Goal: Information Seeking & Learning: Find specific fact

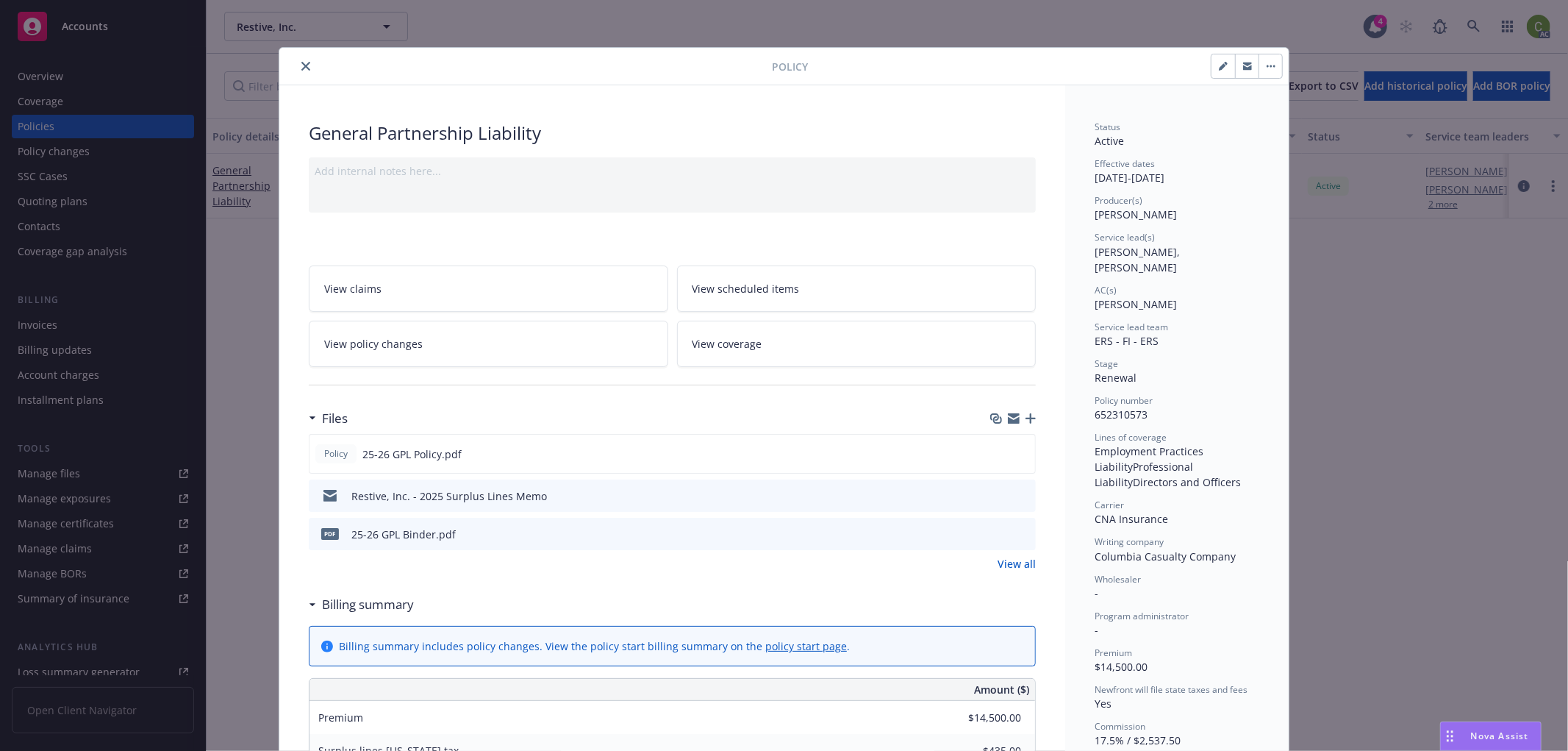
click at [297, 60] on button "close" at bounding box center [306, 66] width 18 height 18
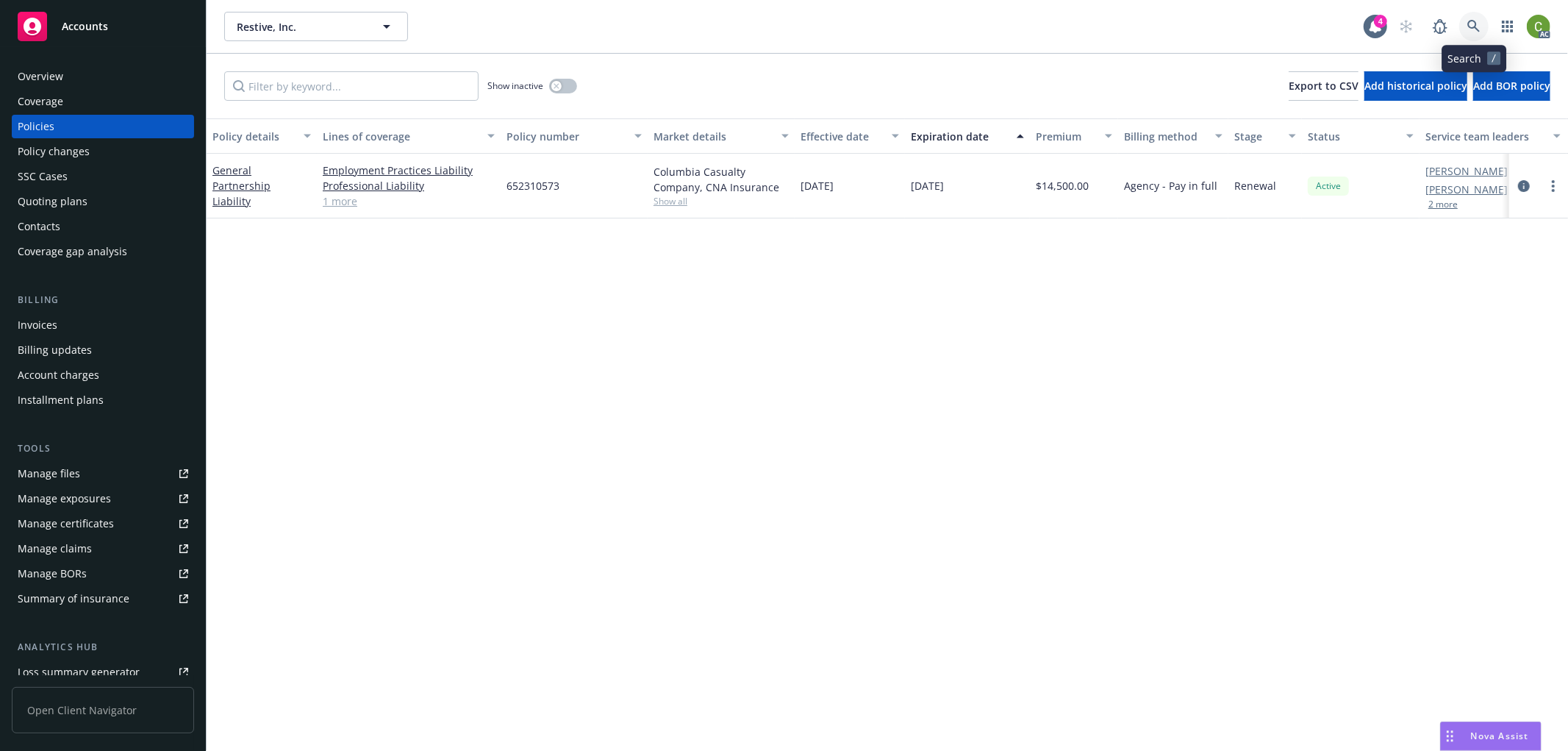
click at [1480, 24] on icon at bounding box center [1474, 26] width 13 height 13
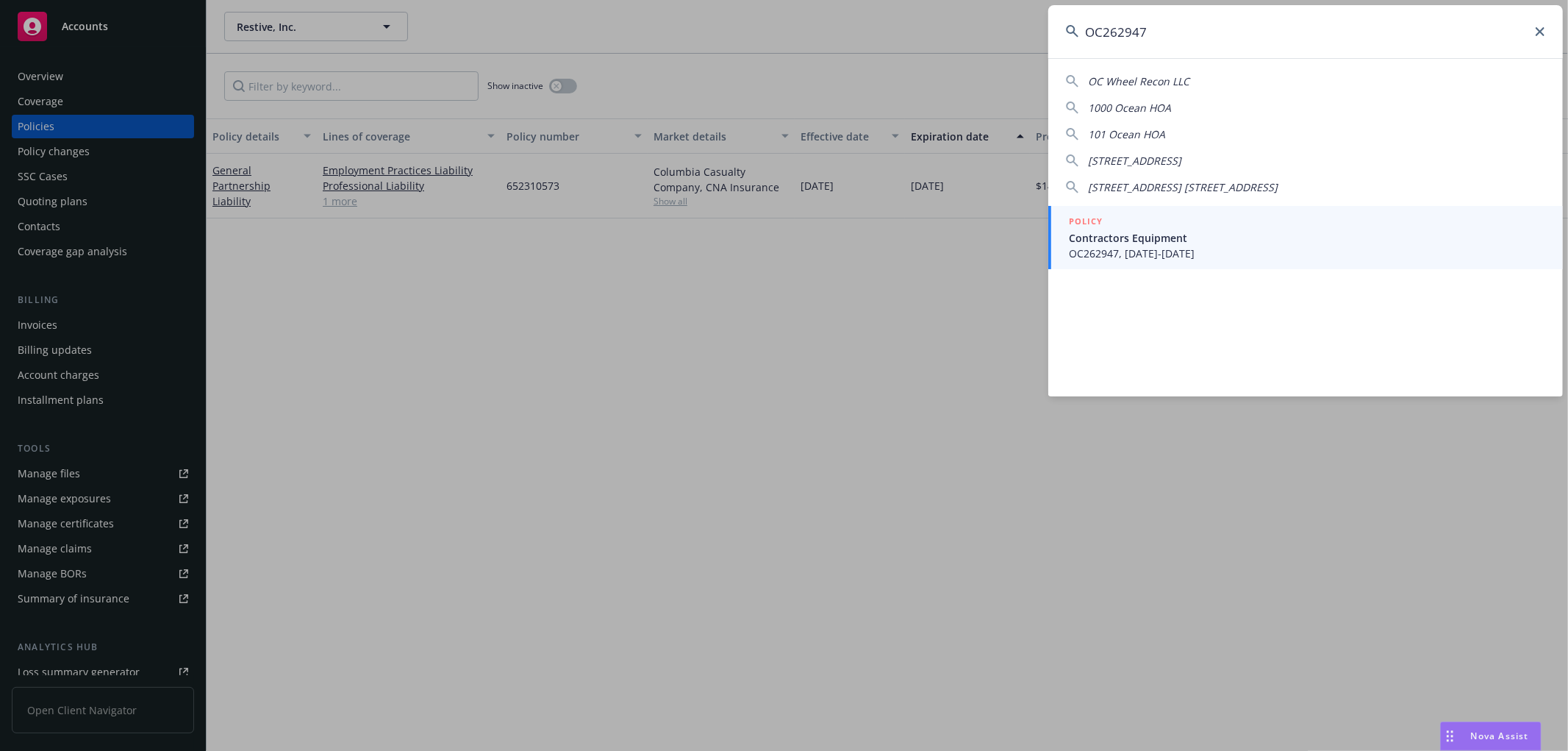
type input "OC262947"
click at [1235, 236] on span "Contractors Equipment" at bounding box center [1307, 237] width 476 height 15
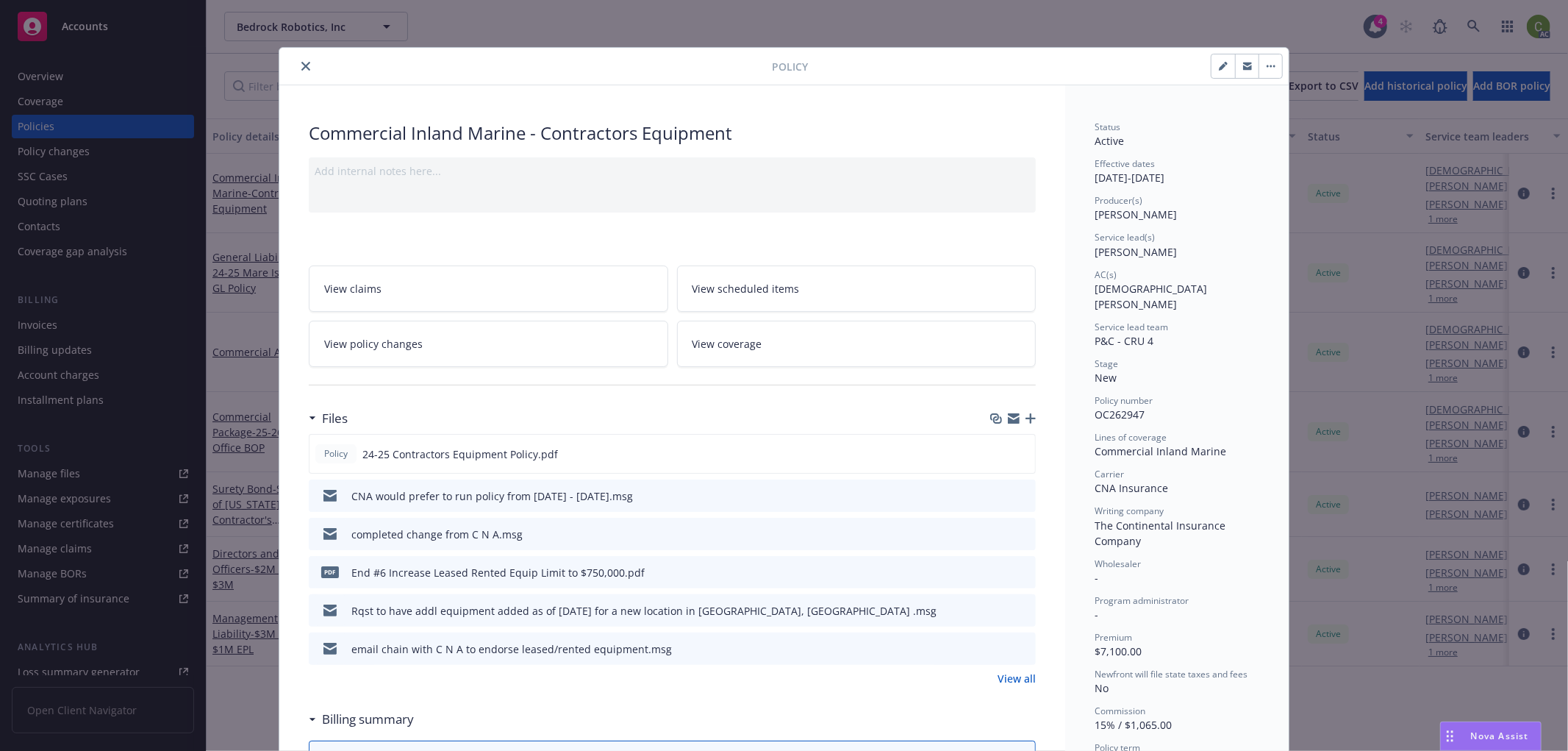
click at [508, 347] on link "View policy changes" at bounding box center [488, 343] width 360 height 46
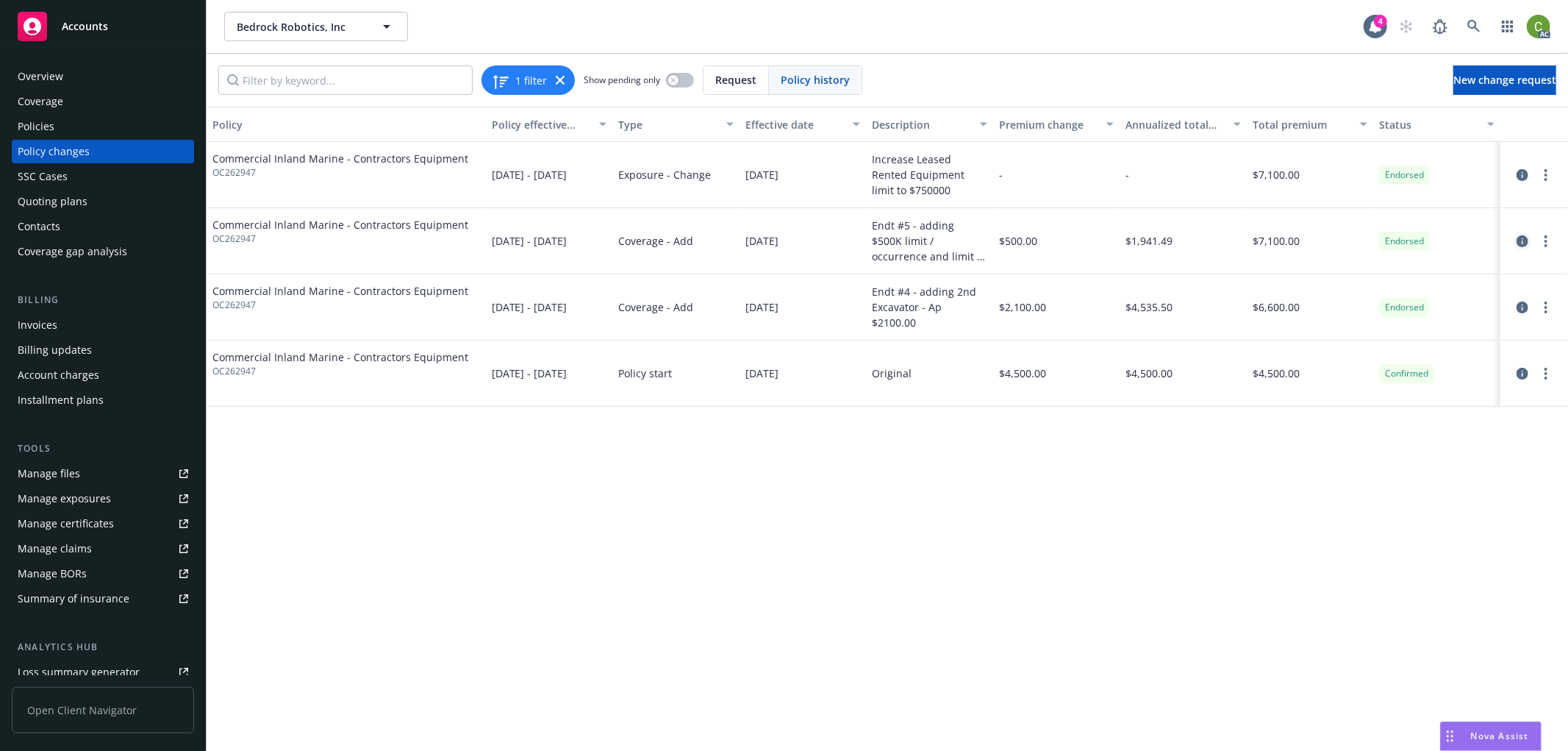
click at [1519, 241] on icon "circleInformation" at bounding box center [1522, 241] width 12 height 12
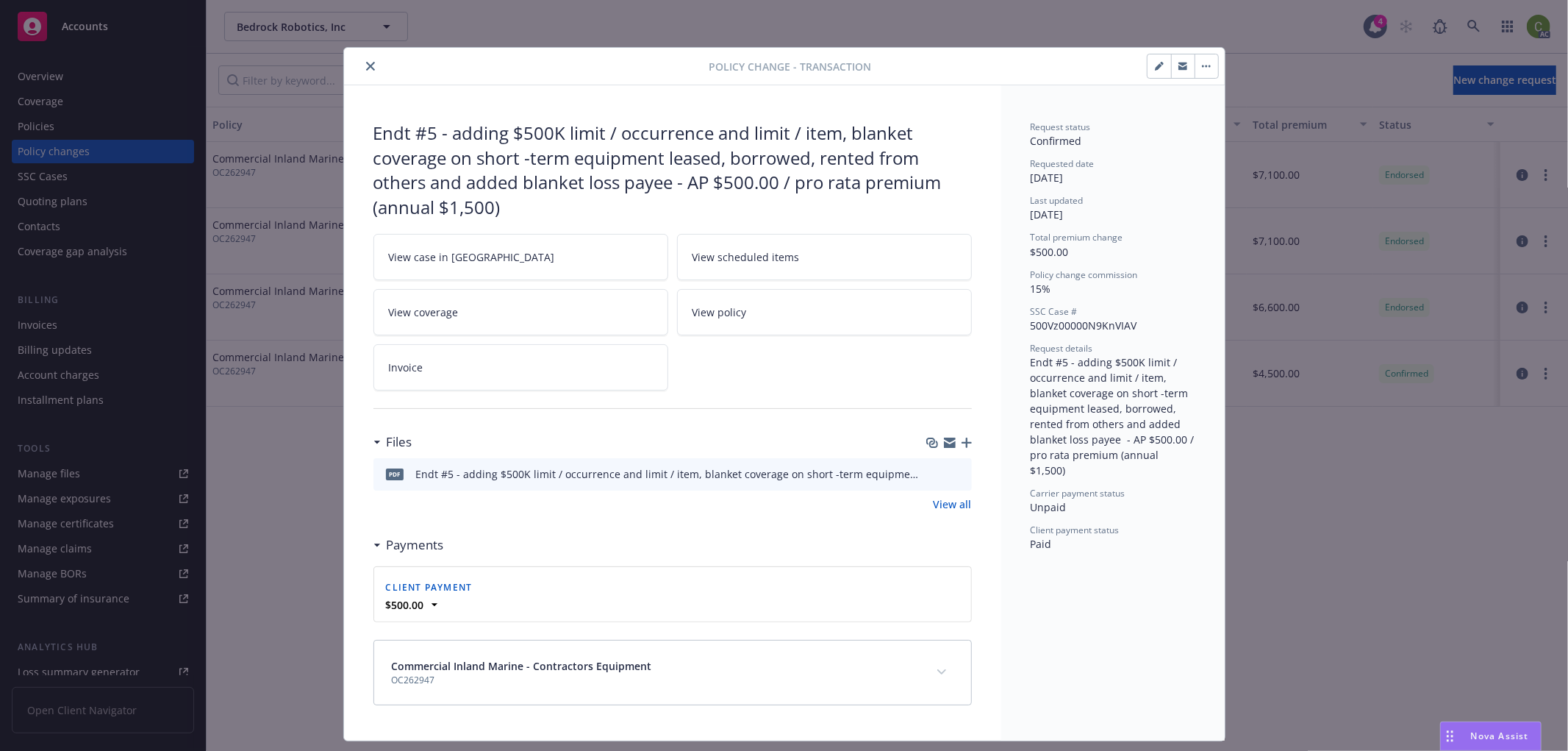
click at [956, 474] on icon "preview file" at bounding box center [958, 473] width 13 height 10
drag, startPoint x: 944, startPoint y: 670, endPoint x: 935, endPoint y: 648, distance: 23.8
click at [944, 669] on button "expand content" at bounding box center [941, 671] width 23 height 23
click at [364, 57] on button "close" at bounding box center [370, 66] width 18 height 18
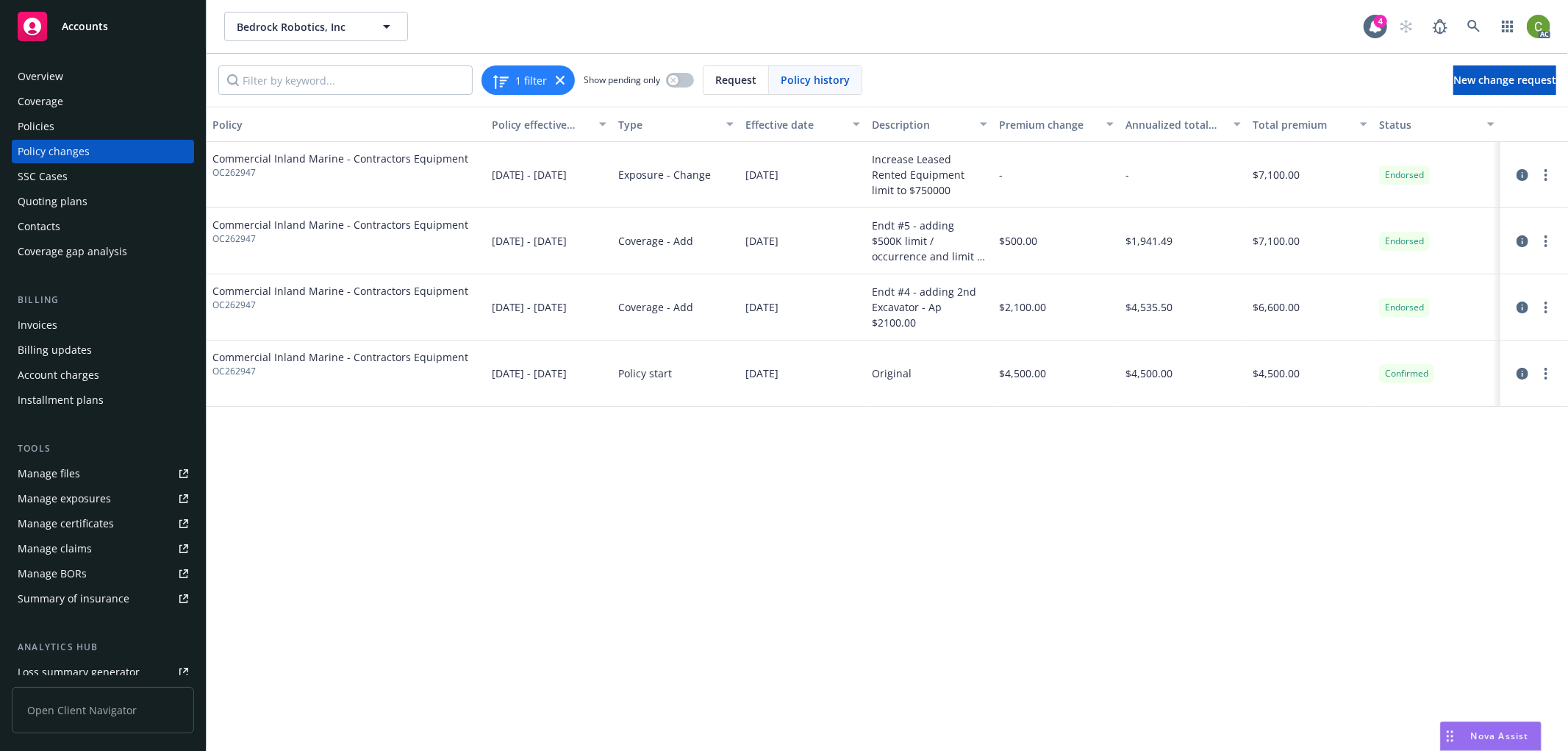
click at [1531, 241] on div at bounding box center [1534, 241] width 56 height 18
click at [1478, 23] on icon at bounding box center [1474, 26] width 13 height 13
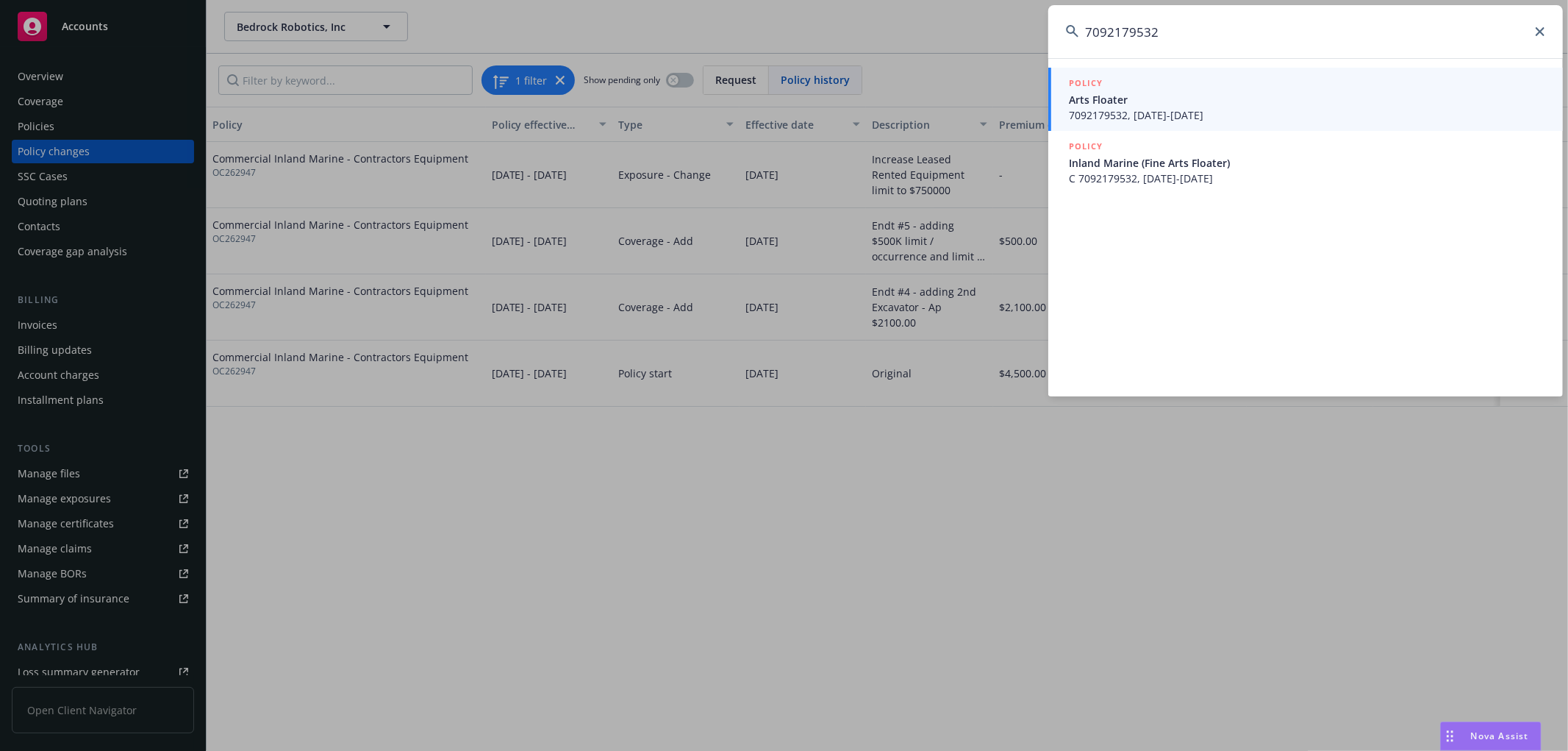
type input "7092179532"
click at [1204, 104] on span "Arts Floater" at bounding box center [1307, 99] width 476 height 15
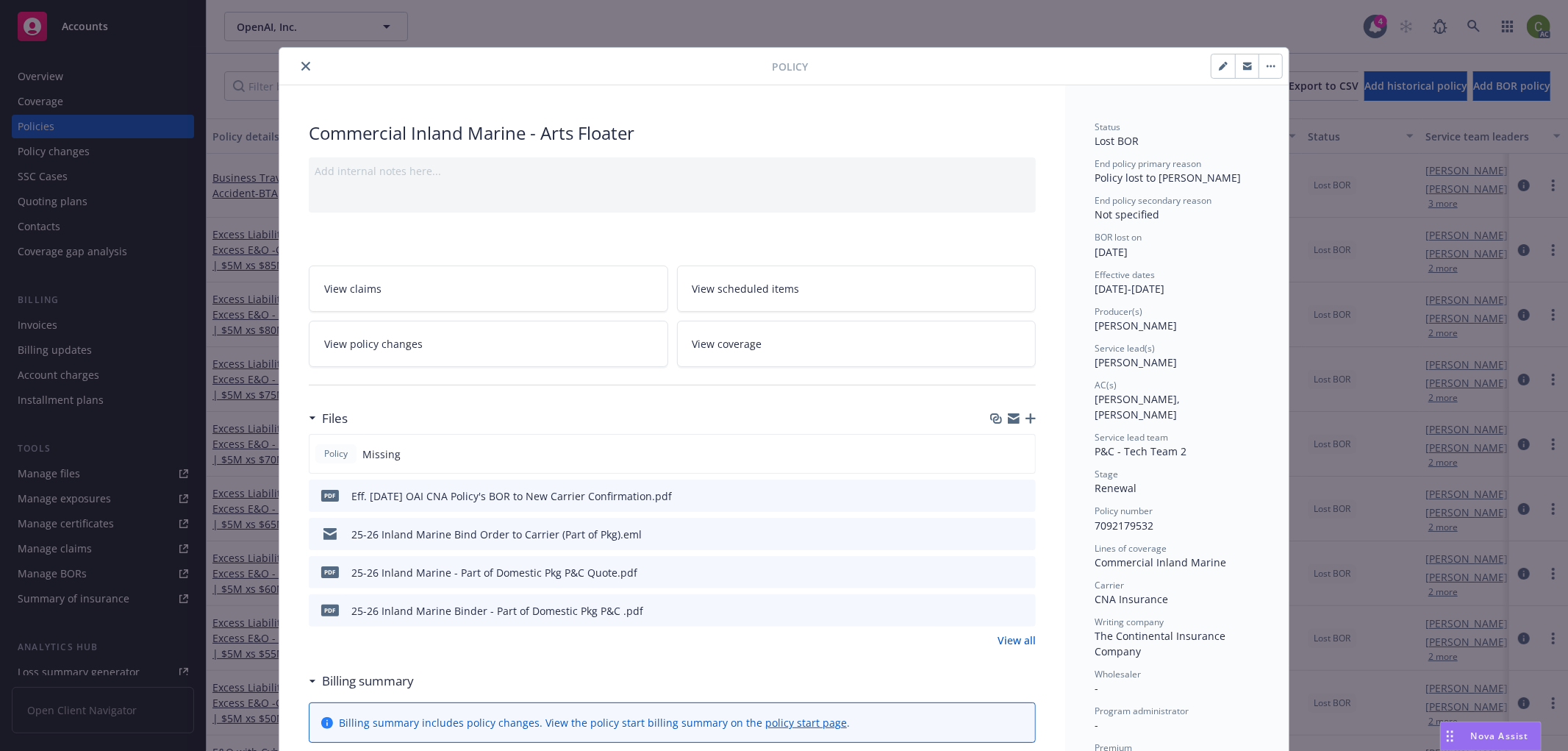
click at [510, 333] on link "View policy changes" at bounding box center [488, 343] width 360 height 46
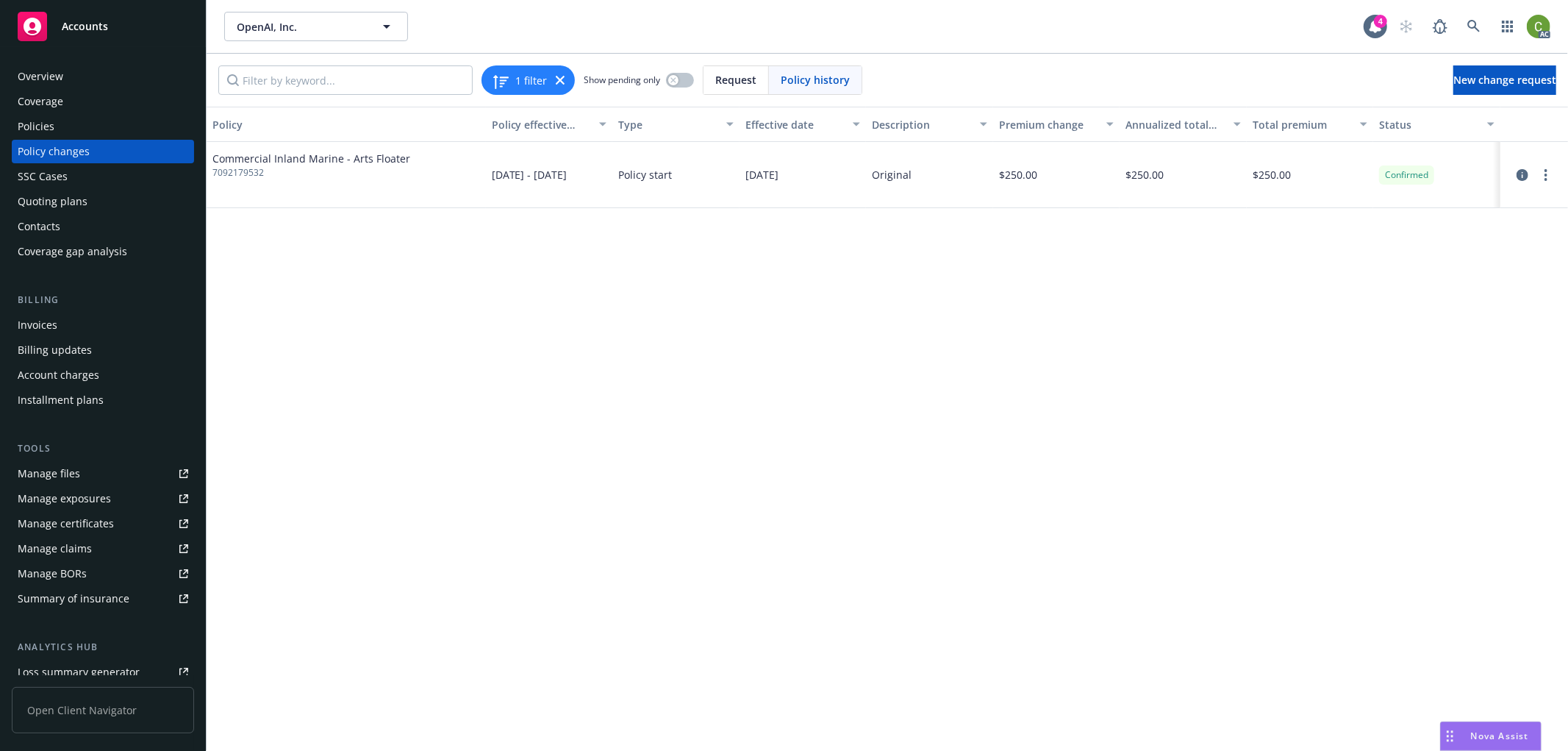
click at [109, 116] on div "Policies" at bounding box center [103, 126] width 171 height 23
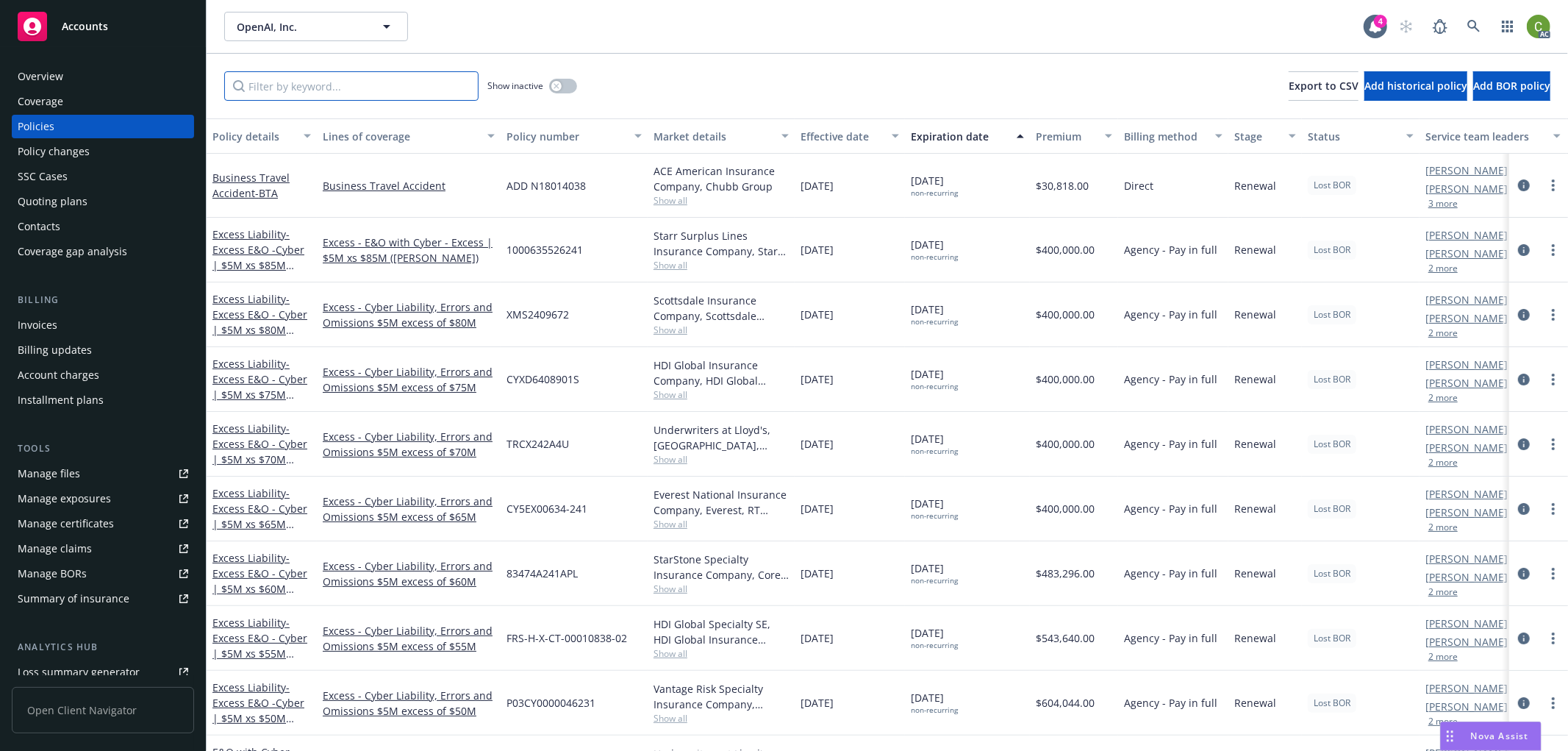
click at [403, 90] on input "Filter by keyword..." at bounding box center [351, 85] width 254 height 29
paste input "7092179532"
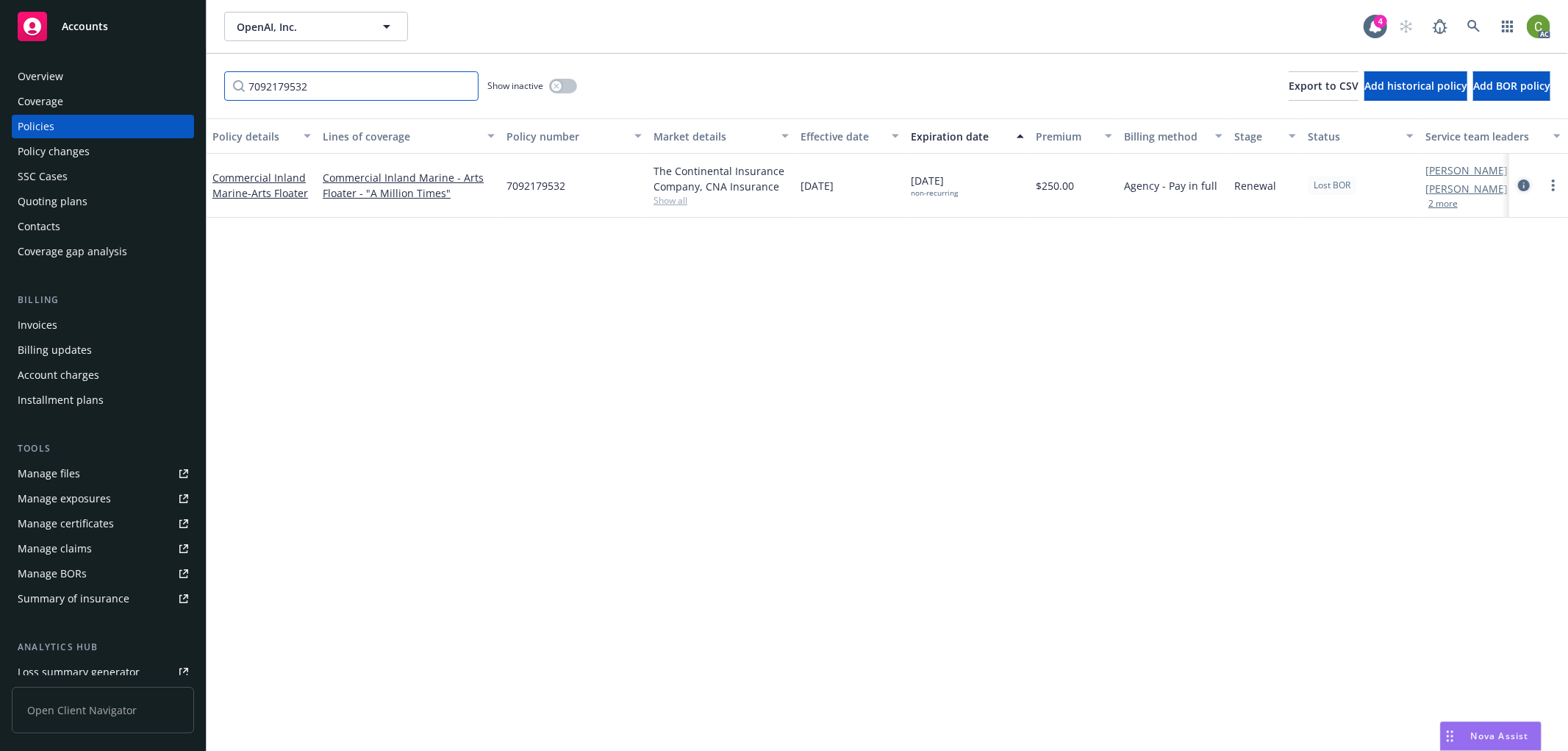
type input "7092179532"
click at [1522, 185] on icon "circleInformation" at bounding box center [1524, 185] width 12 height 12
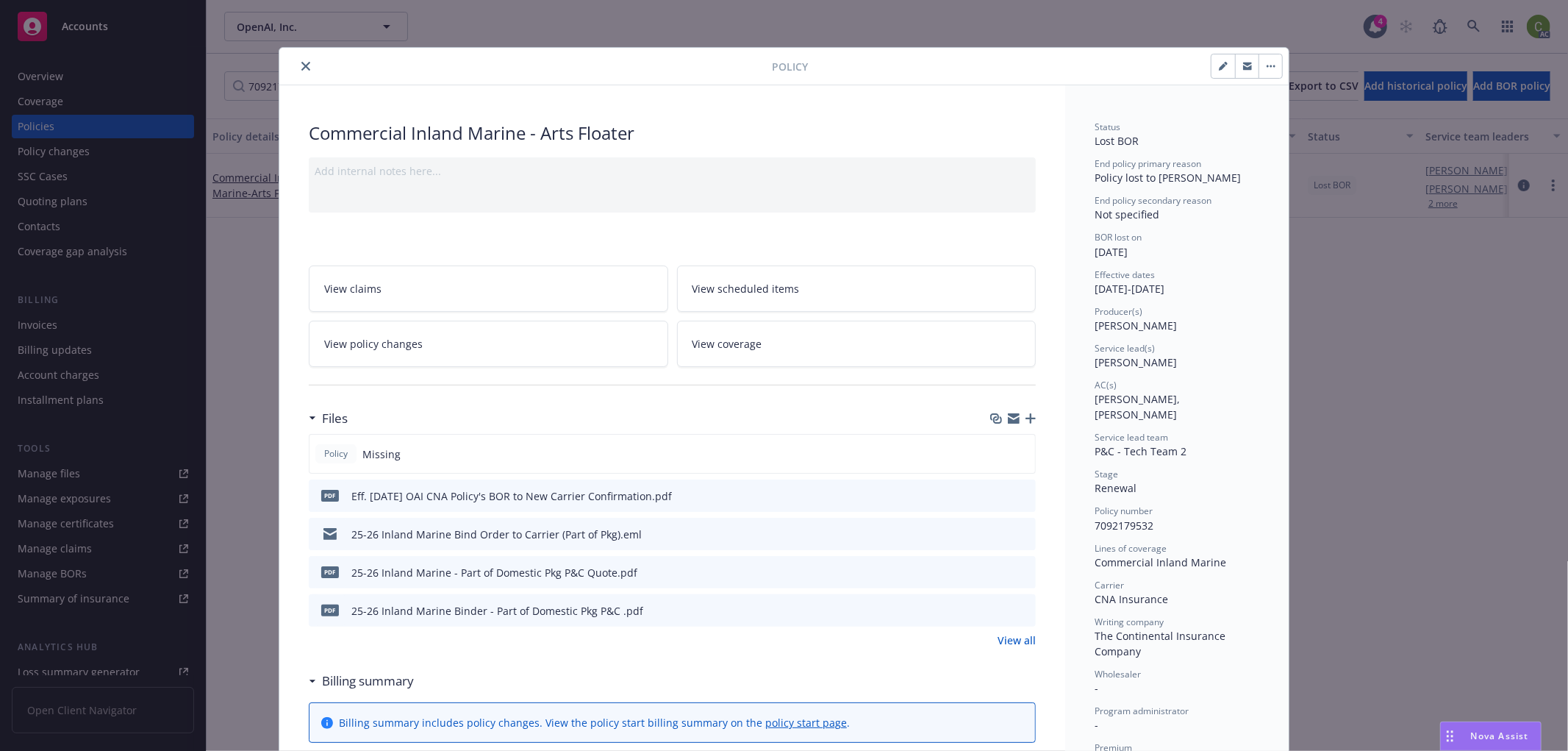
scroll to position [44, 0]
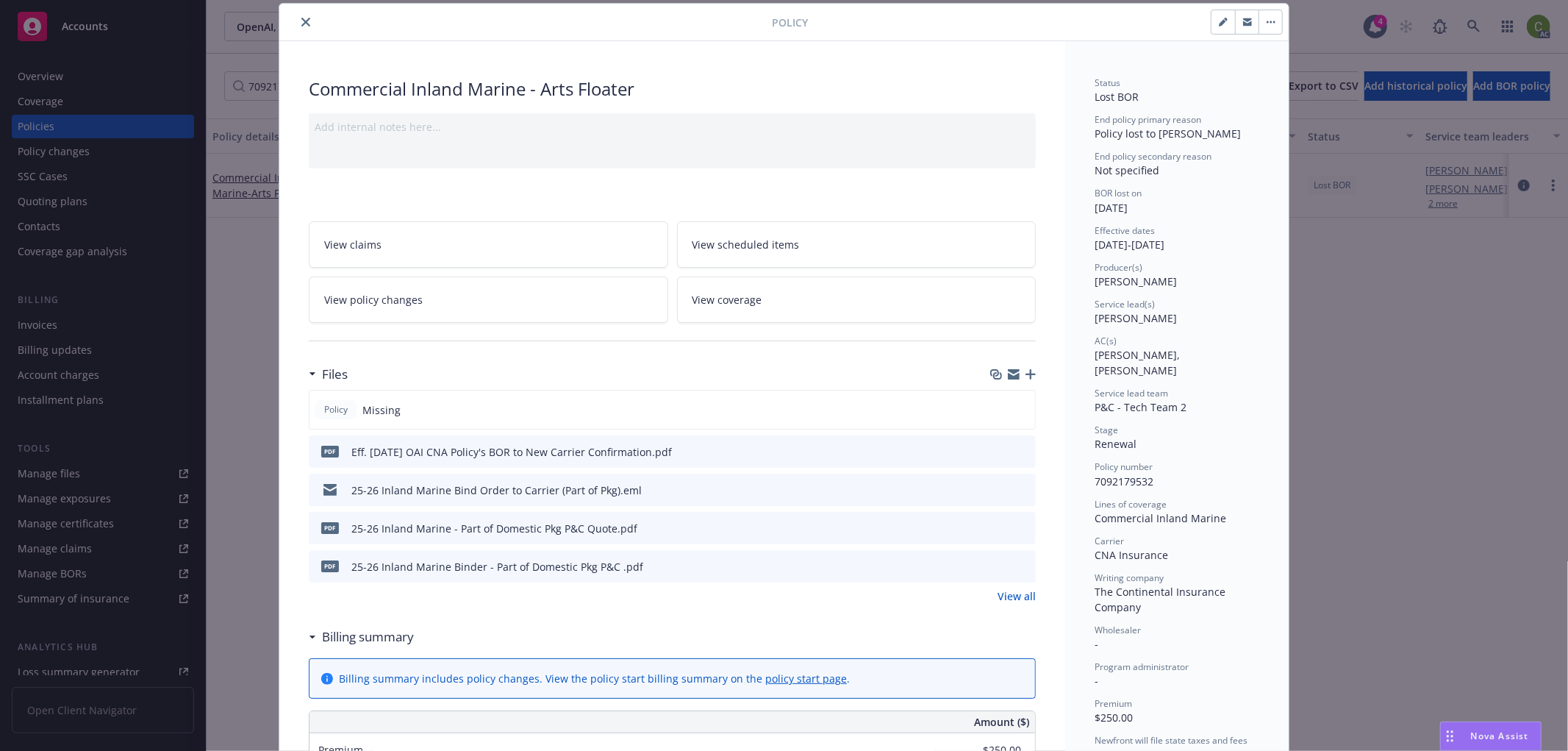
click at [1018, 564] on icon "preview file" at bounding box center [1022, 565] width 13 height 10
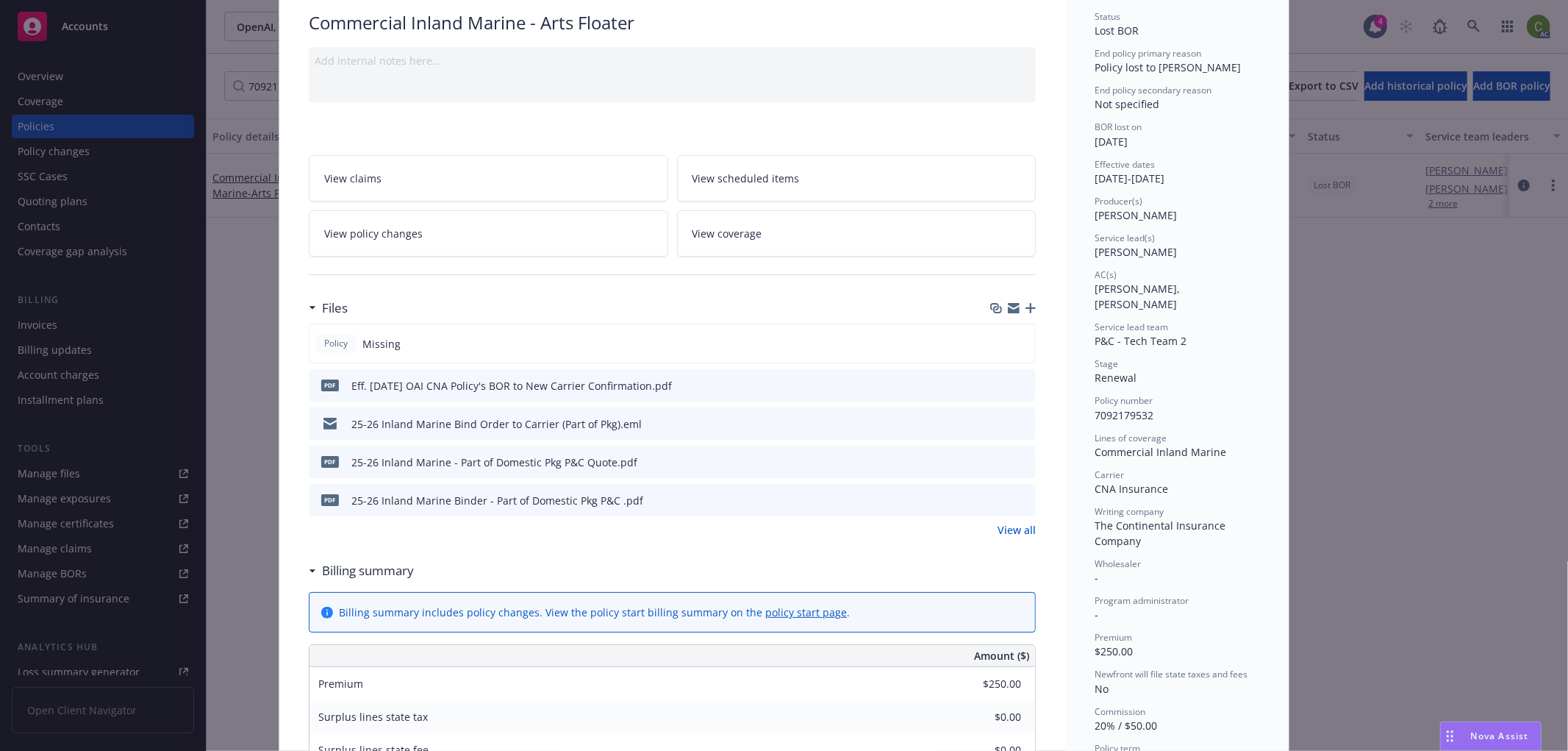
scroll to position [0, 0]
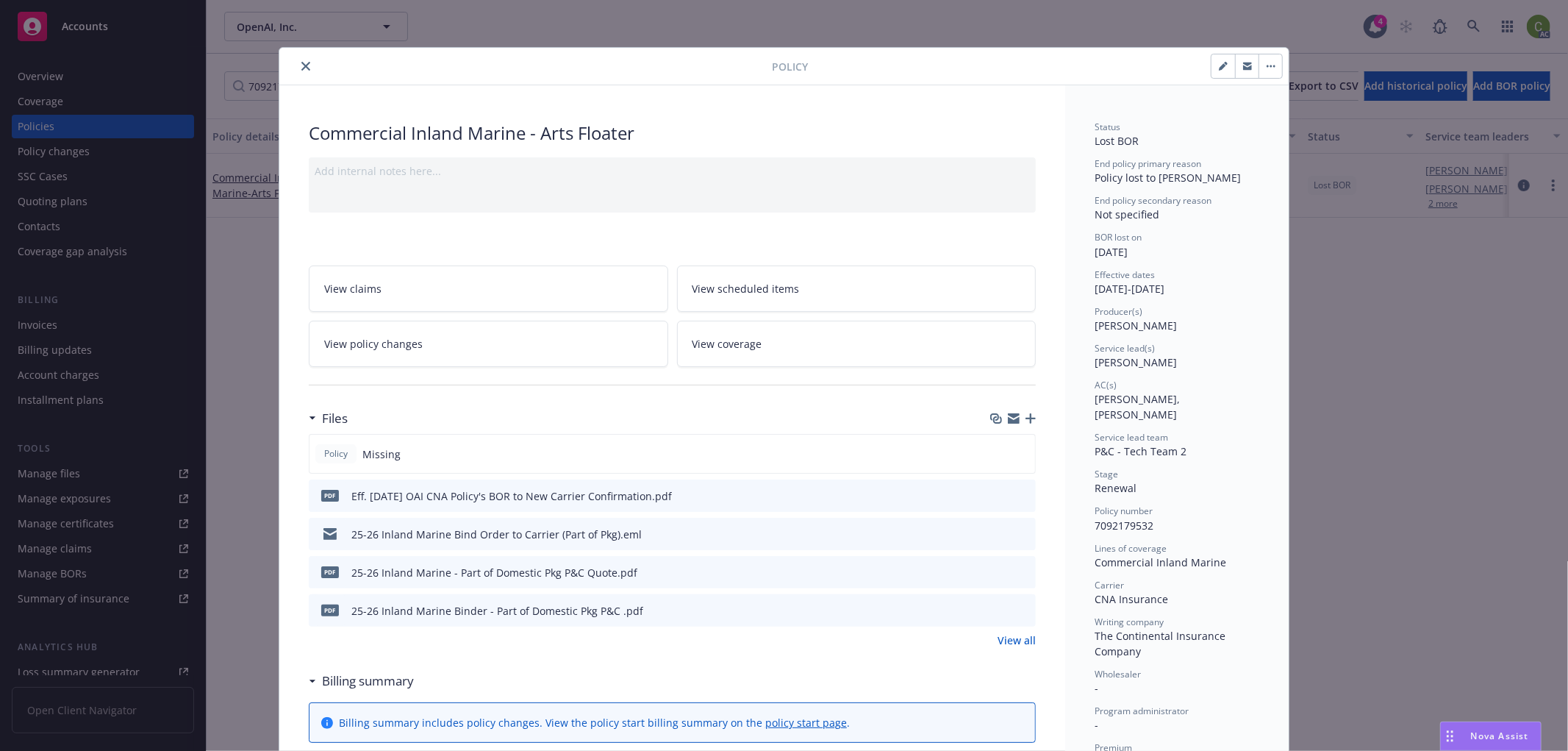
click at [303, 67] on icon "close" at bounding box center [306, 66] width 8 height 8
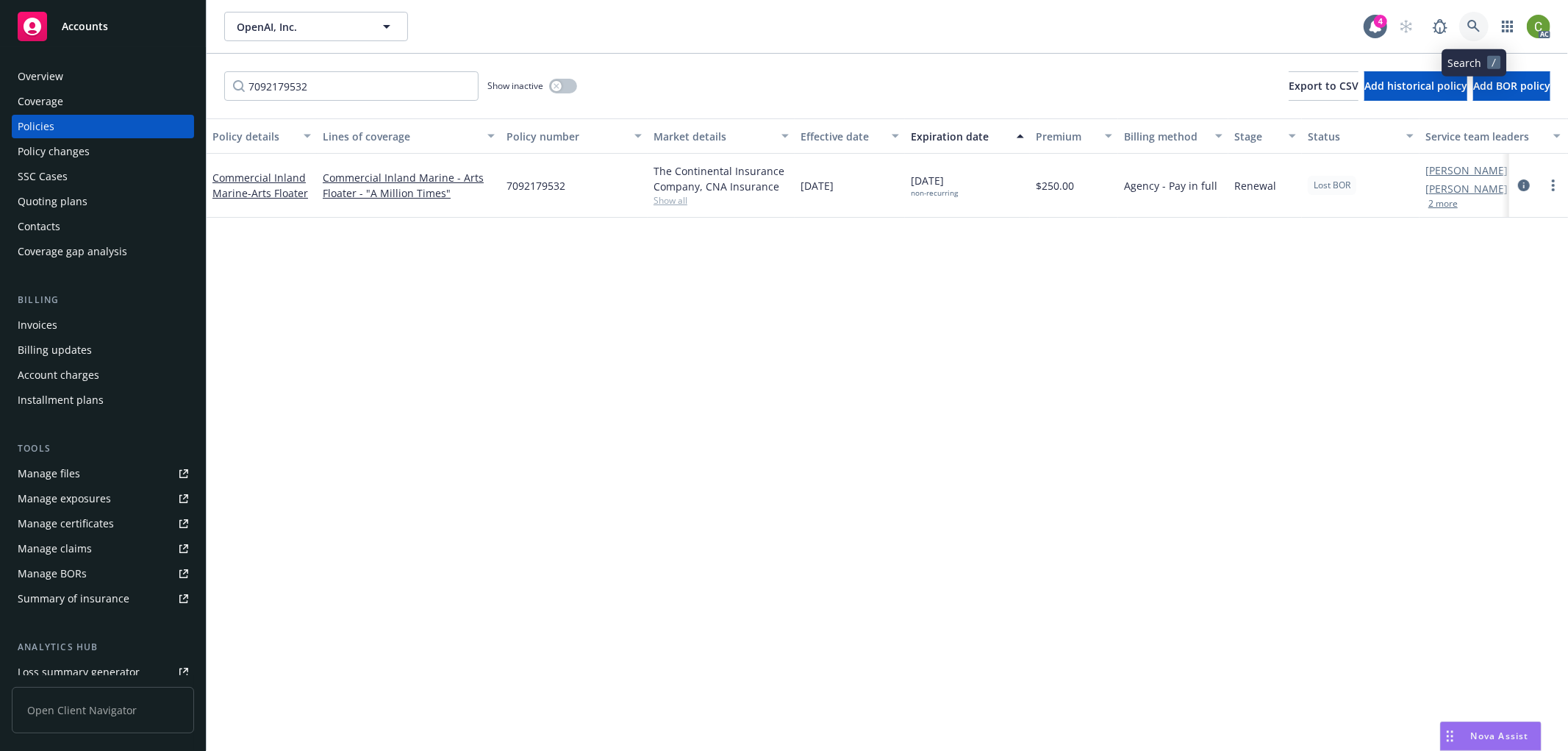
drag, startPoint x: 1473, startPoint y: 27, endPoint x: 1444, endPoint y: 64, distance: 47.0
click at [1473, 26] on icon at bounding box center [1473, 25] width 12 height 12
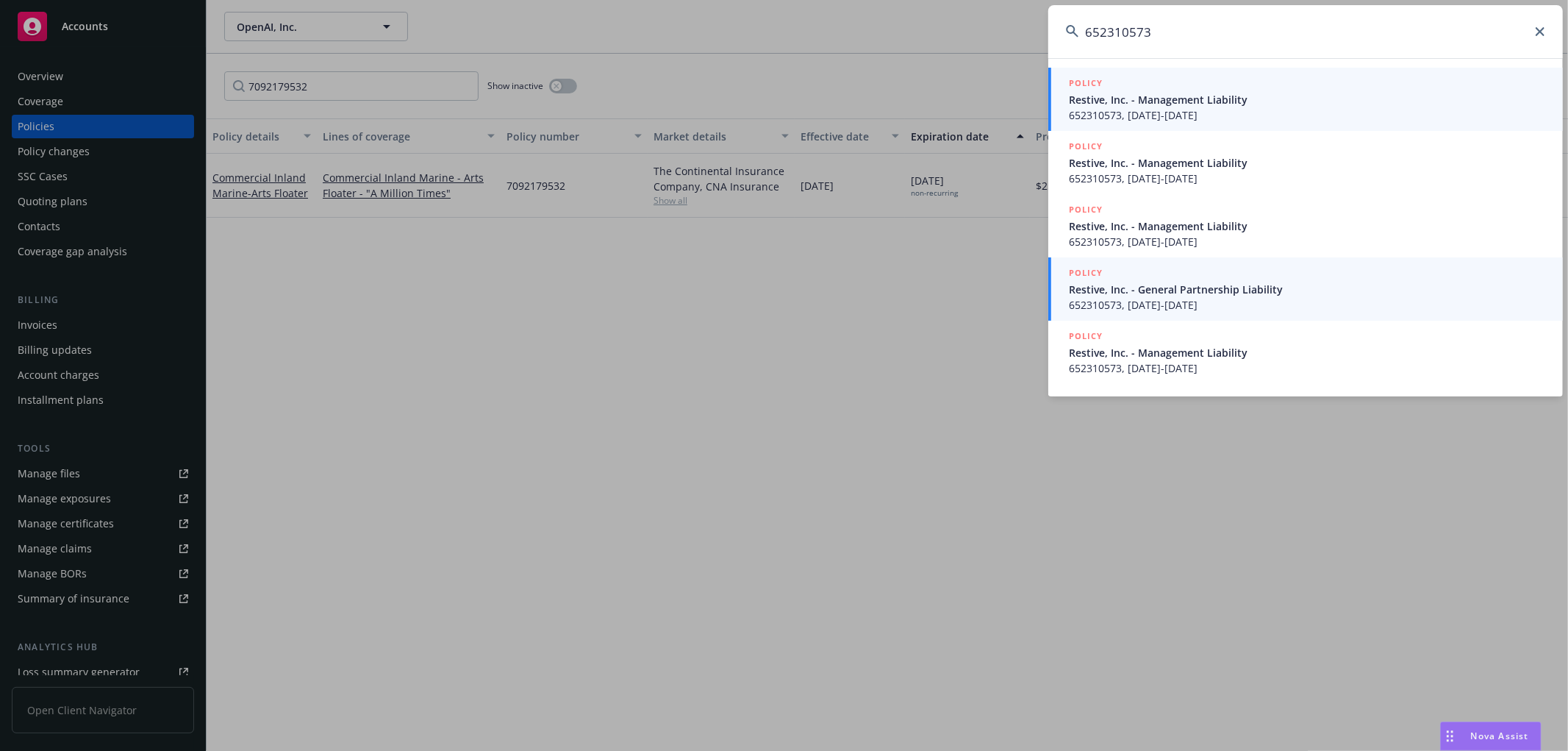
type input "652310573"
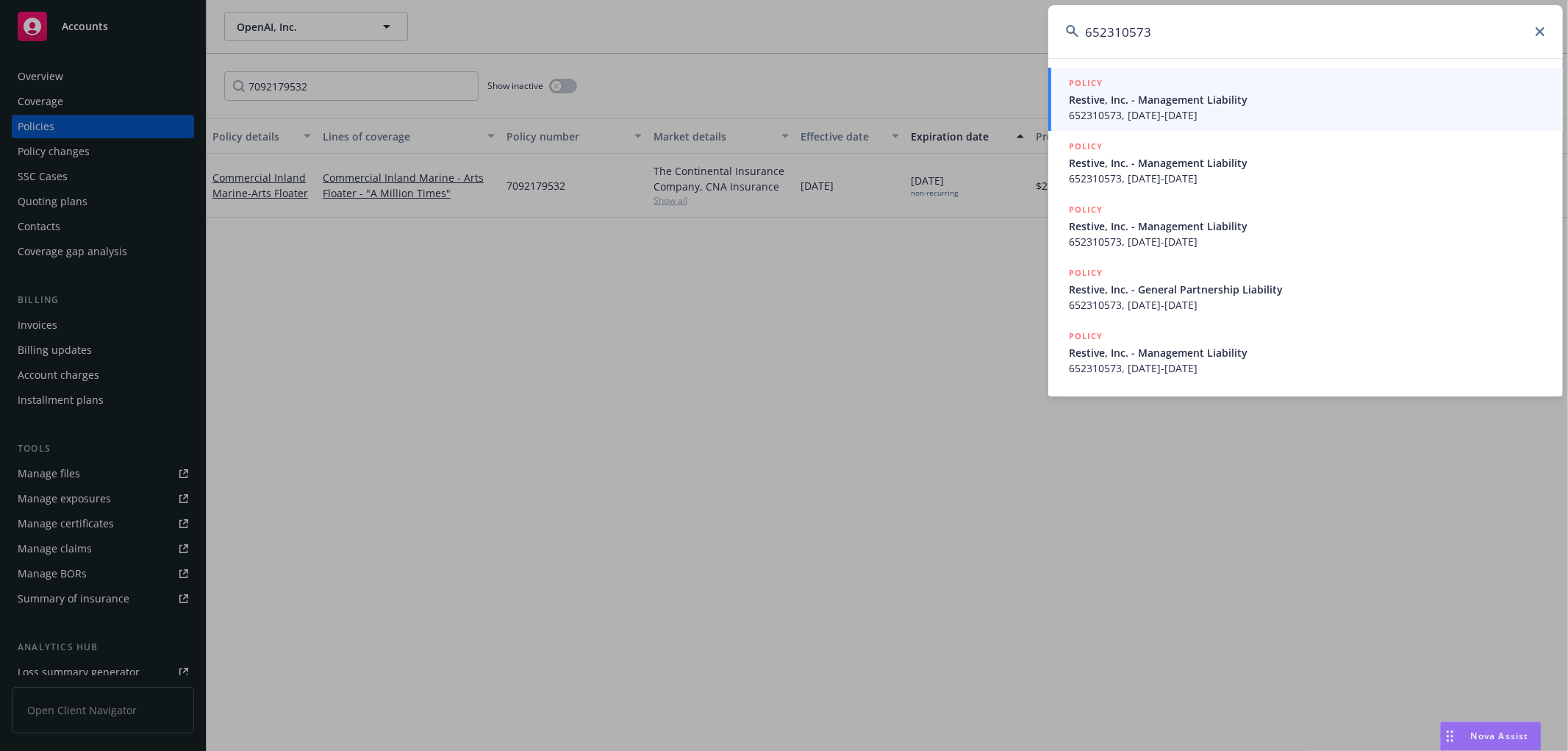
drag, startPoint x: 1147, startPoint y: 298, endPoint x: 1303, endPoint y: 367, distance: 170.6
click at [1147, 298] on span "652310573, [DATE]-[DATE]" at bounding box center [1307, 305] width 476 height 15
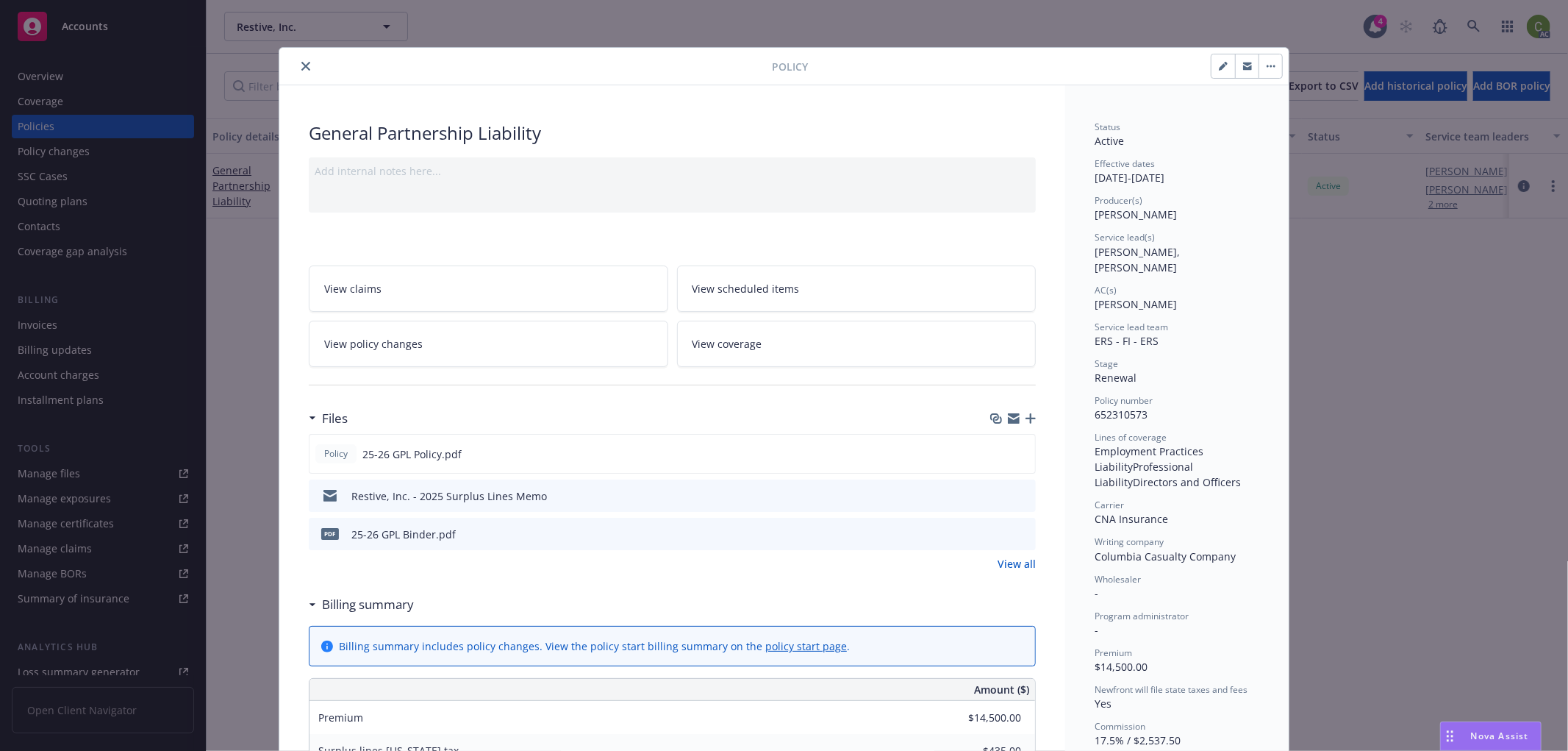
click at [302, 62] on icon "close" at bounding box center [306, 66] width 8 height 8
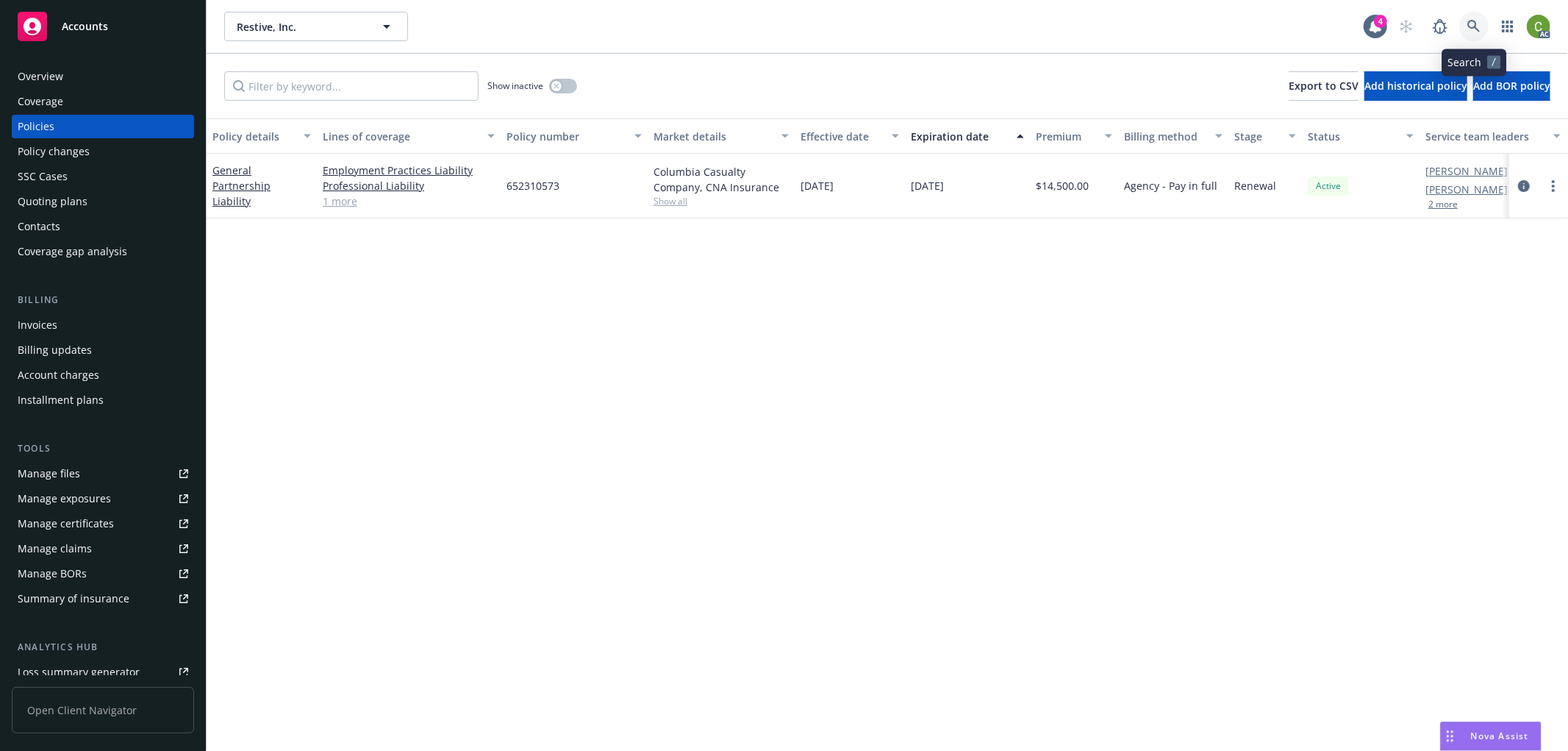
click at [1479, 21] on icon at bounding box center [1474, 26] width 13 height 13
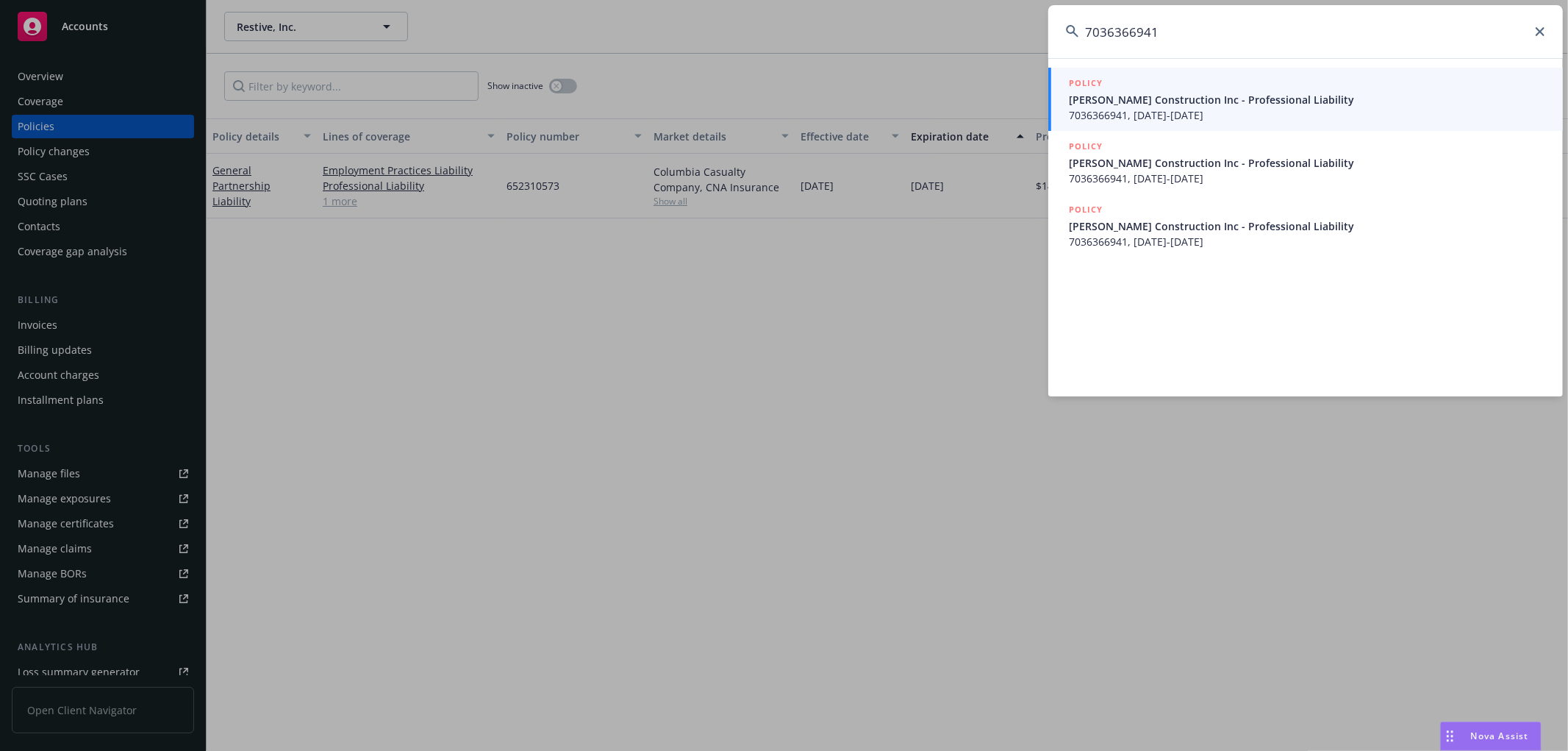
type input "7036366941"
click at [1250, 105] on span "[PERSON_NAME] Construction Inc - Professional Liability" at bounding box center [1307, 99] width 476 height 15
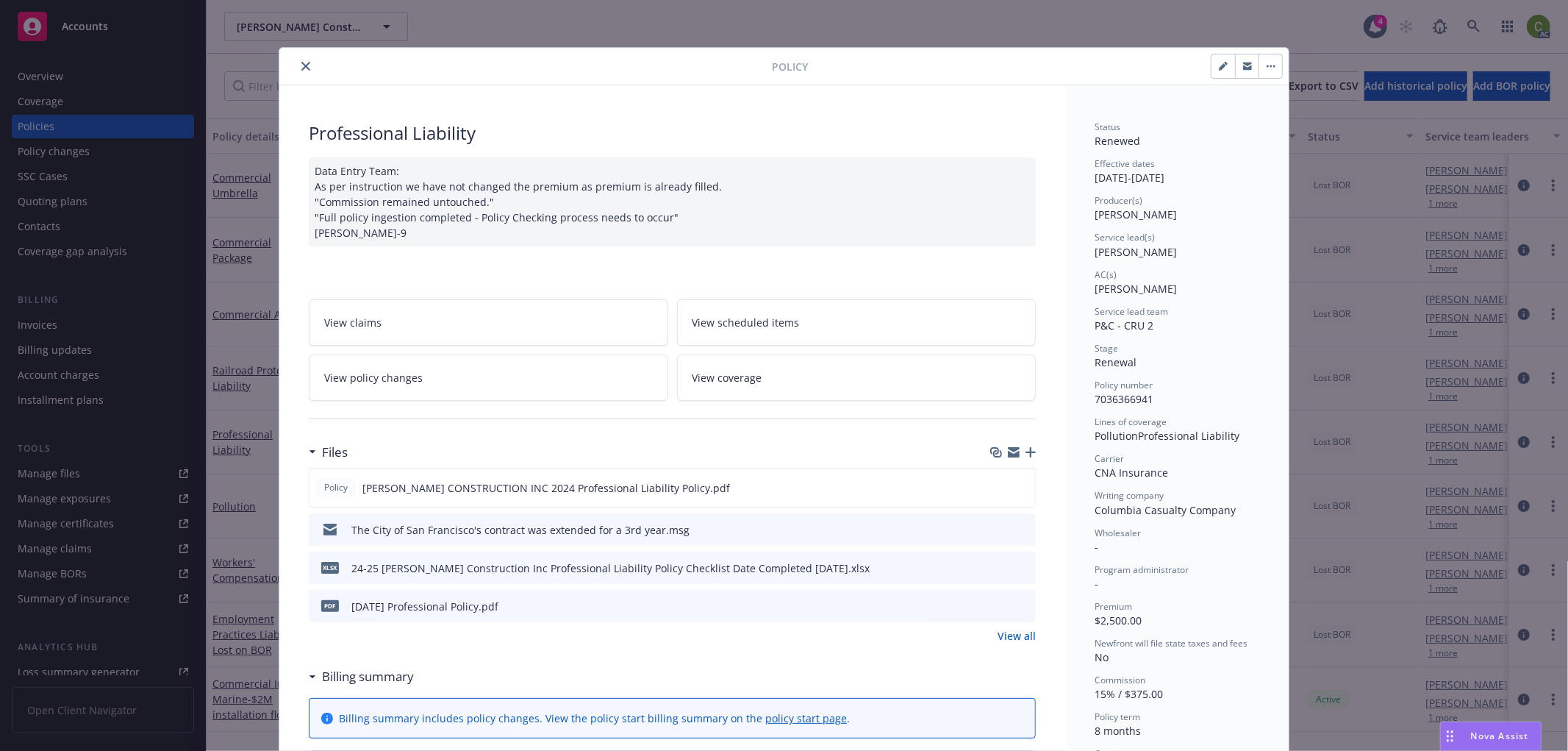
click at [302, 62] on icon "close" at bounding box center [306, 66] width 8 height 8
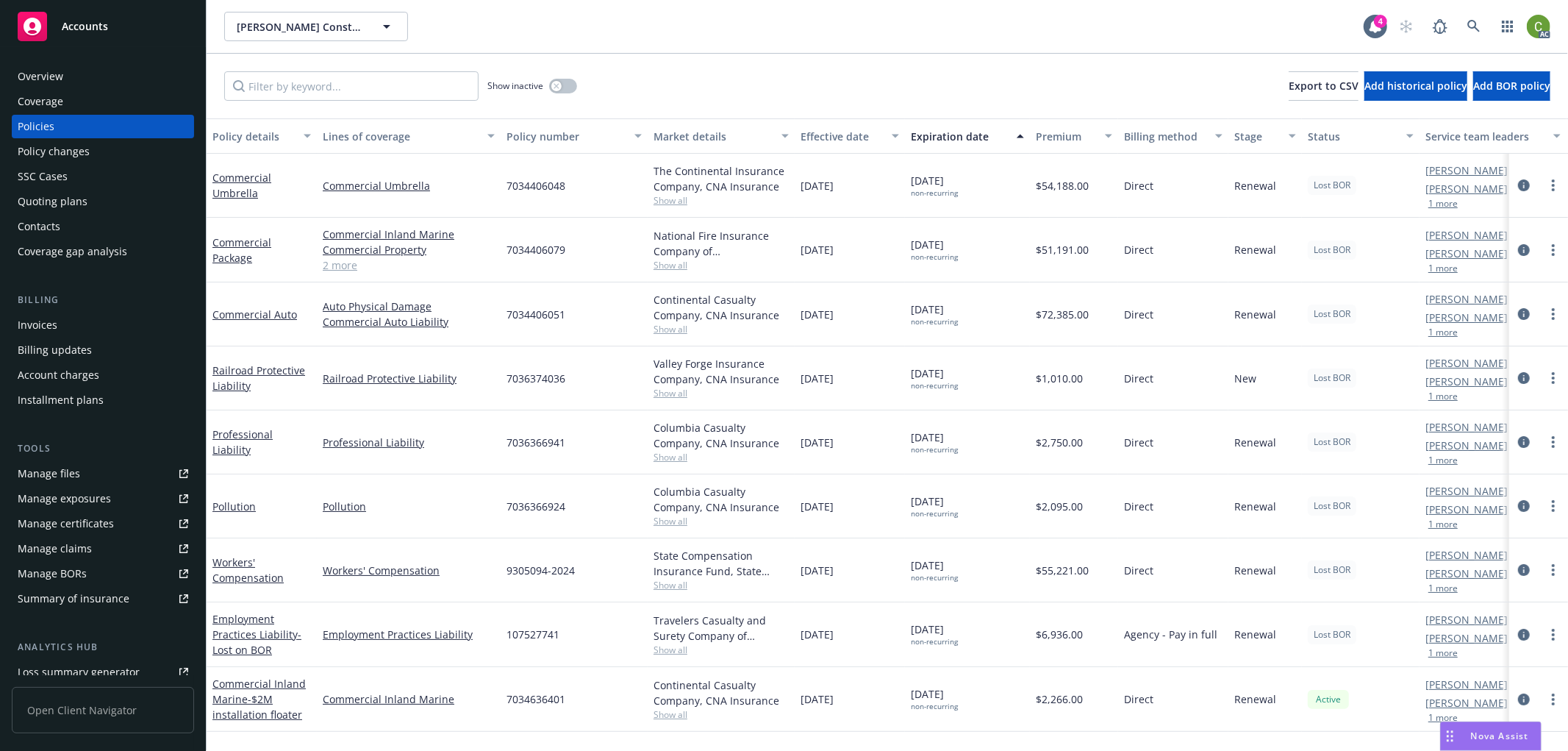
click at [59, 322] on div "Invoices" at bounding box center [103, 324] width 171 height 23
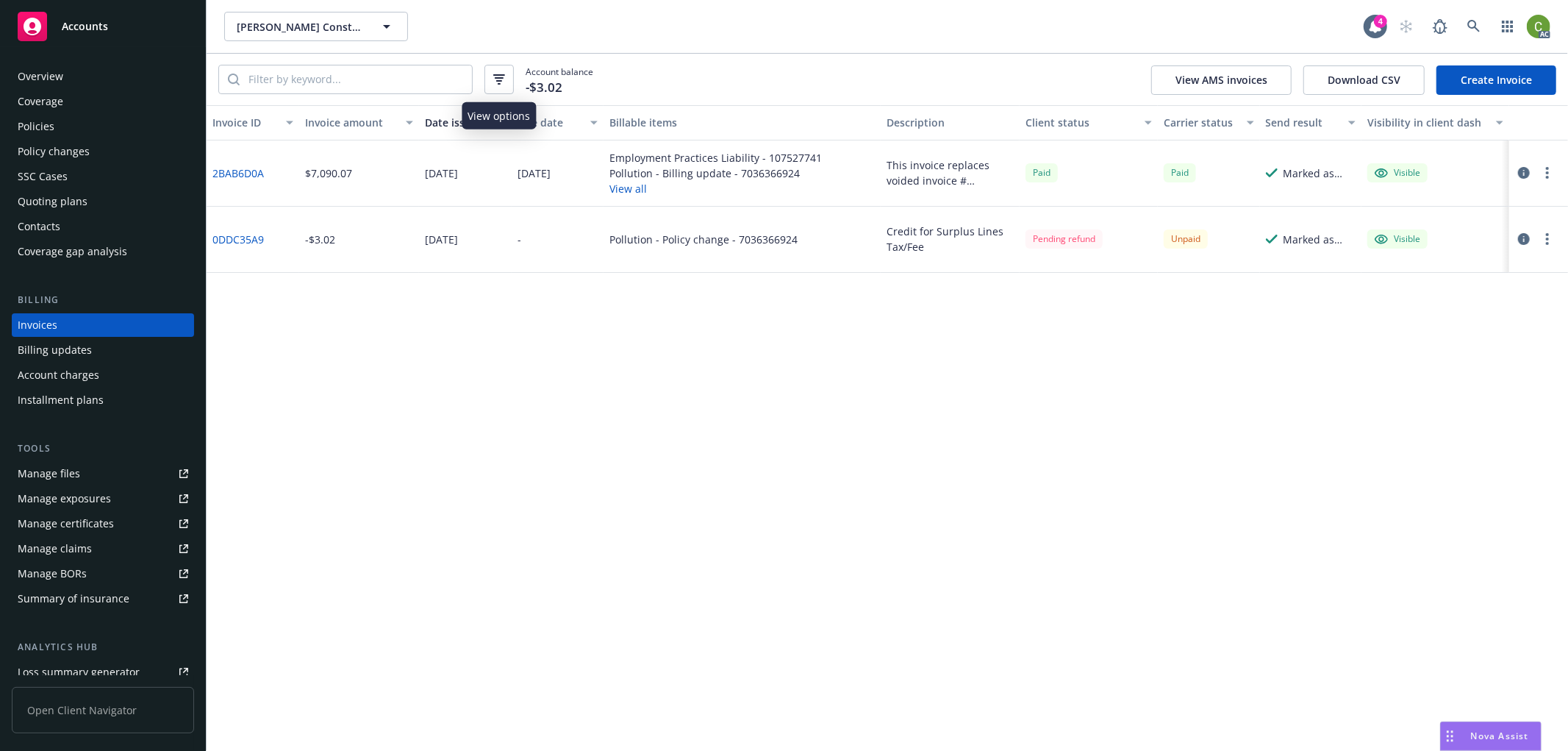
click at [500, 74] on icon "button" at bounding box center [499, 75] width 12 height 2
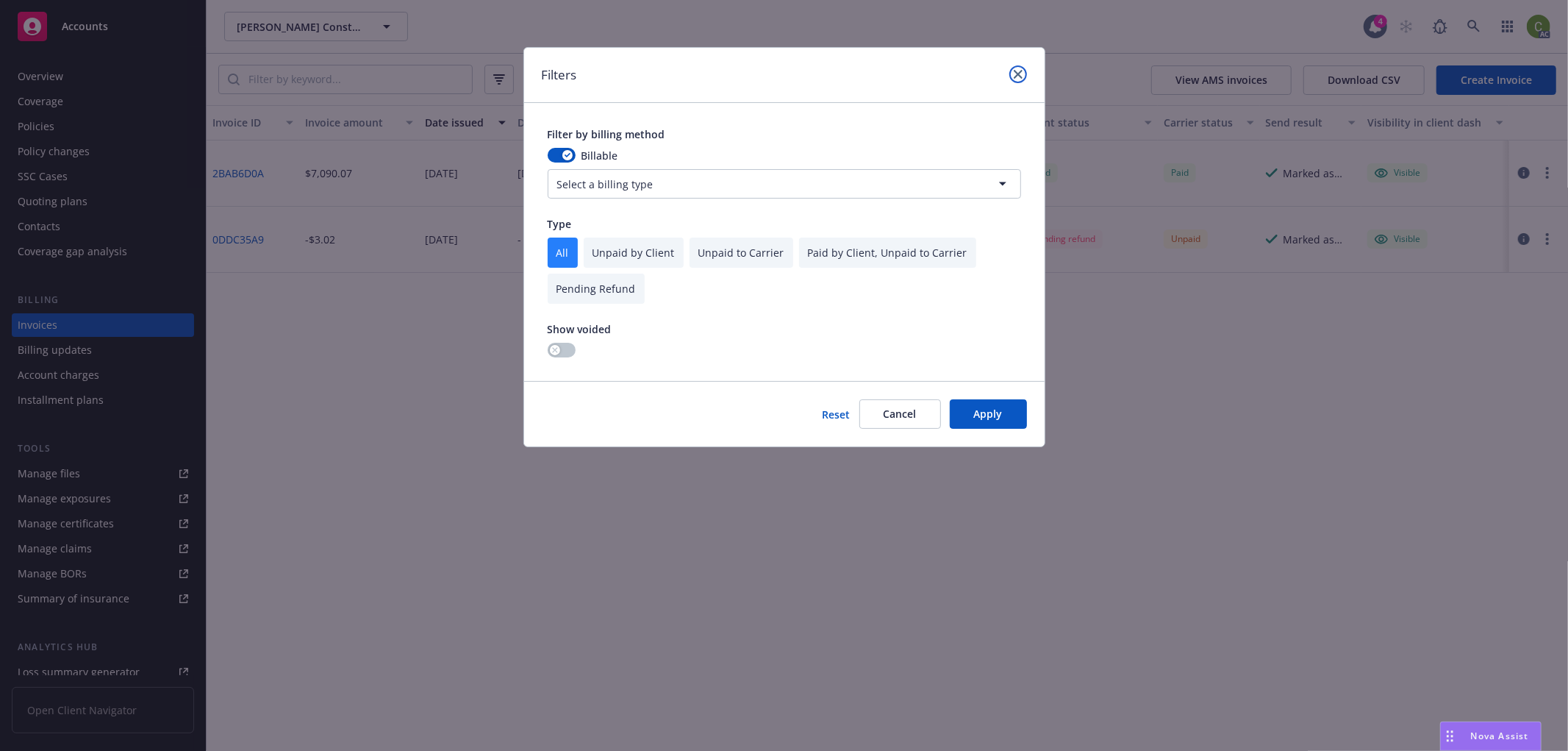
drag, startPoint x: 1018, startPoint y: 72, endPoint x: 874, endPoint y: 76, distance: 144.1
click at [1018, 70] on icon "close" at bounding box center [1018, 74] width 8 height 8
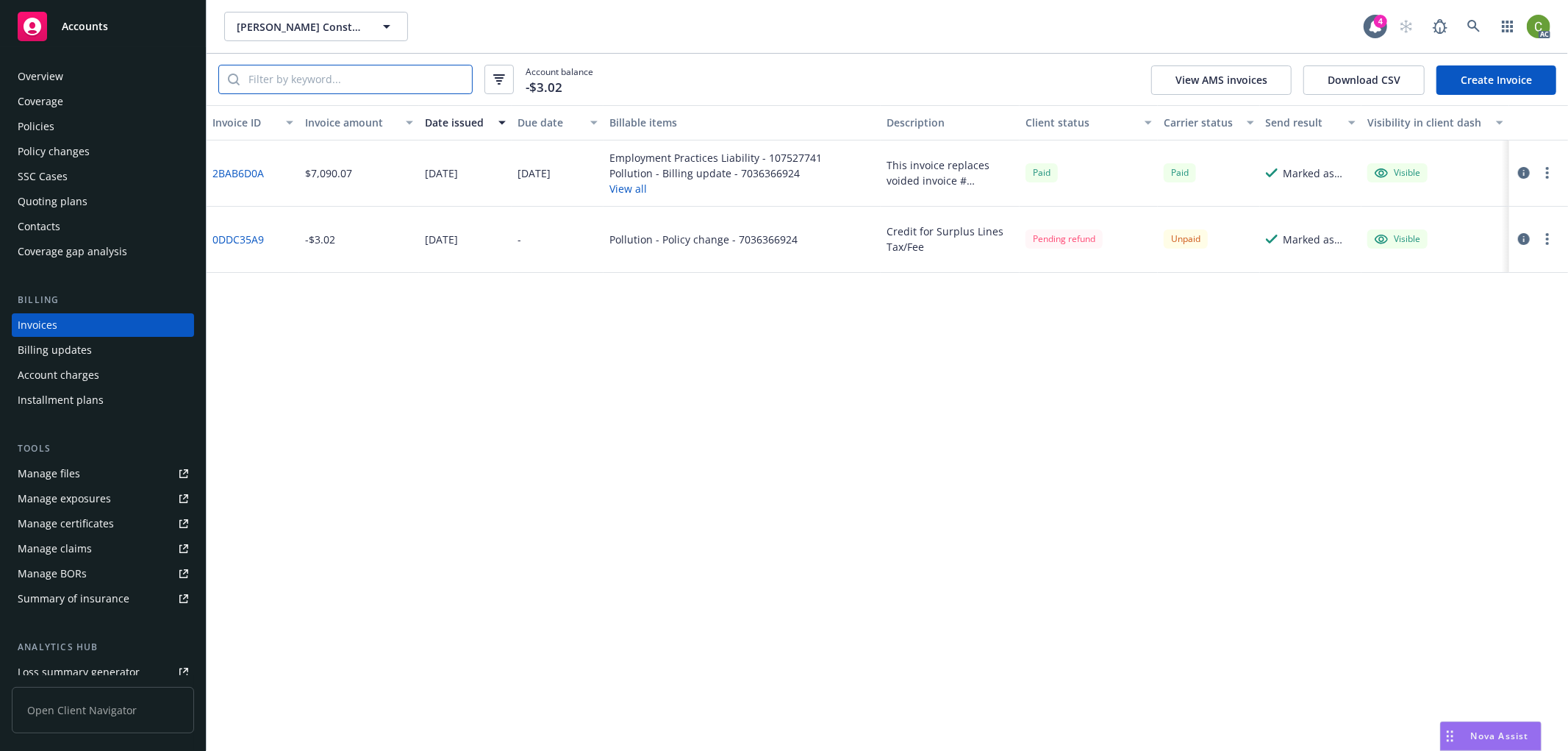
drag, startPoint x: 396, startPoint y: 80, endPoint x: 398, endPoint y: 91, distance: 11.2
click at [396, 79] on input "search" at bounding box center [356, 80] width 232 height 28
paste input "7036366941"
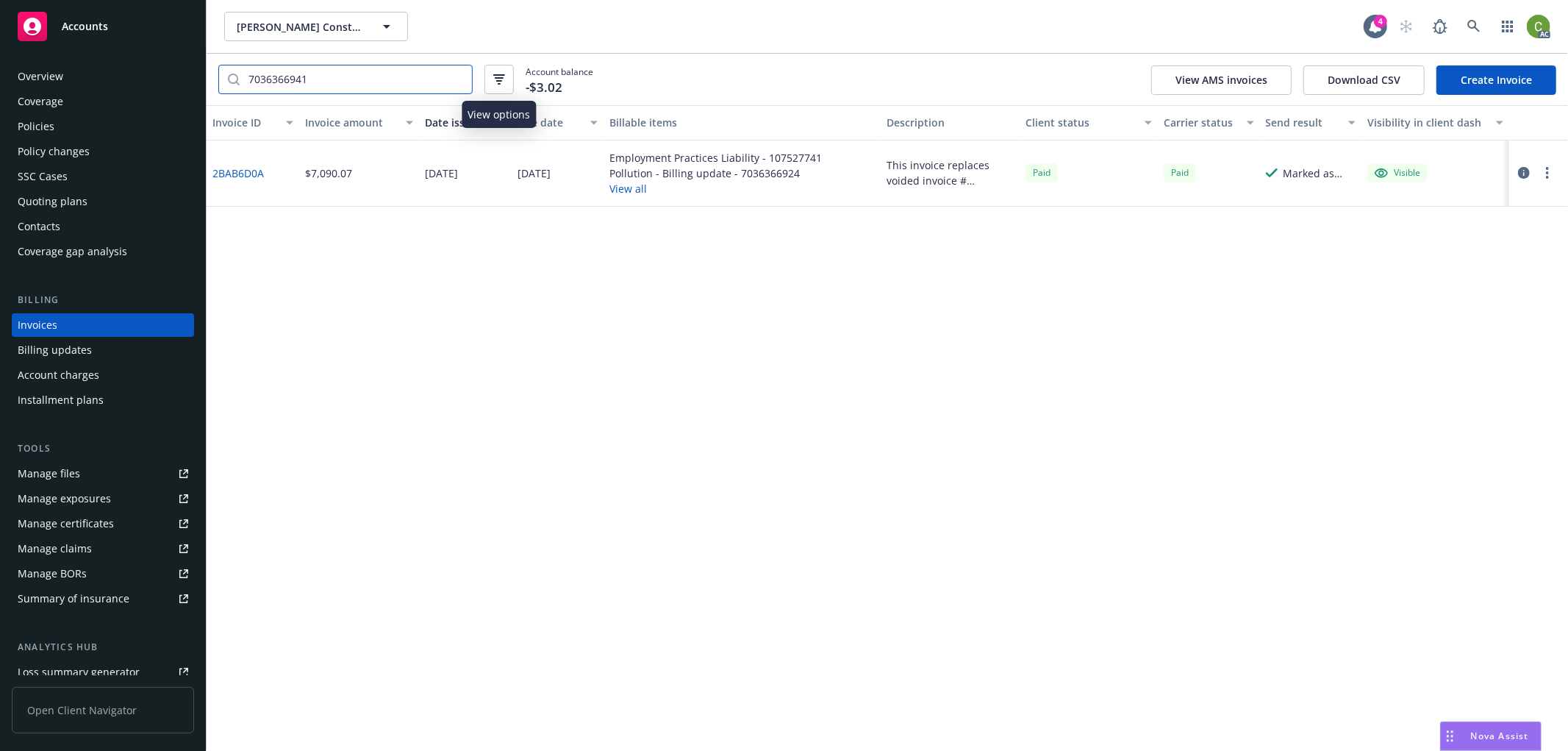
type input "7036366941"
click at [508, 78] on button "button" at bounding box center [499, 79] width 29 height 29
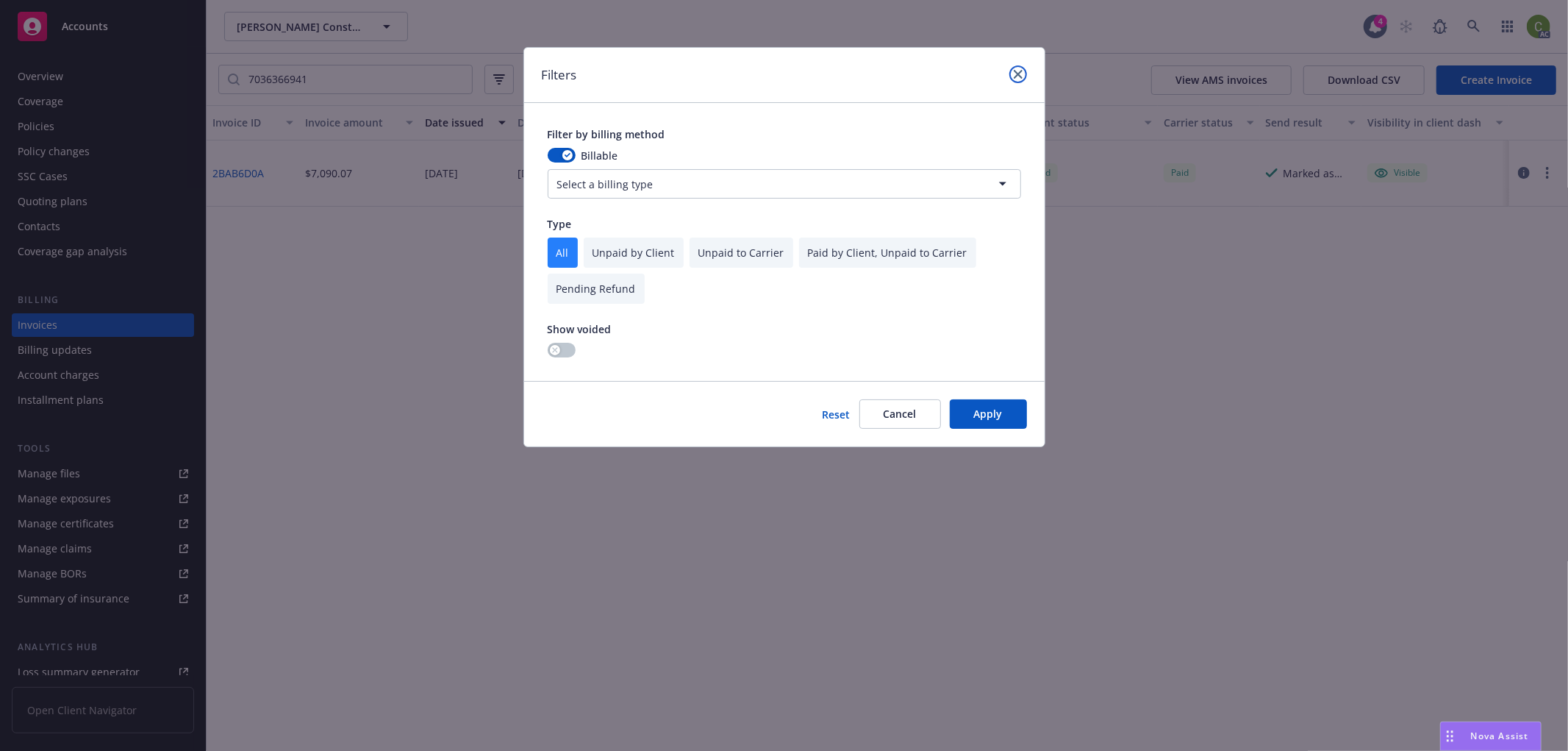
click at [1018, 72] on icon "close" at bounding box center [1018, 74] width 8 height 8
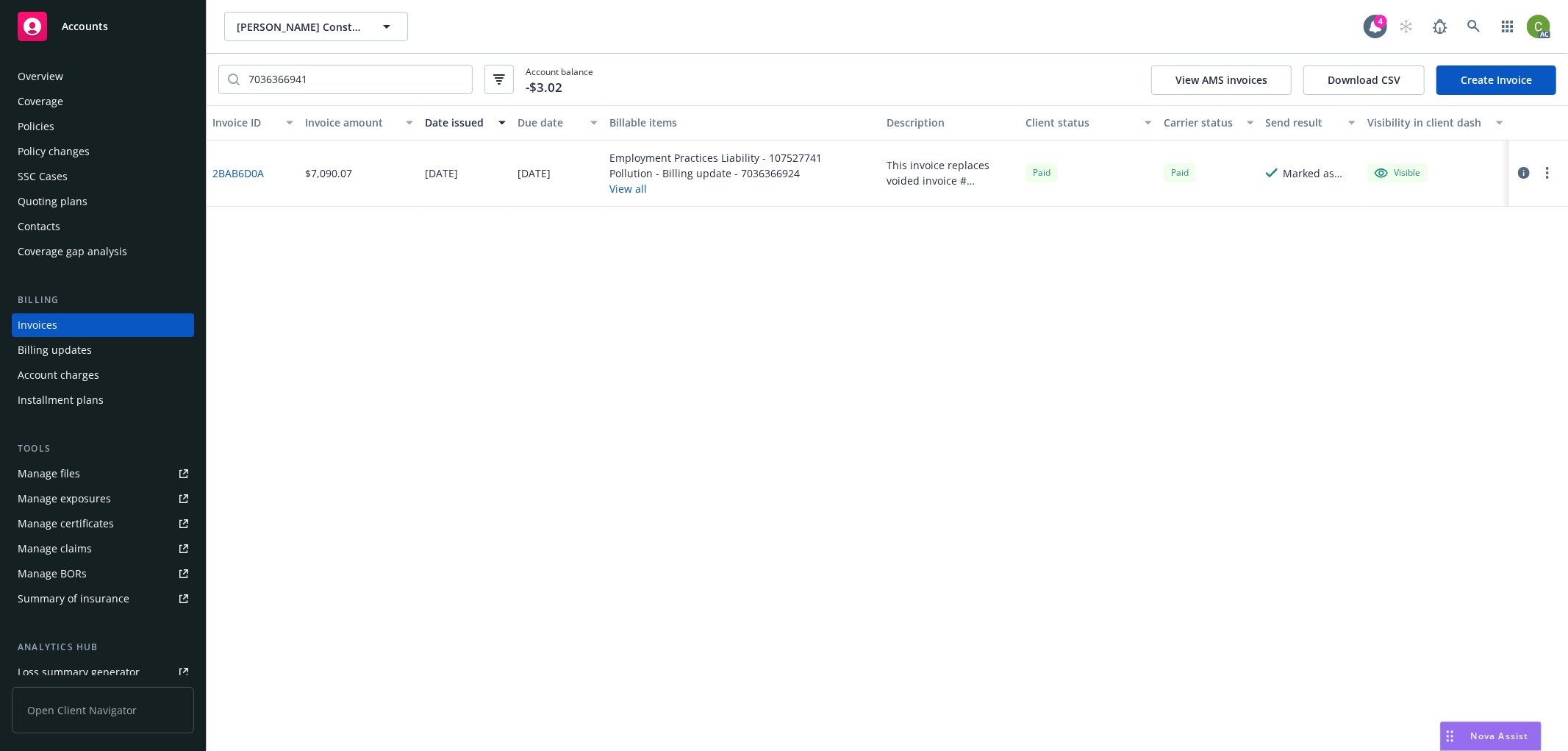
click at [1523, 169] on icon "button" at bounding box center [1524, 173] width 12 height 12
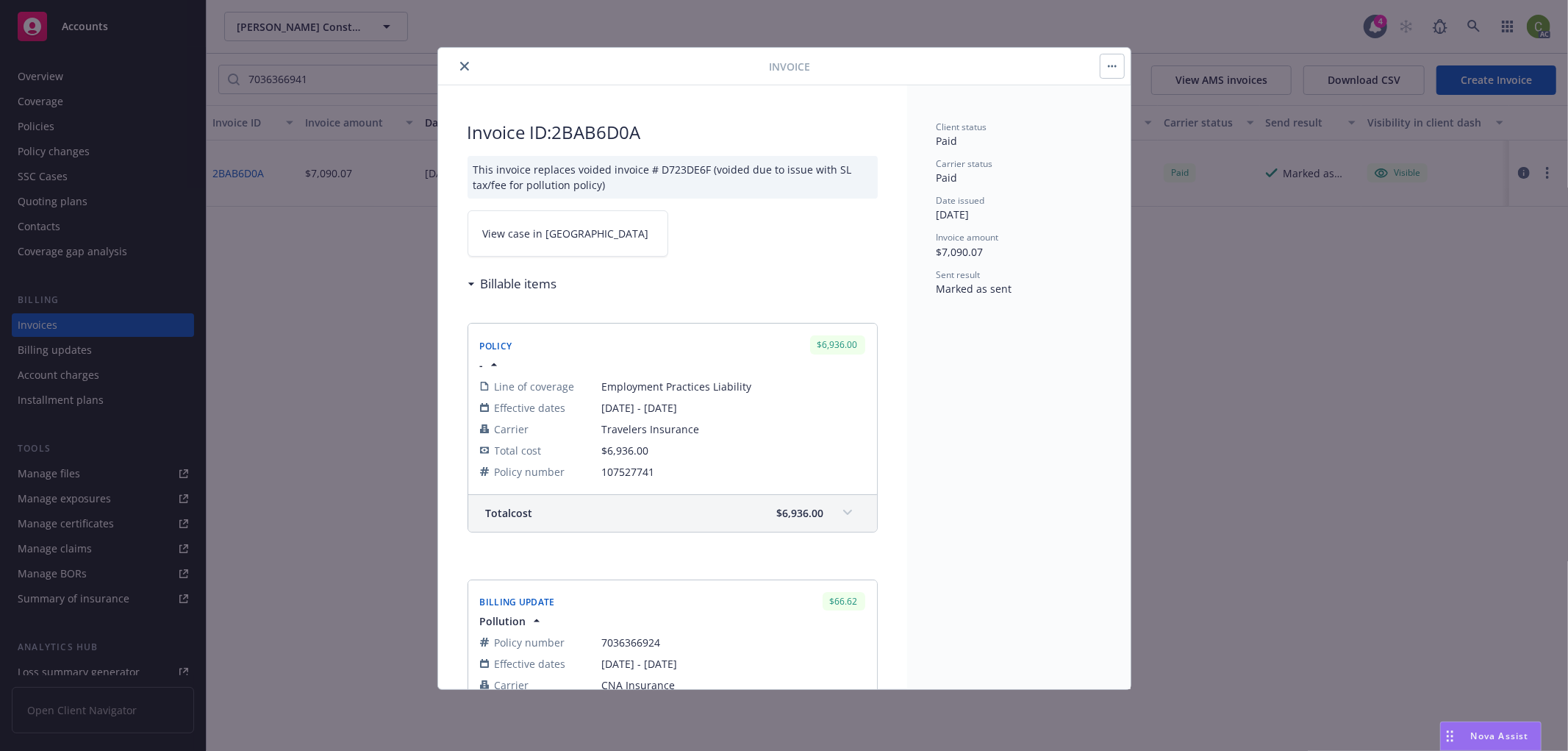
click at [572, 217] on link "View case in [GEOGRAPHIC_DATA]" at bounding box center [568, 233] width 201 height 46
click at [458, 59] on button "close" at bounding box center [464, 66] width 18 height 18
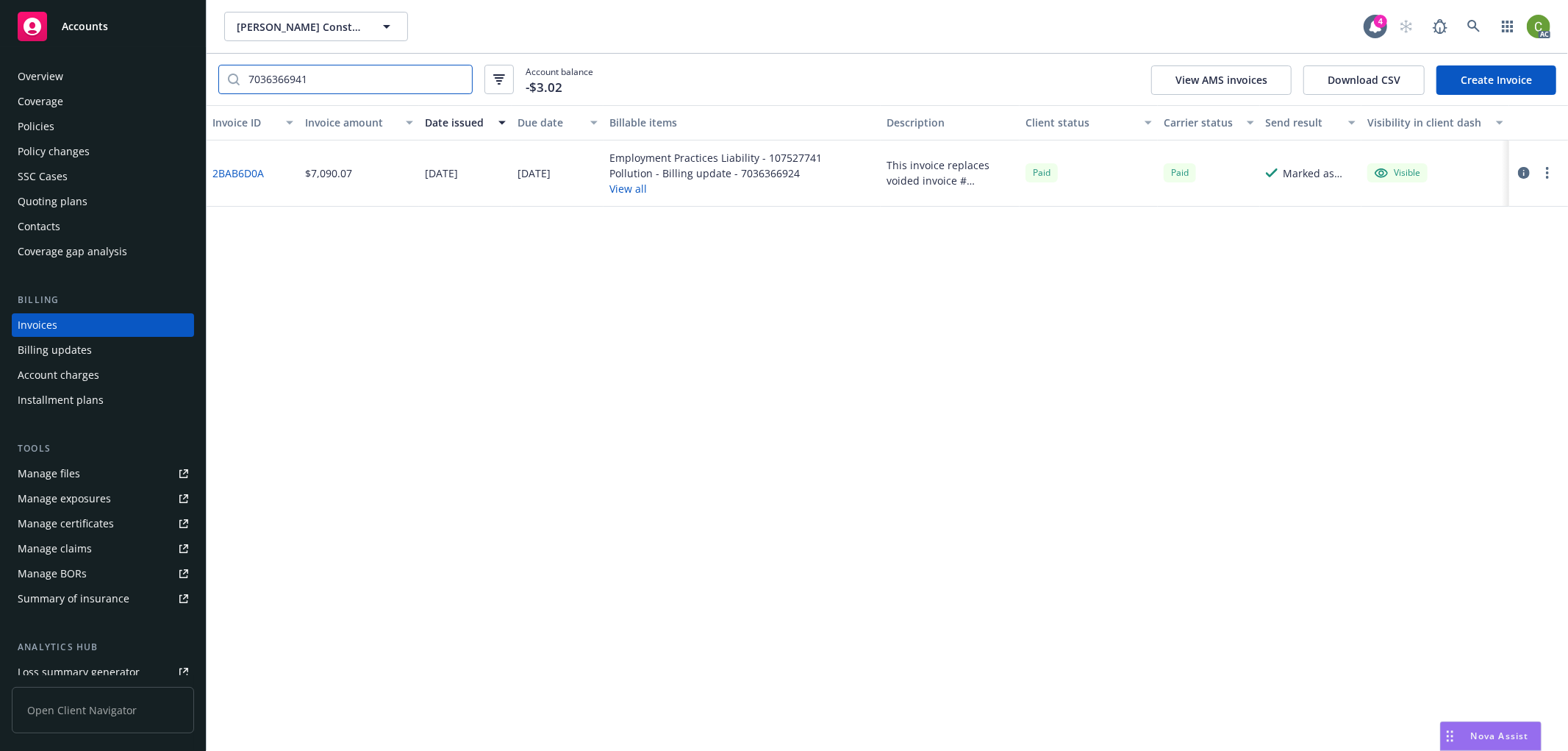
click at [455, 79] on input "7036366941" at bounding box center [356, 80] width 232 height 28
click at [498, 81] on icon "button" at bounding box center [499, 79] width 12 height 10
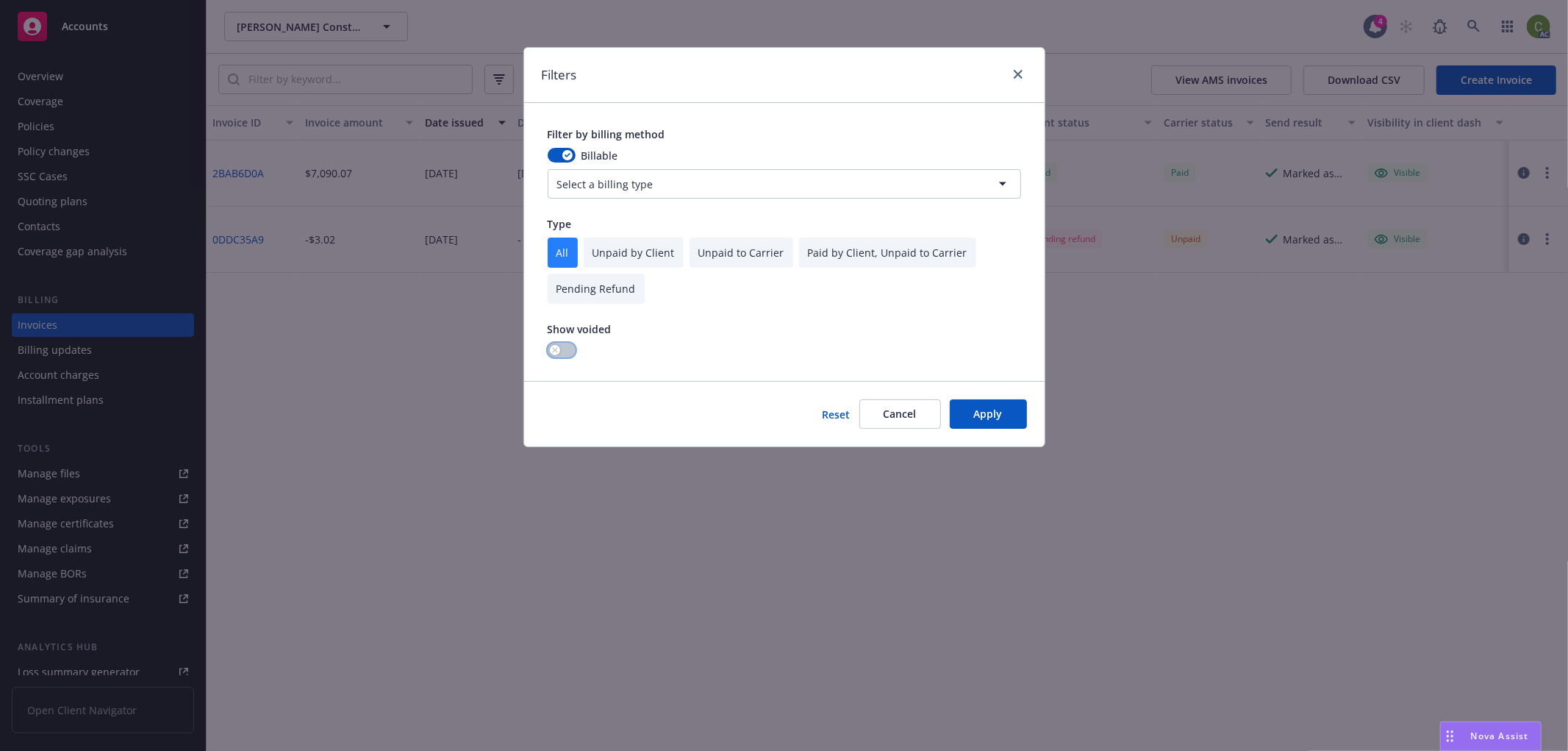
drag, startPoint x: 560, startPoint y: 353, endPoint x: 643, endPoint y: 372, distance: 85.1
click at [560, 352] on div "button" at bounding box center [555, 350] width 10 height 10
click at [969, 415] on button "Apply" at bounding box center [988, 413] width 77 height 29
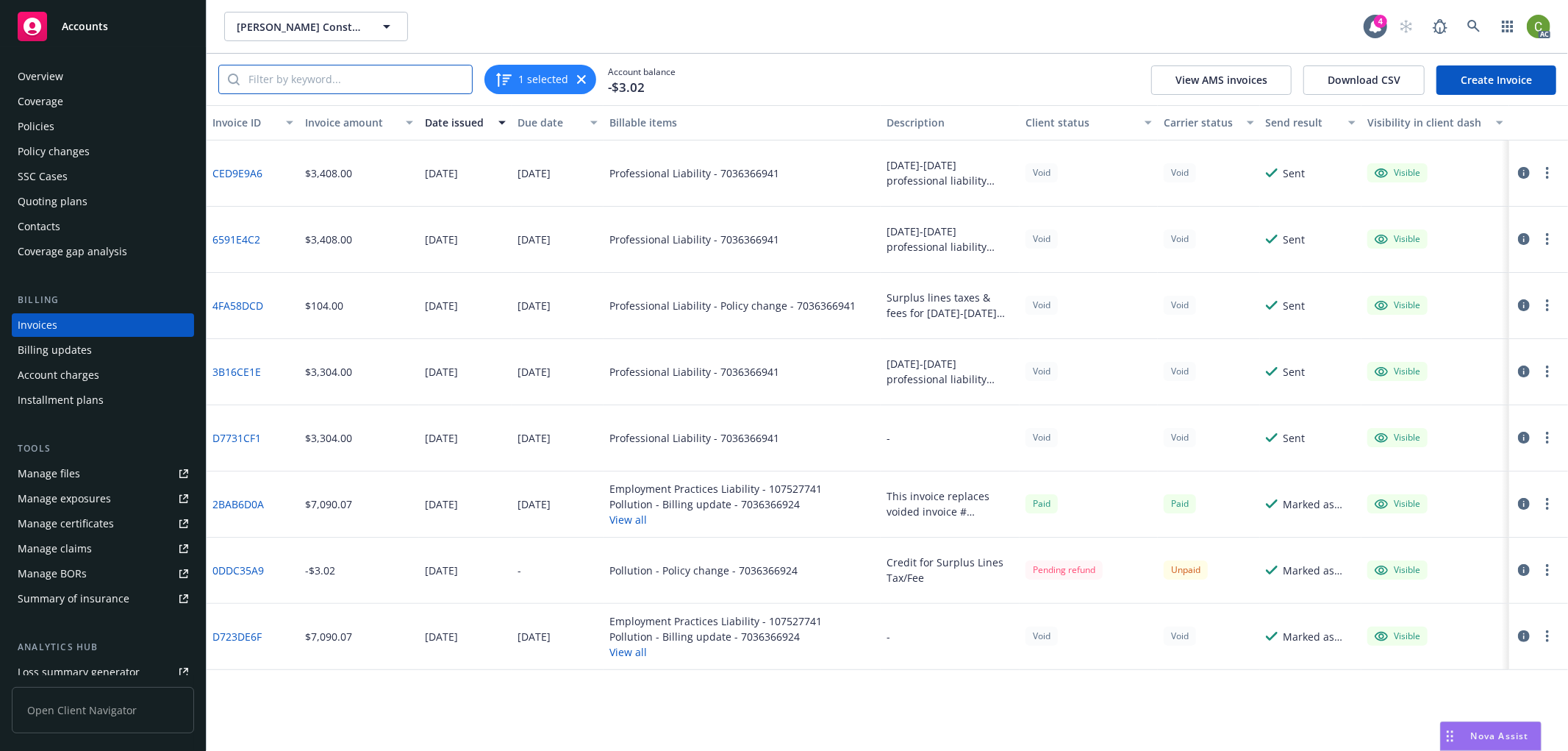
drag, startPoint x: 326, startPoint y: 83, endPoint x: 416, endPoint y: 114, distance: 95.2
click at [328, 82] on input "search" at bounding box center [356, 80] width 232 height 28
paste input "D7731CF1"
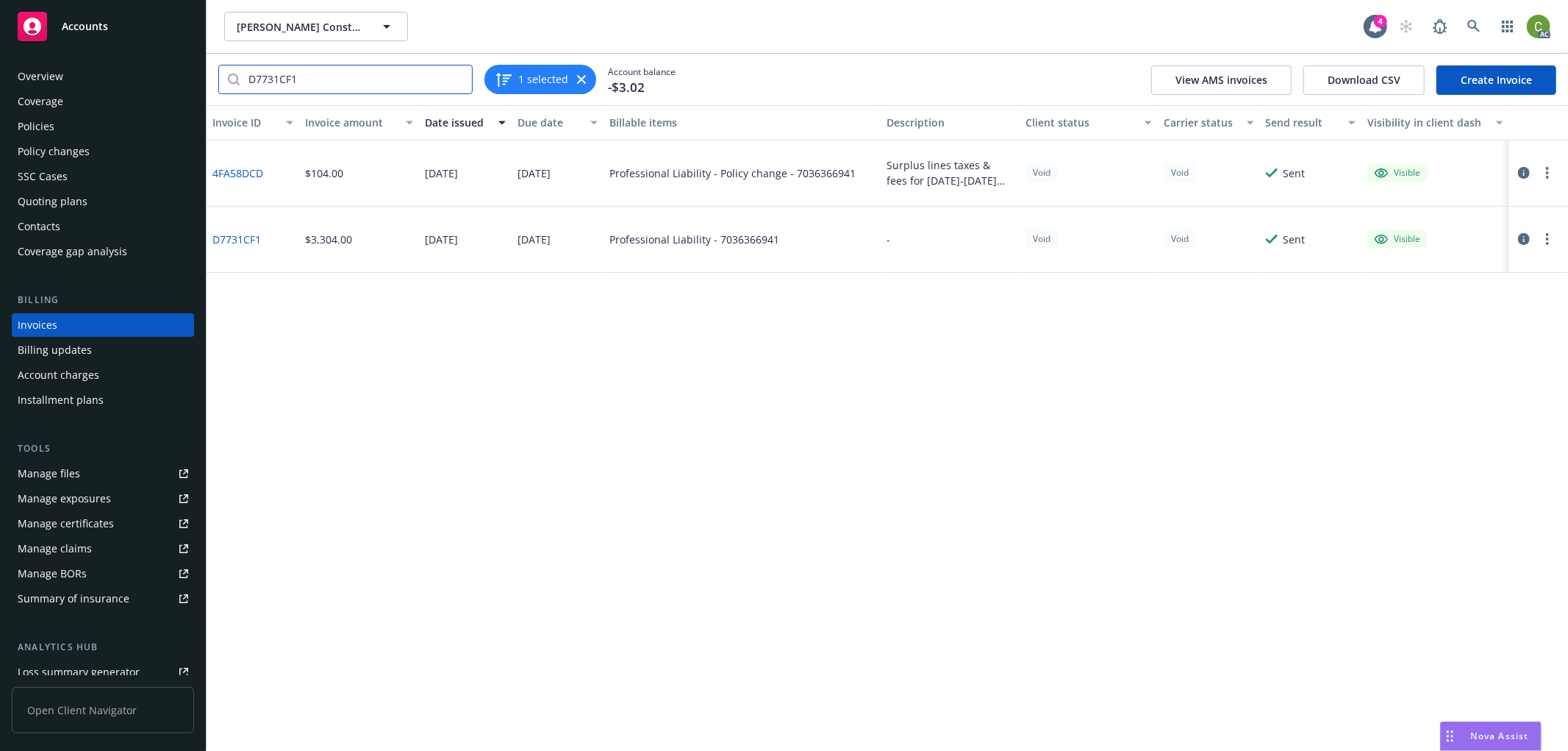
type input "D7731CF1"
click at [237, 237] on link "D7731CF1" at bounding box center [237, 239] width 49 height 15
click at [456, 77] on input "D7731CF1" at bounding box center [356, 80] width 232 height 28
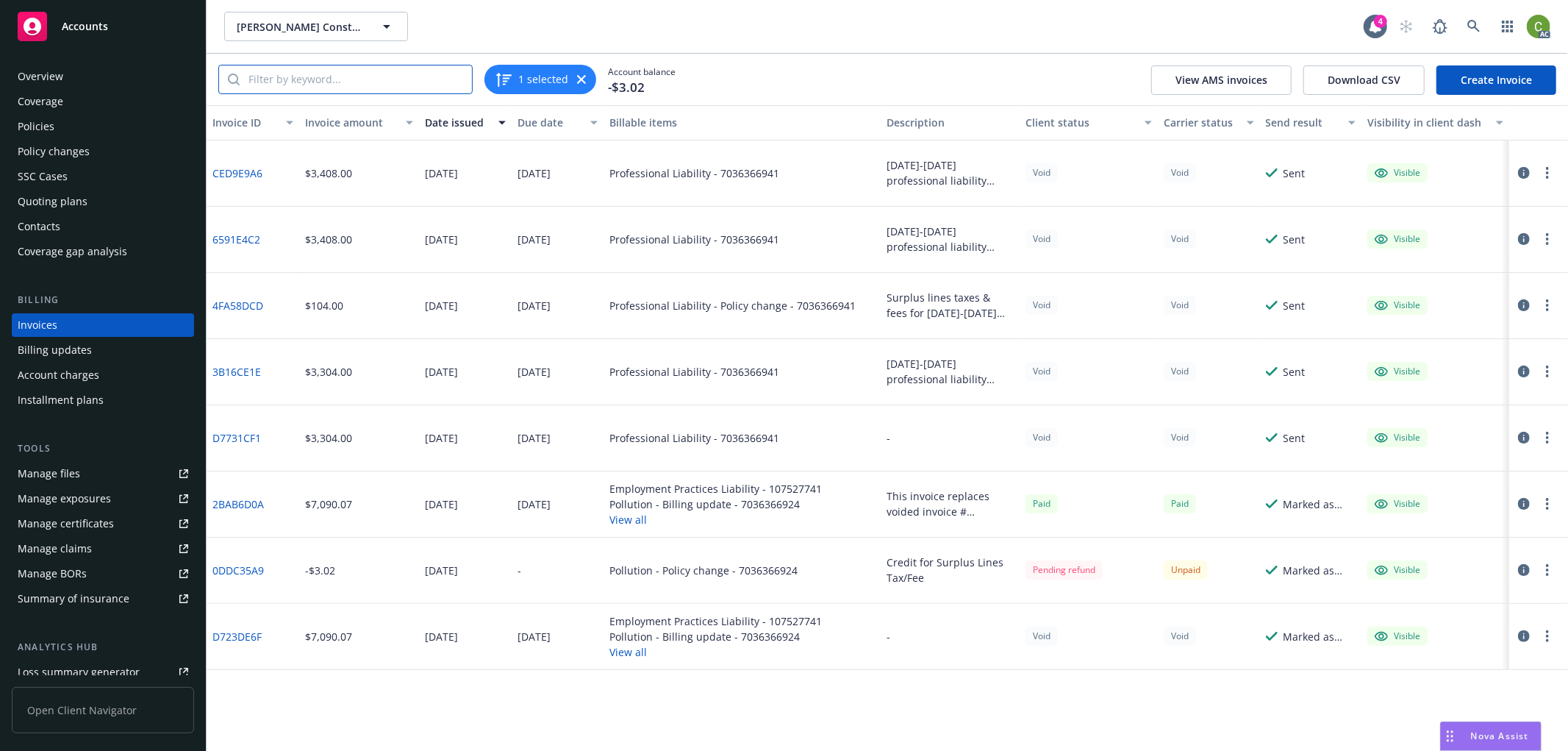
click at [381, 80] on input "search" at bounding box center [356, 80] width 232 height 28
paste input "7036366941"
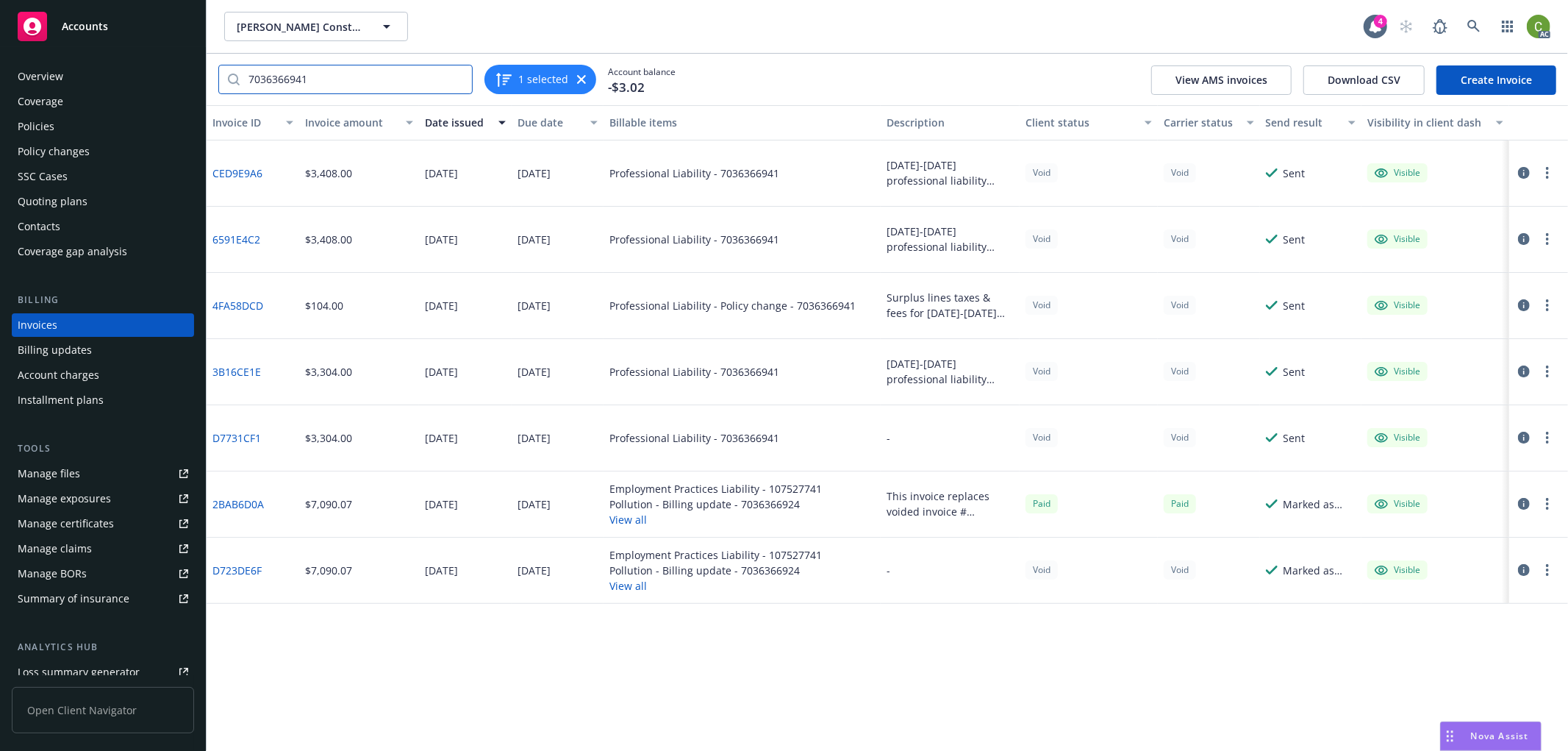
type input "7036366941"
click at [67, 129] on div "Policies" at bounding box center [103, 126] width 171 height 23
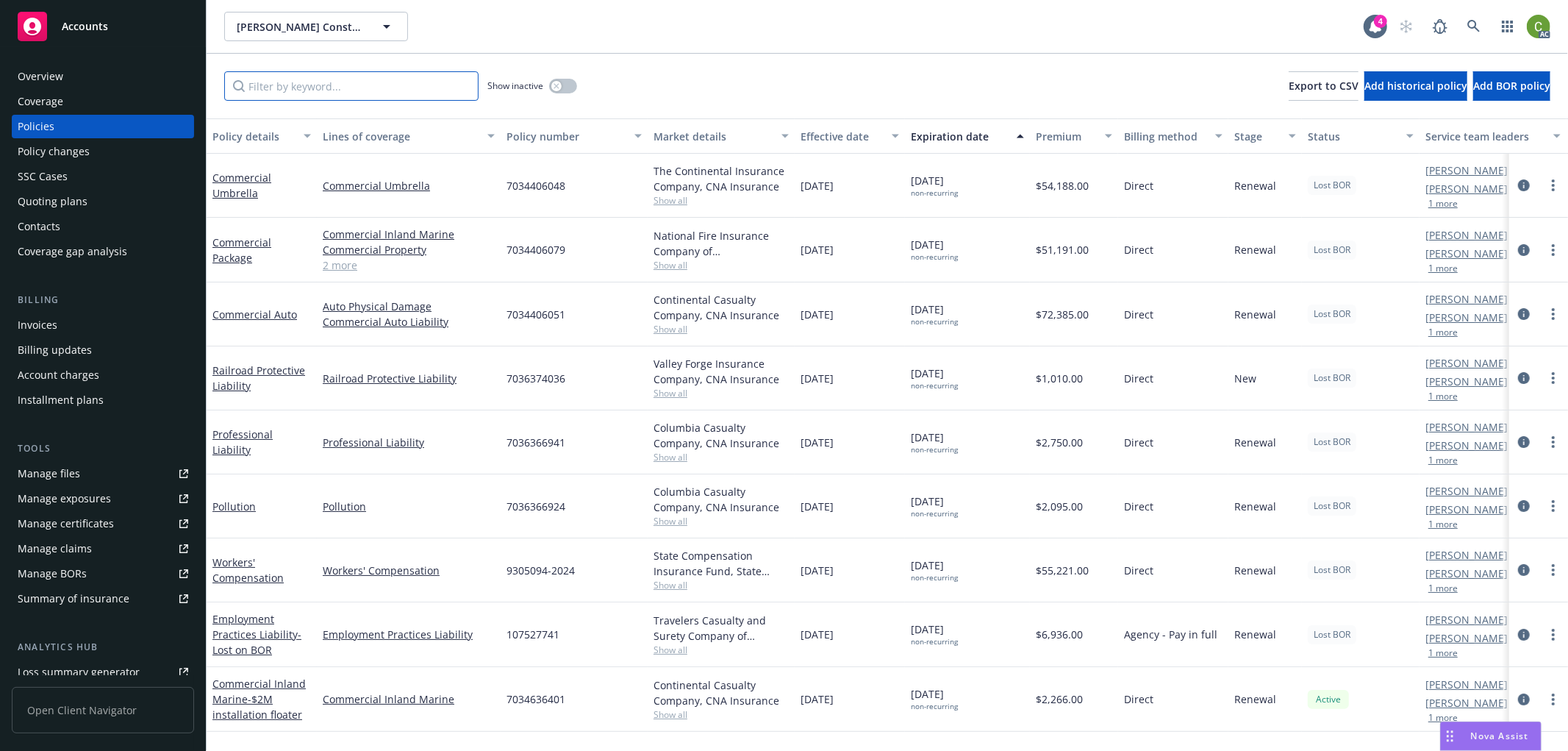
drag, startPoint x: 370, startPoint y: 86, endPoint x: 482, endPoint y: 85, distance: 112.0
click at [370, 85] on input "Filter by keyword..." at bounding box center [351, 85] width 254 height 29
paste input "7036366941"
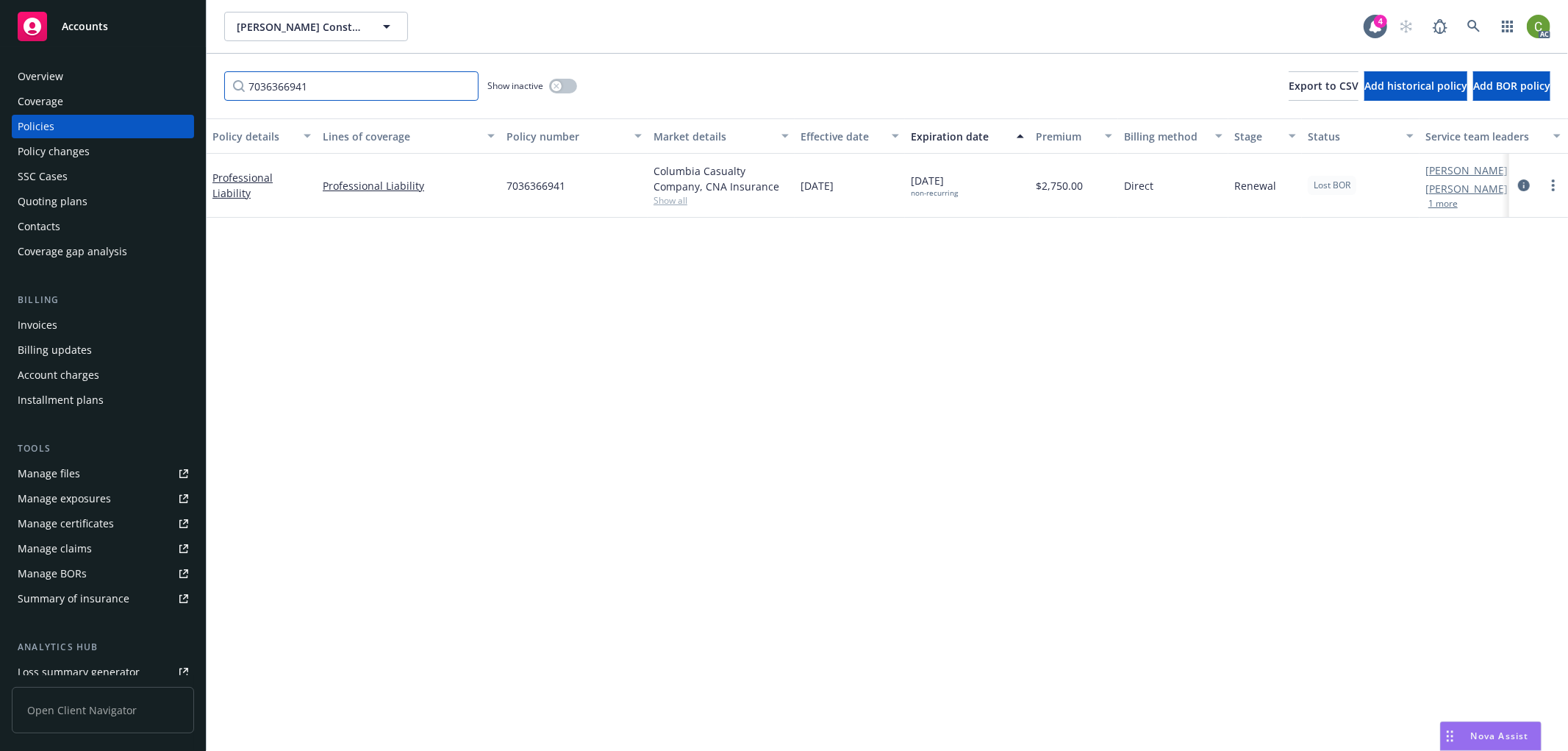
type input "7036366941"
click at [554, 86] on icon "button" at bounding box center [557, 86] width 6 height 6
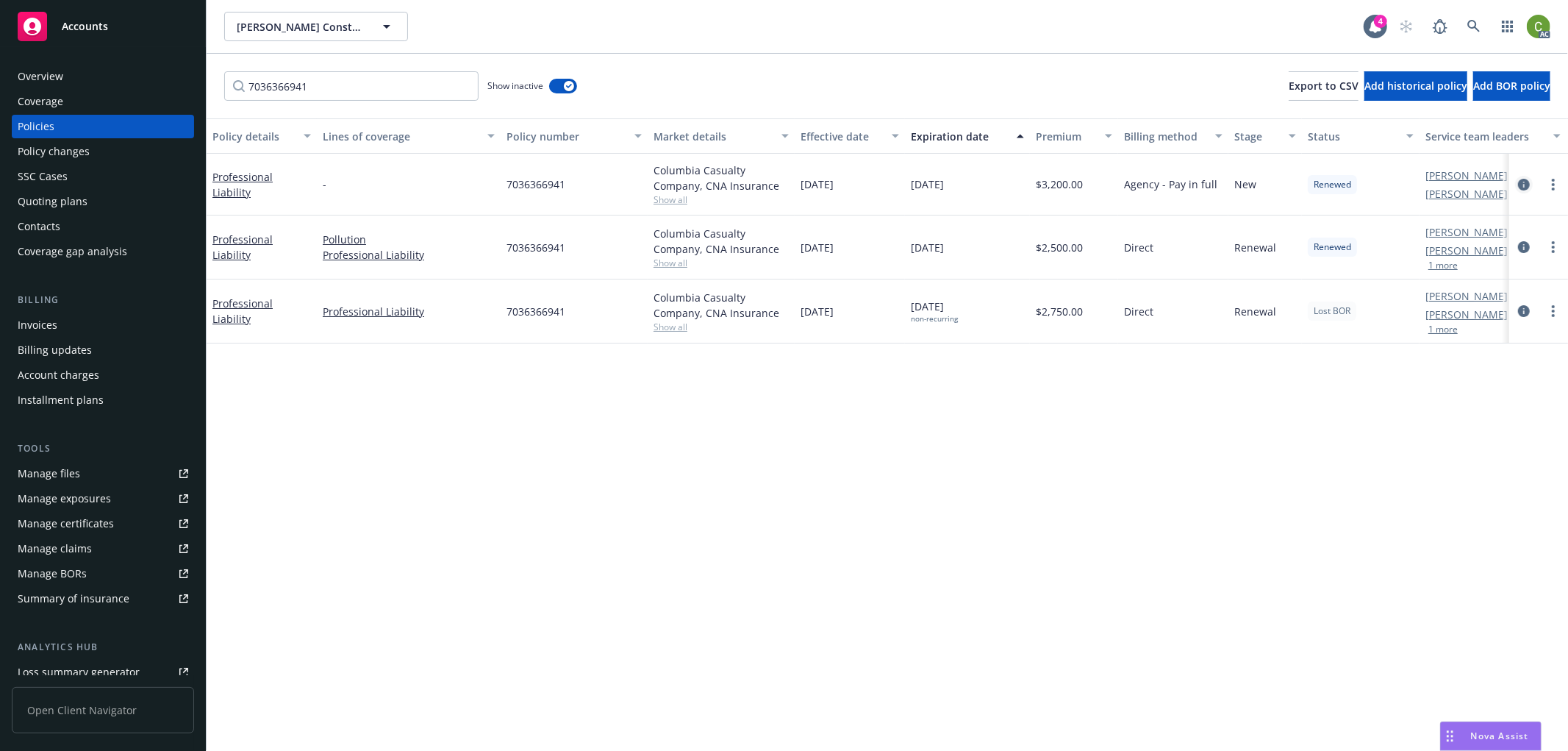
click at [1527, 179] on icon "circleInformation" at bounding box center [1524, 185] width 12 height 12
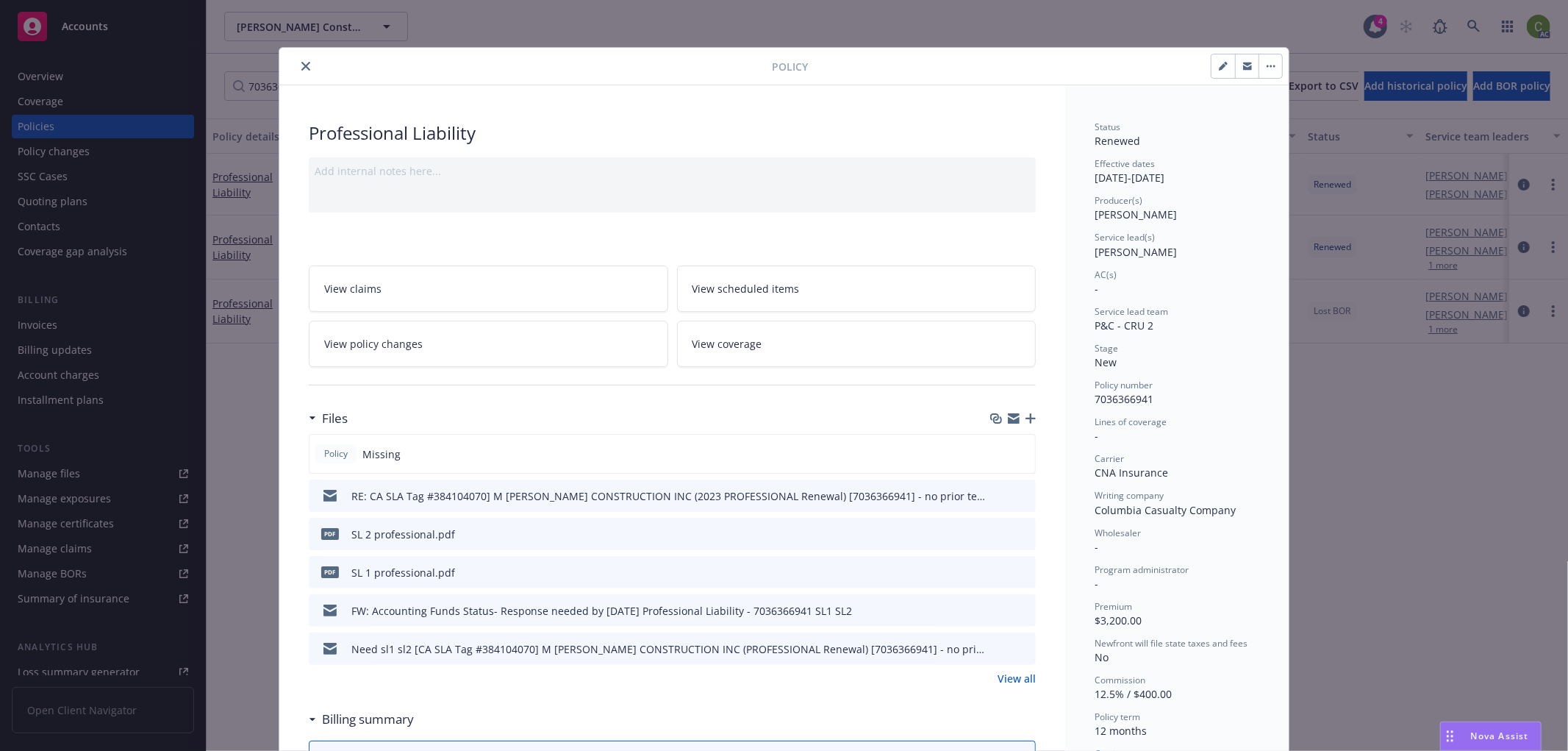
click at [298, 60] on button "close" at bounding box center [306, 66] width 18 height 18
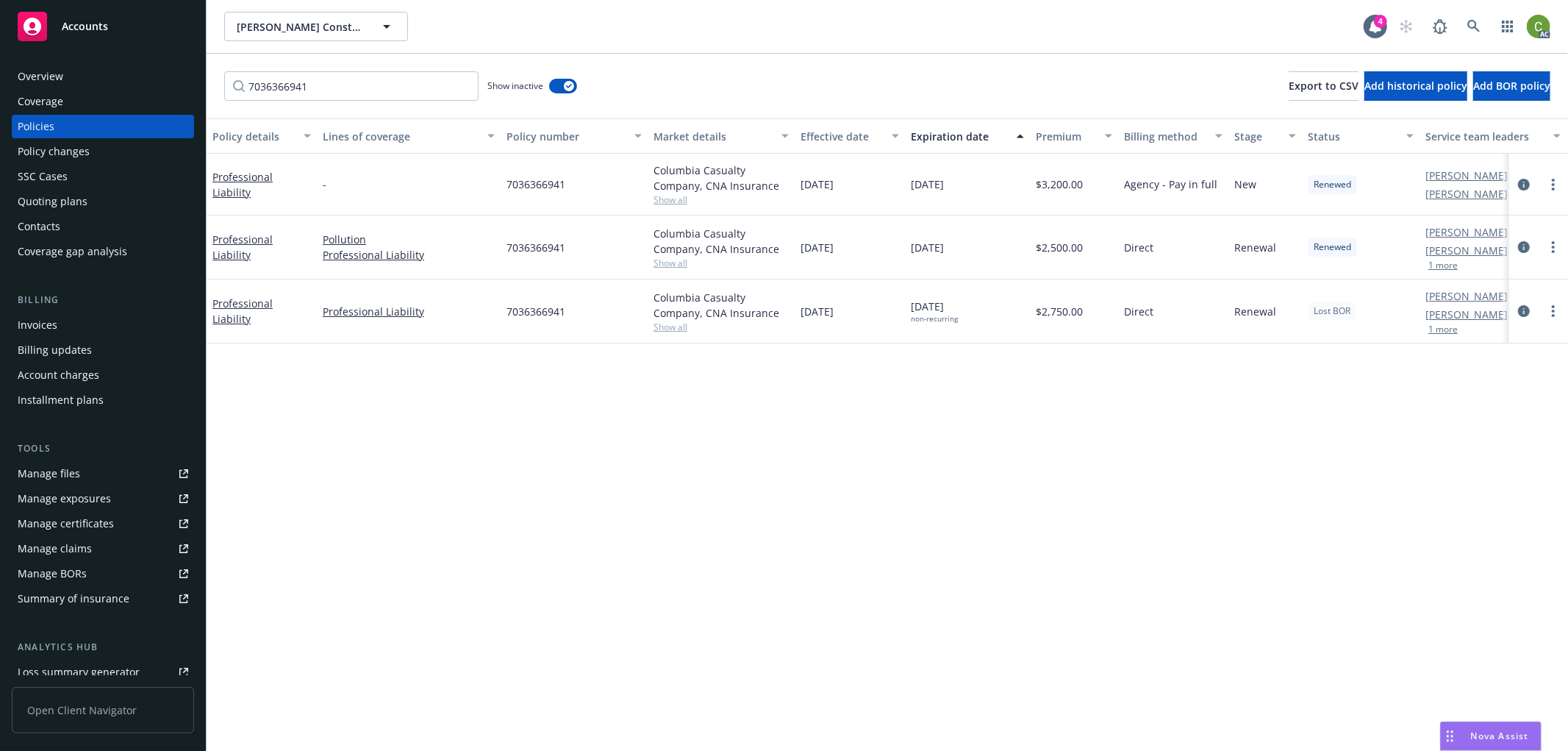
click at [56, 329] on div "Invoices" at bounding box center [103, 324] width 171 height 23
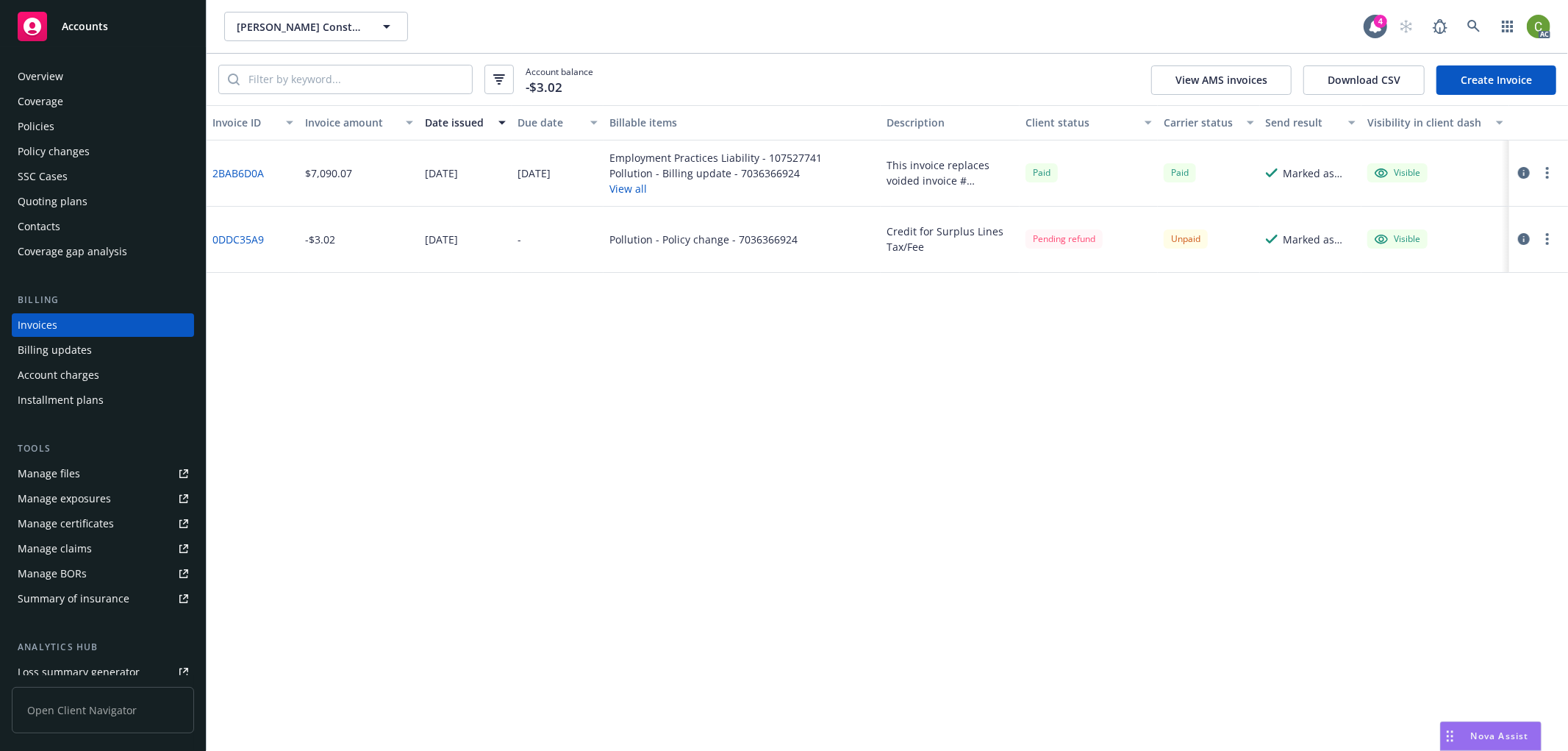
click at [136, 132] on div "Policies" at bounding box center [103, 126] width 171 height 23
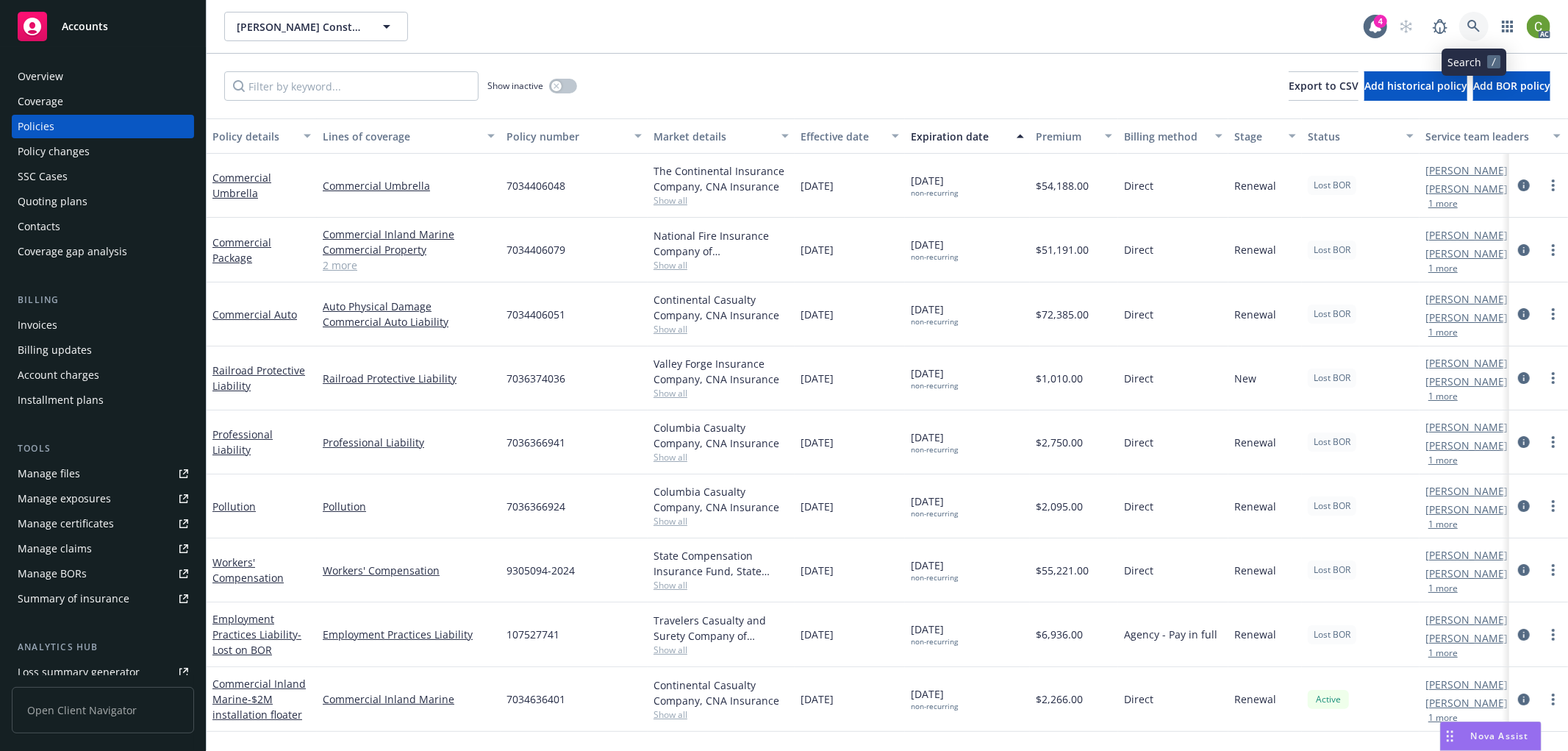
click at [1471, 23] on icon at bounding box center [1474, 26] width 13 height 13
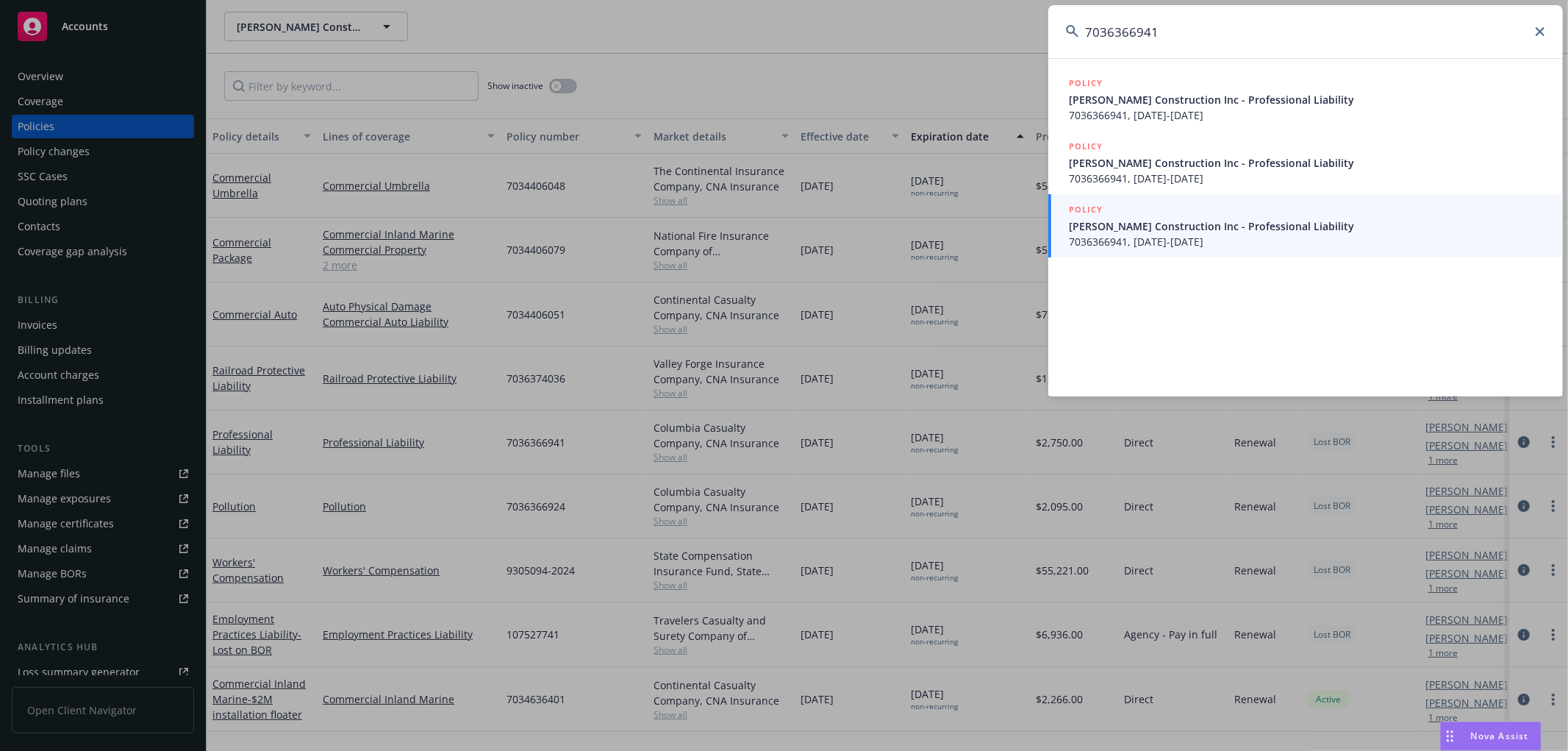
type input "7036366941"
click at [1185, 104] on span "[PERSON_NAME] Construction Inc - Professional Liability" at bounding box center [1307, 99] width 476 height 15
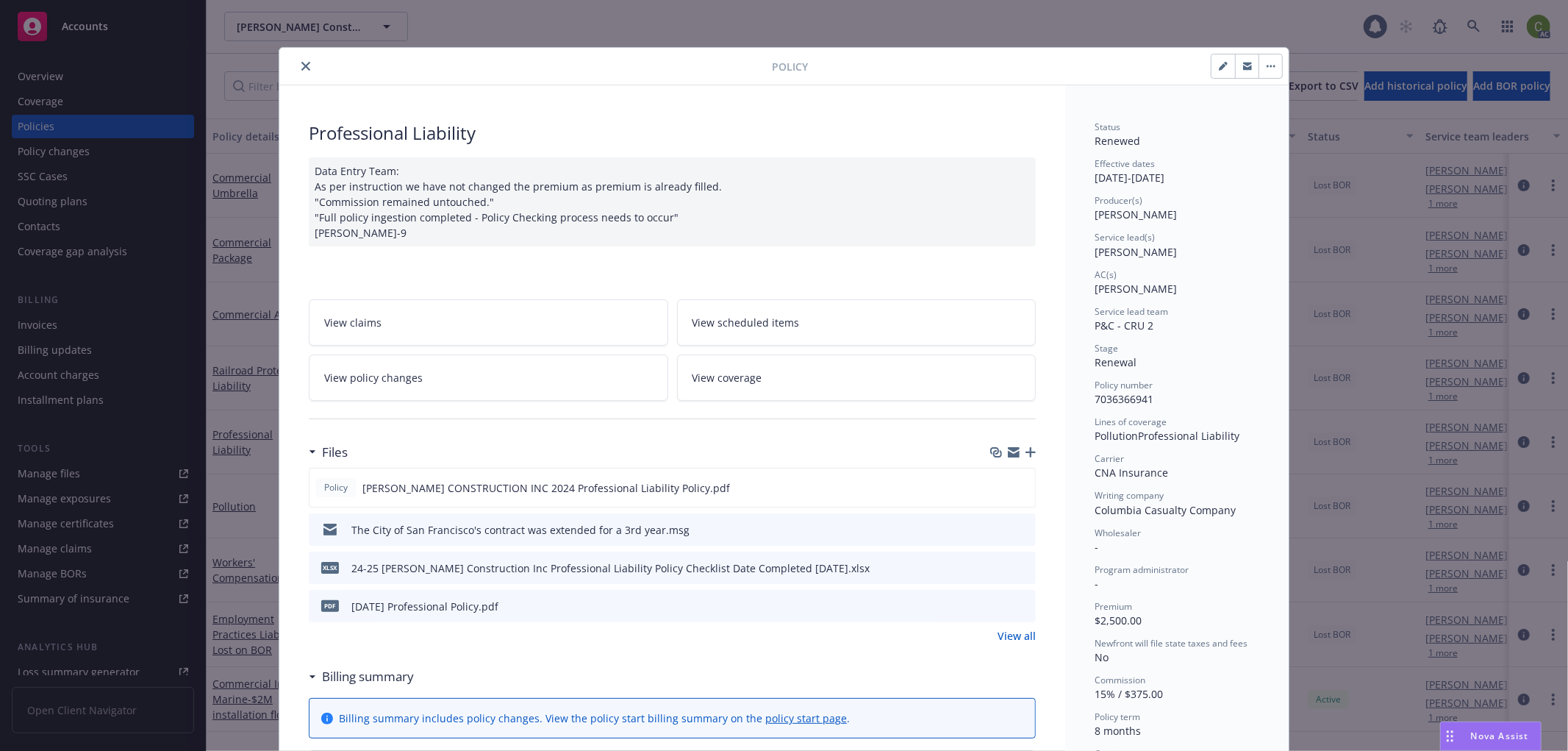
scroll to position [44, 0]
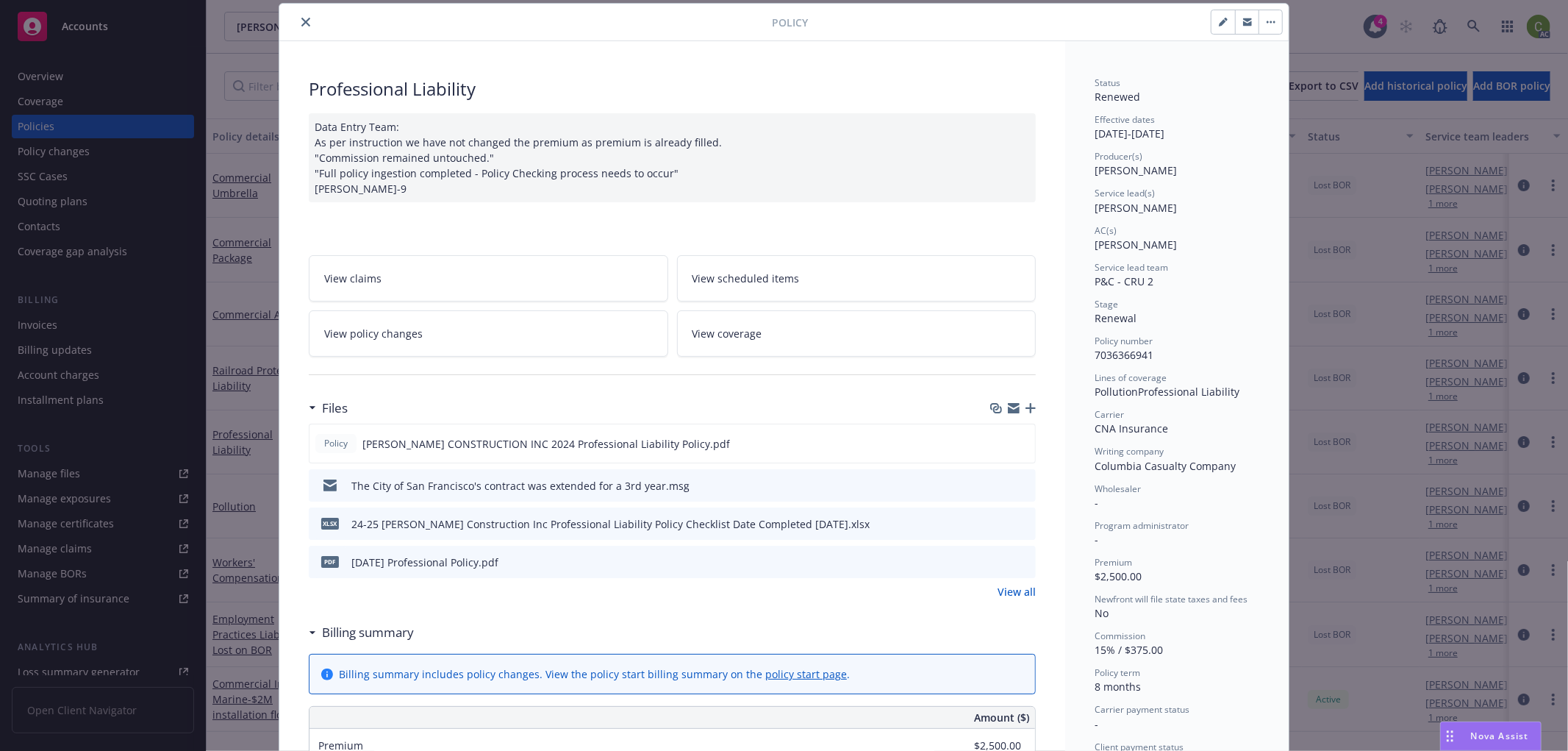
click at [302, 20] on icon "close" at bounding box center [306, 22] width 8 height 8
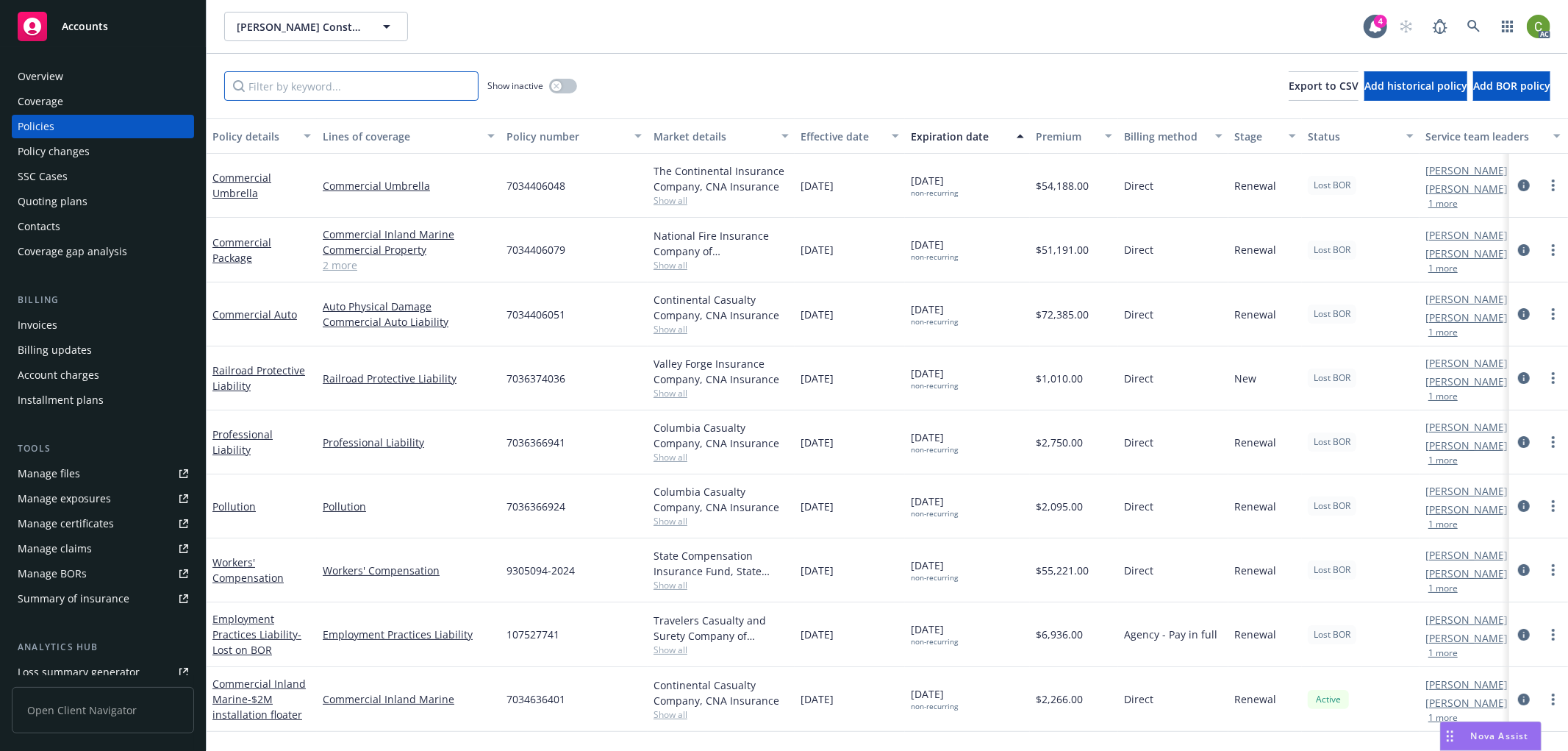
click at [343, 85] on input "Filter by keyword..." at bounding box center [351, 85] width 254 height 29
paste input "7036366941"
type input "7036366941"
drag, startPoint x: 560, startPoint y: 82, endPoint x: 587, endPoint y: 117, distance: 44.2
click at [560, 81] on button "button" at bounding box center [563, 86] width 28 height 15
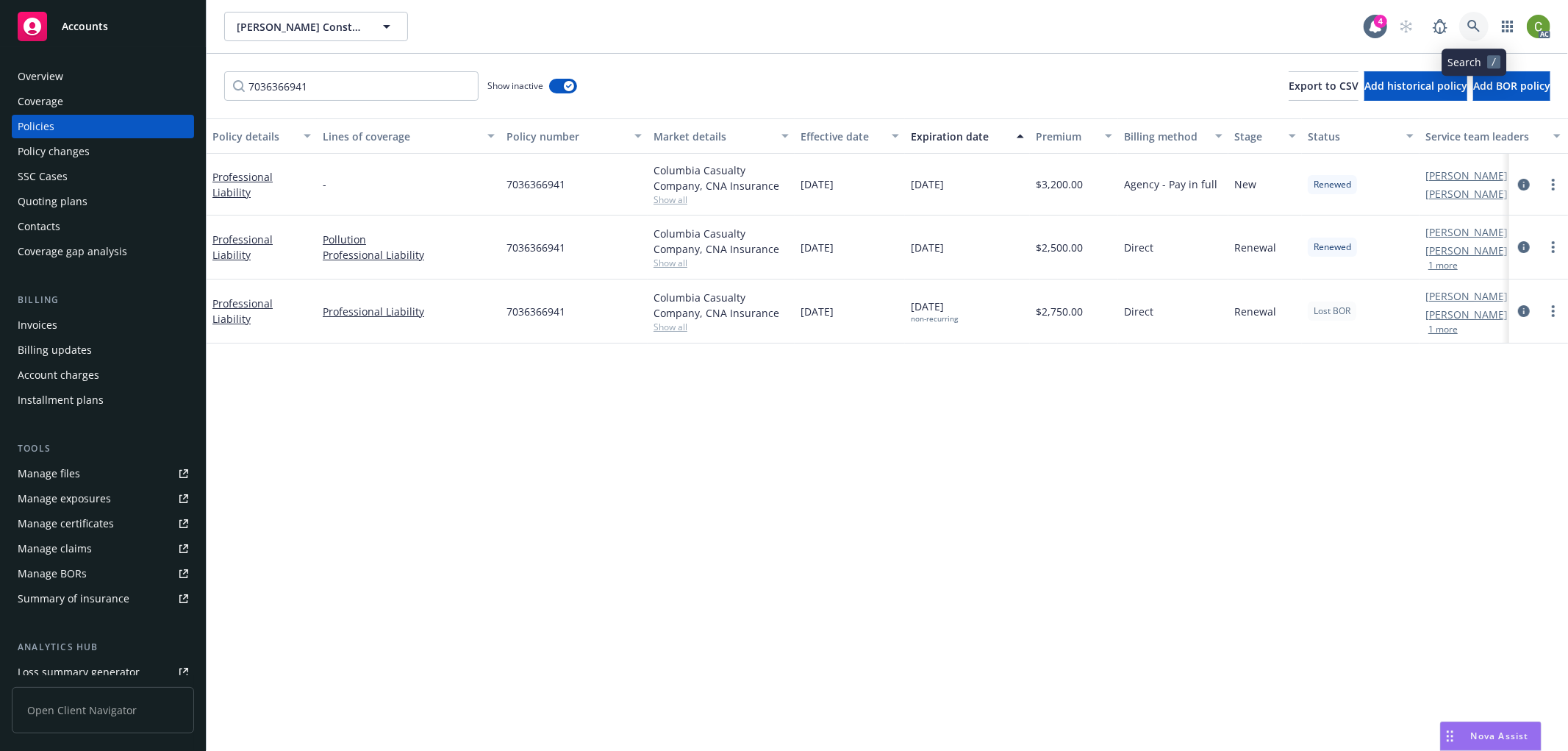
click at [1474, 27] on icon at bounding box center [1474, 26] width 13 height 13
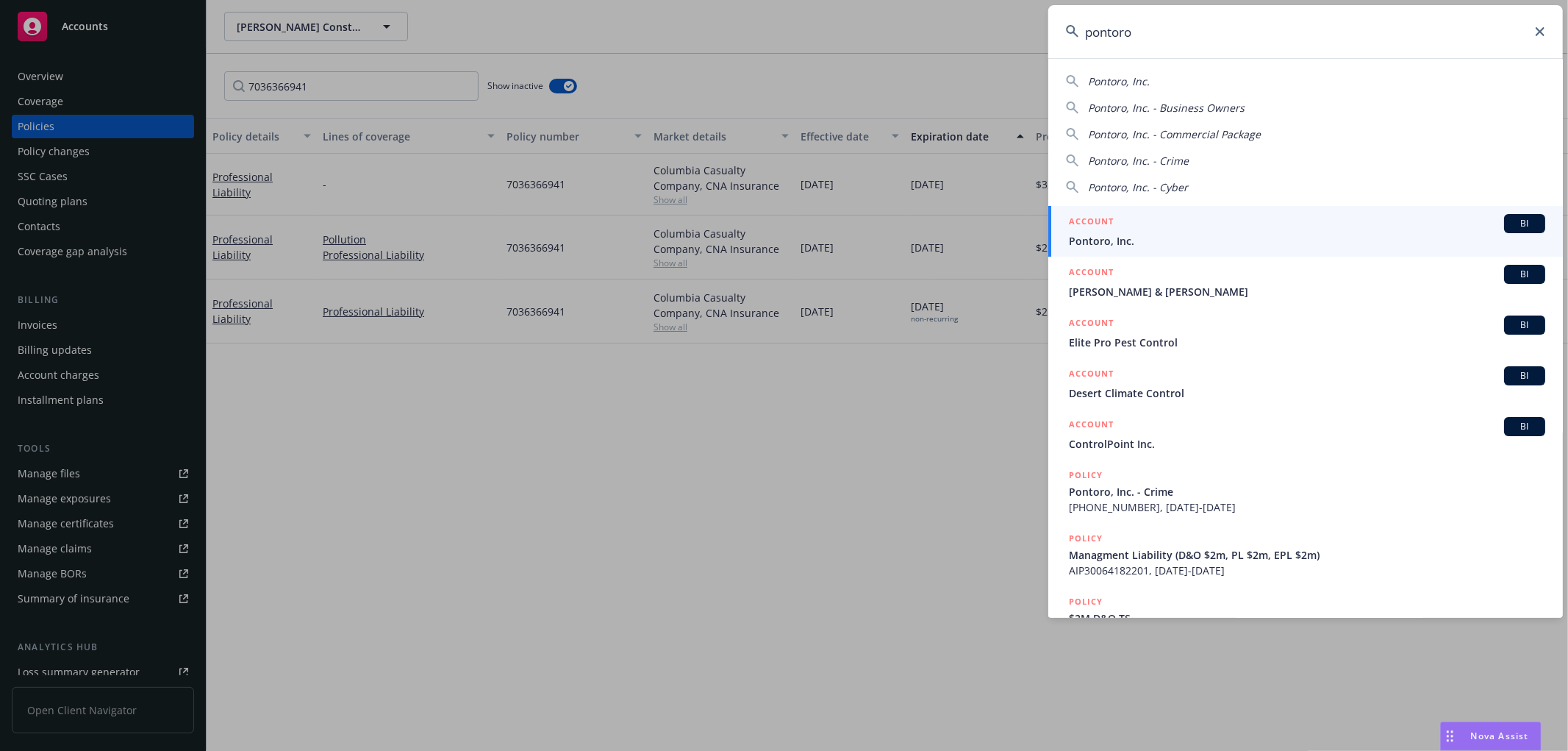
drag, startPoint x: 1063, startPoint y: 33, endPoint x: 798, endPoint y: 38, distance: 265.0
click at [799, 38] on div "pontoro Pontoro, Inc. Pontoro, Inc. - Business Owners Pontoro, Inc. - Commercia…" at bounding box center [784, 375] width 1568 height 751
paste input "B7039204027"
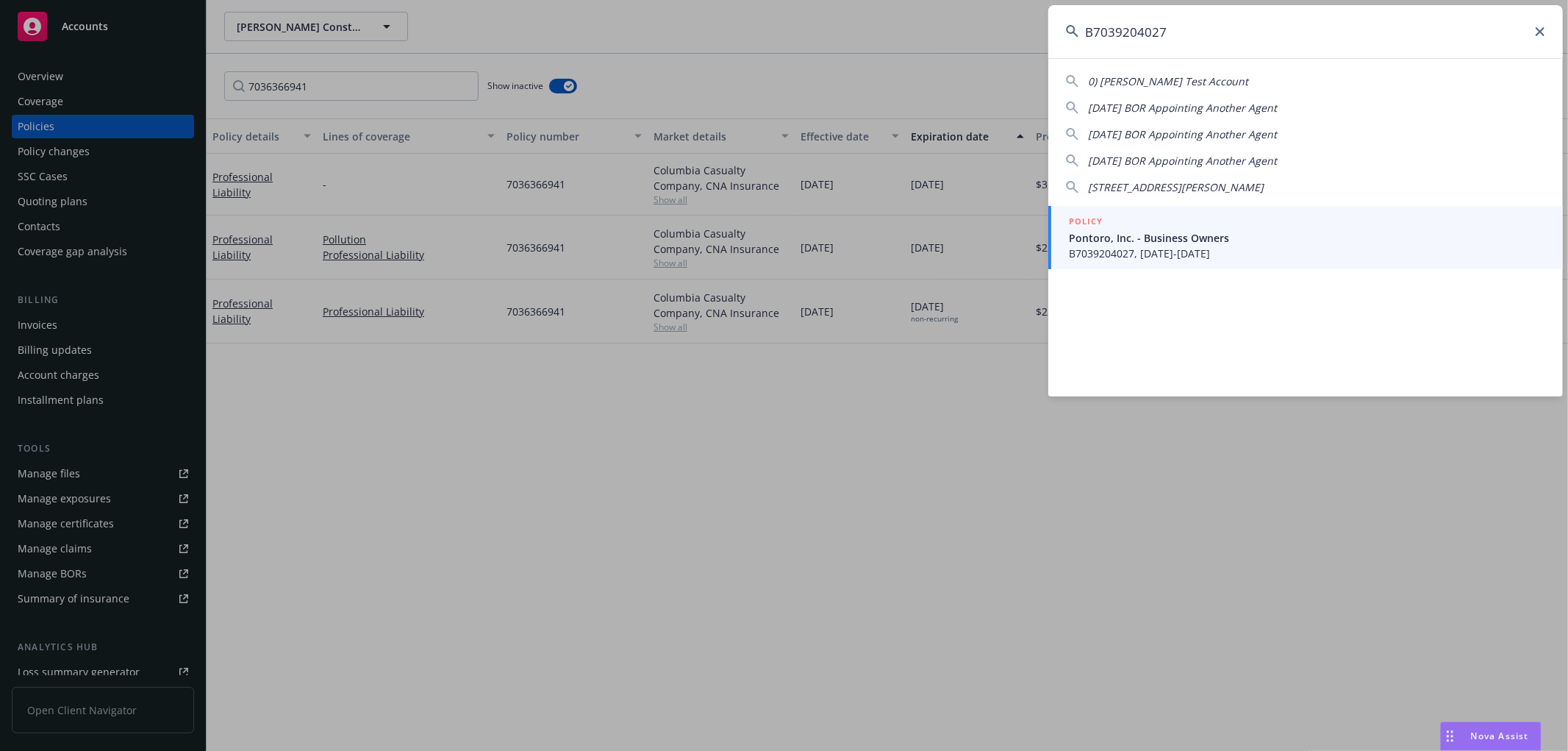
type input "B7039204027"
click at [1187, 246] on span "B7039204027, [DATE]-[DATE]" at bounding box center [1307, 253] width 476 height 15
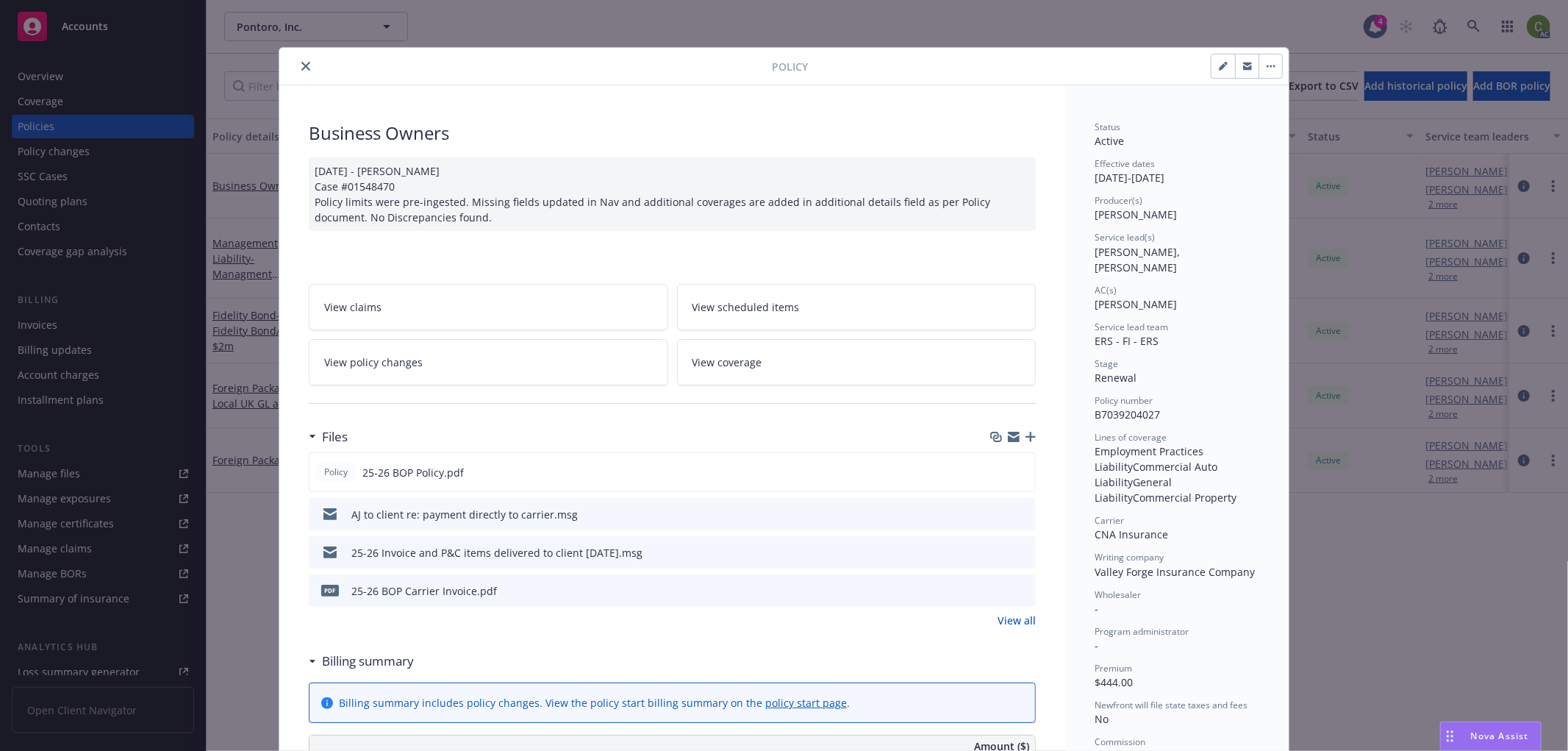
click at [302, 64] on icon "close" at bounding box center [306, 66] width 8 height 8
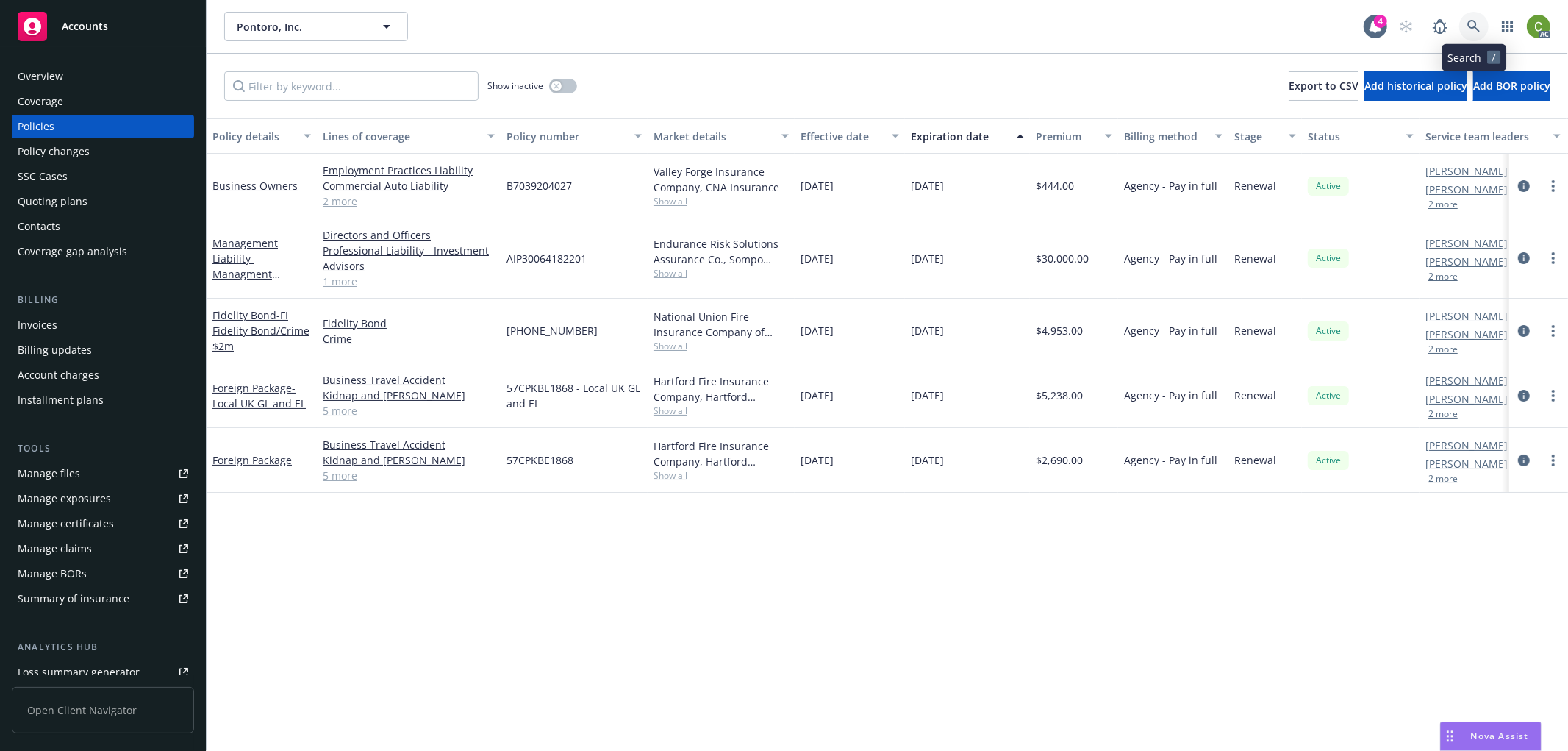
click at [1471, 30] on icon at bounding box center [1474, 26] width 13 height 13
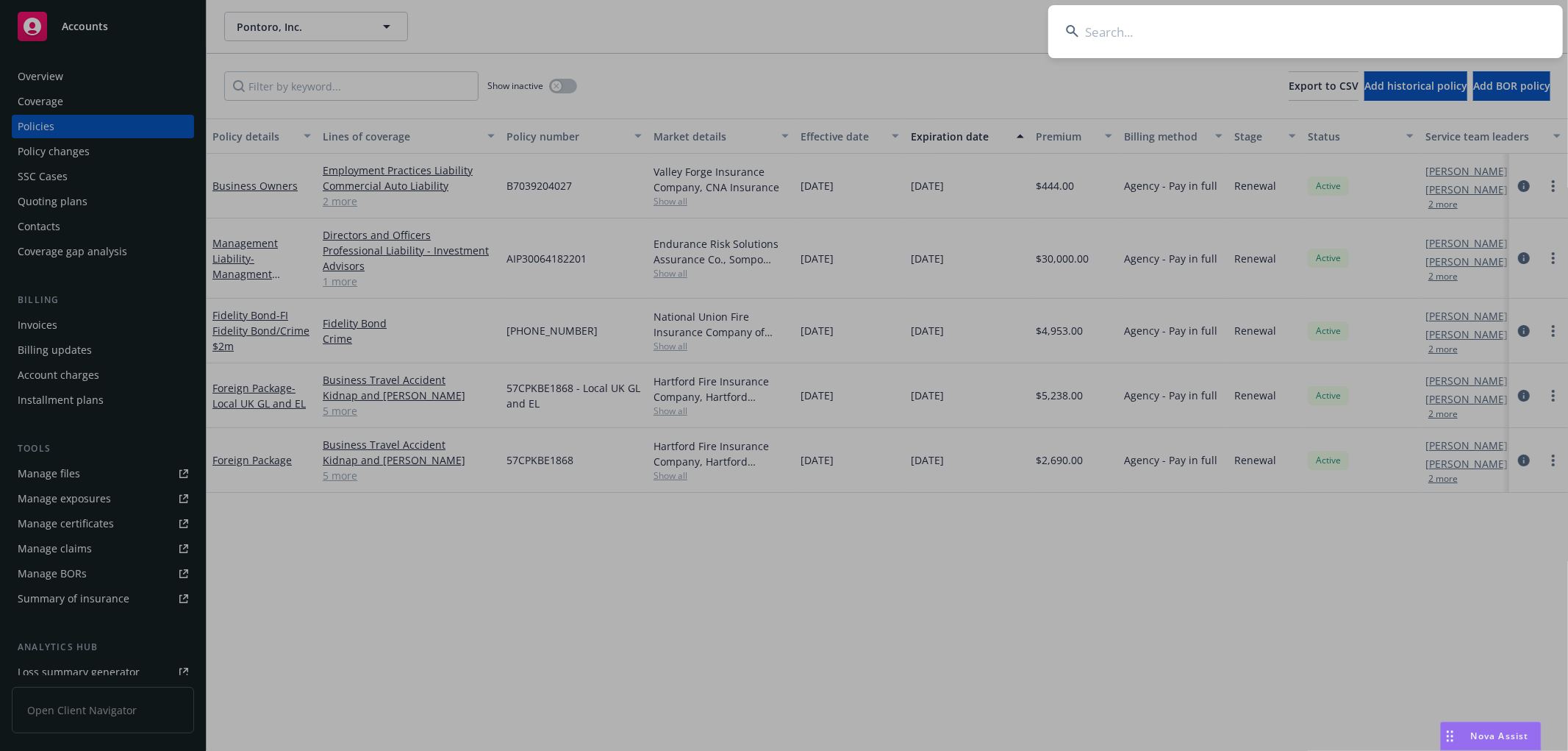
click at [1171, 37] on input at bounding box center [1305, 31] width 515 height 53
paste input "MYSOFT Holdings USA Inc"
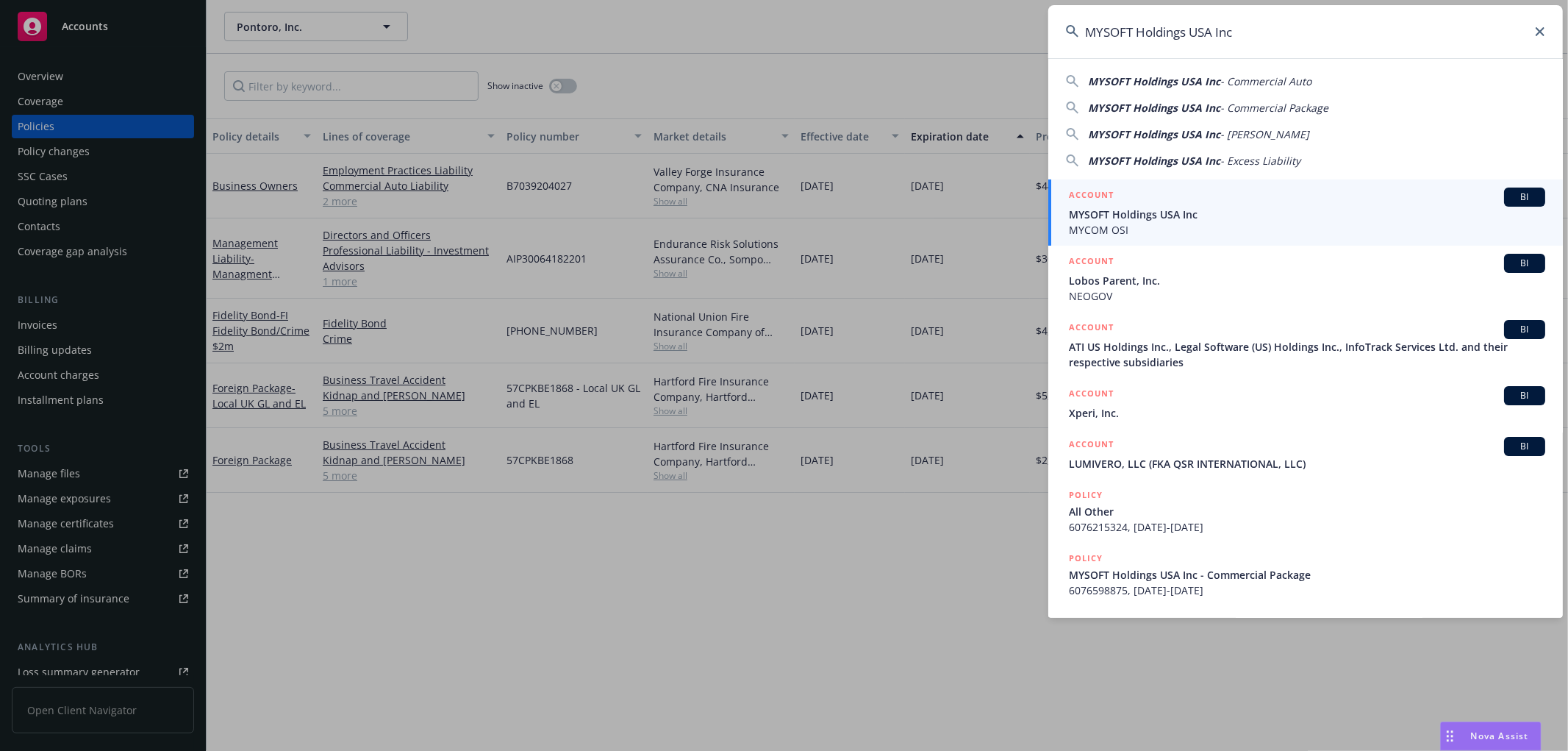
type input "MYSOFT Holdings USA Inc"
click at [1185, 217] on span "MYSOFT Holdings USA Inc" at bounding box center [1307, 214] width 476 height 15
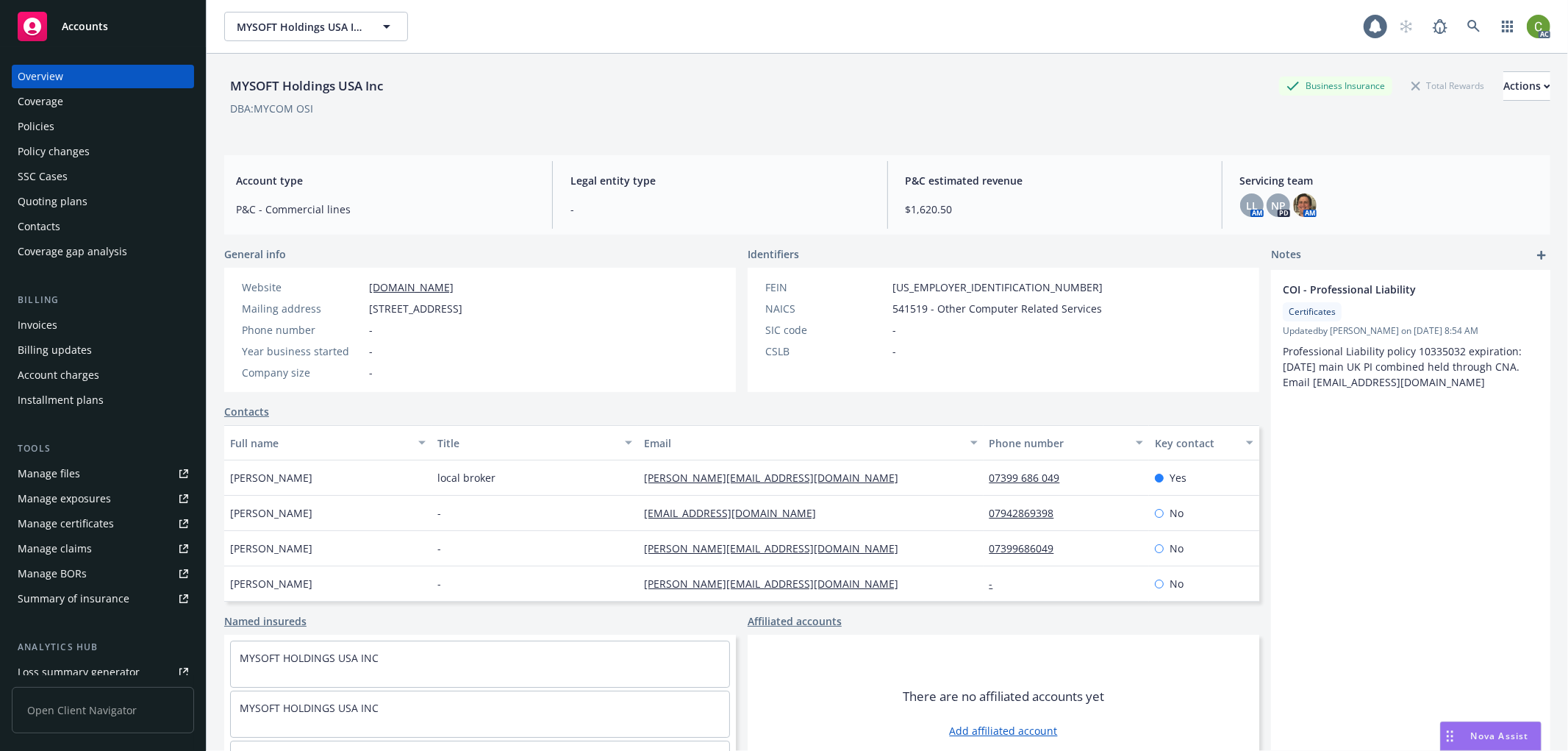
click at [105, 321] on div "Invoices" at bounding box center [103, 324] width 171 height 23
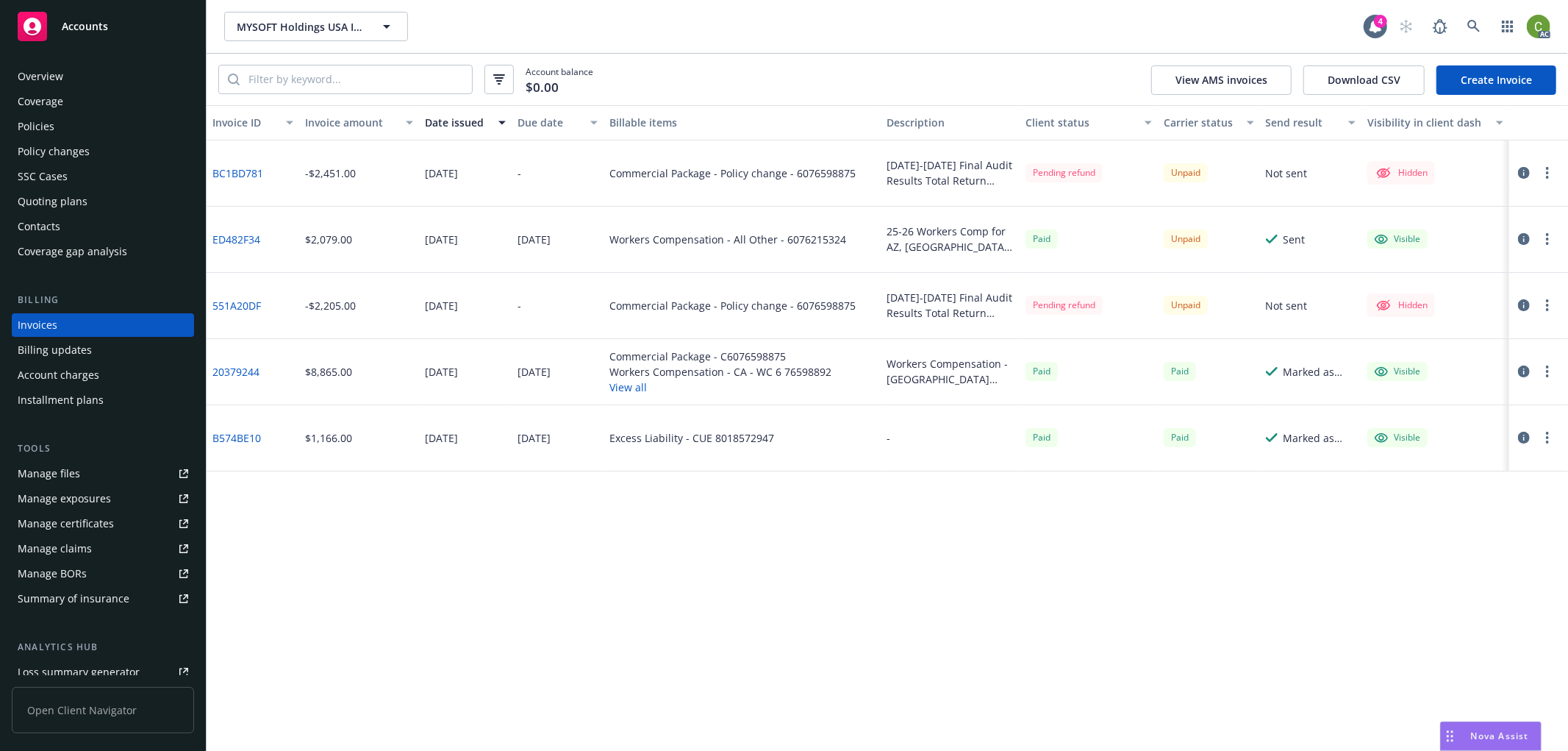
click at [105, 125] on div "Policies" at bounding box center [103, 126] width 171 height 23
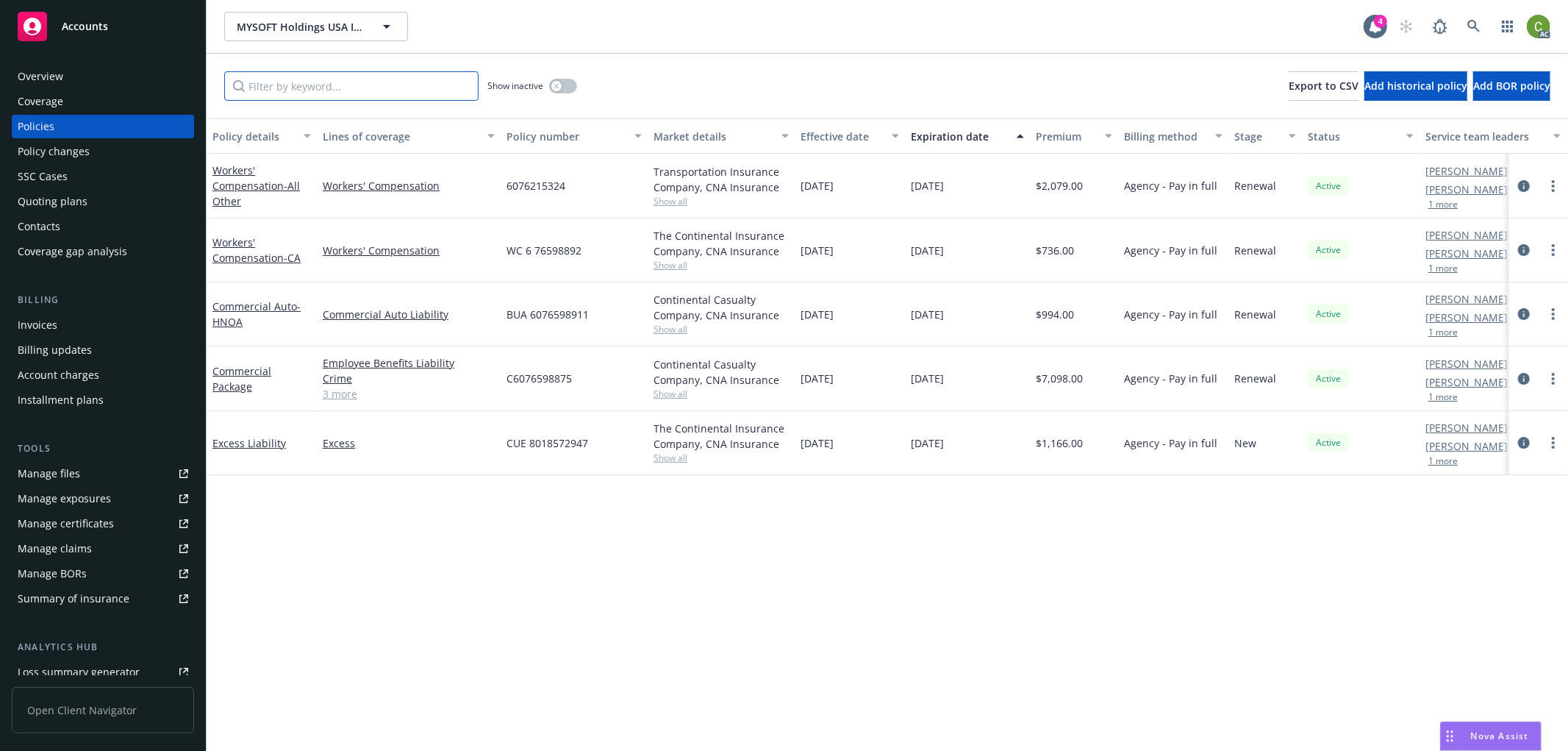
click at [325, 81] on input "Filter by keyword..." at bounding box center [351, 85] width 254 height 29
paste input "6076215324"
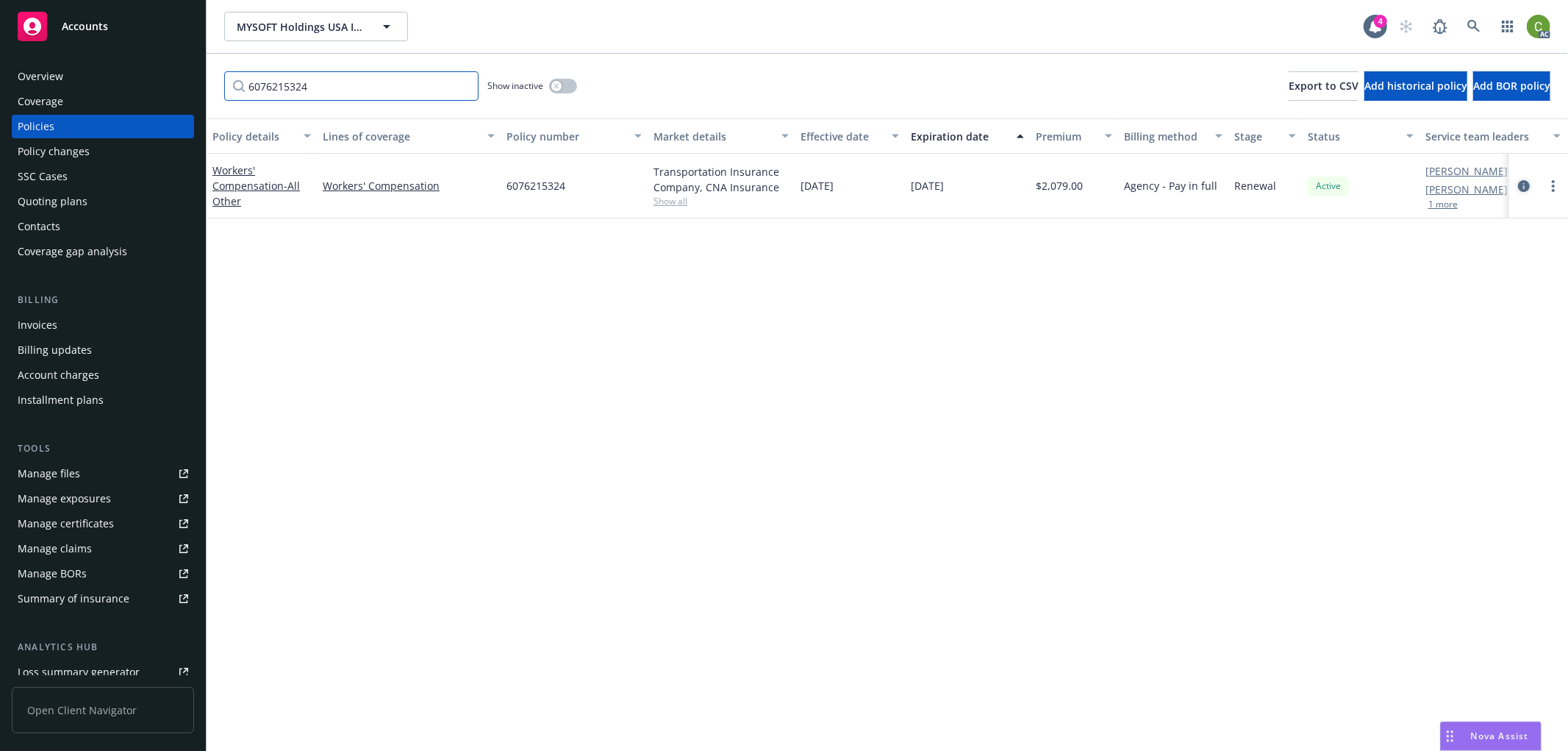
type input "6076215324"
click at [1522, 182] on icon "circleInformation" at bounding box center [1524, 186] width 12 height 12
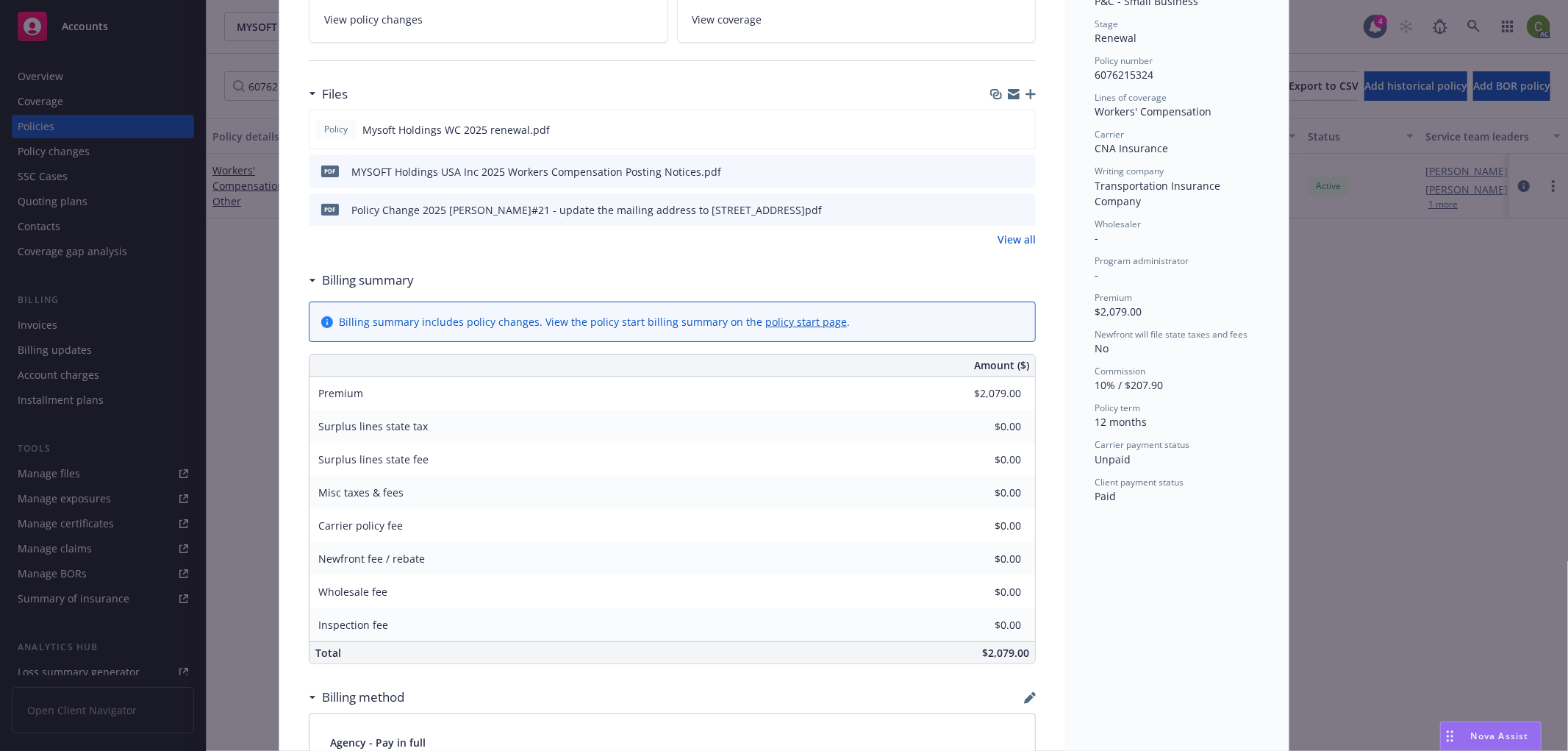
scroll to position [326, 0]
click at [1018, 124] on icon "preview file" at bounding box center [1021, 126] width 13 height 10
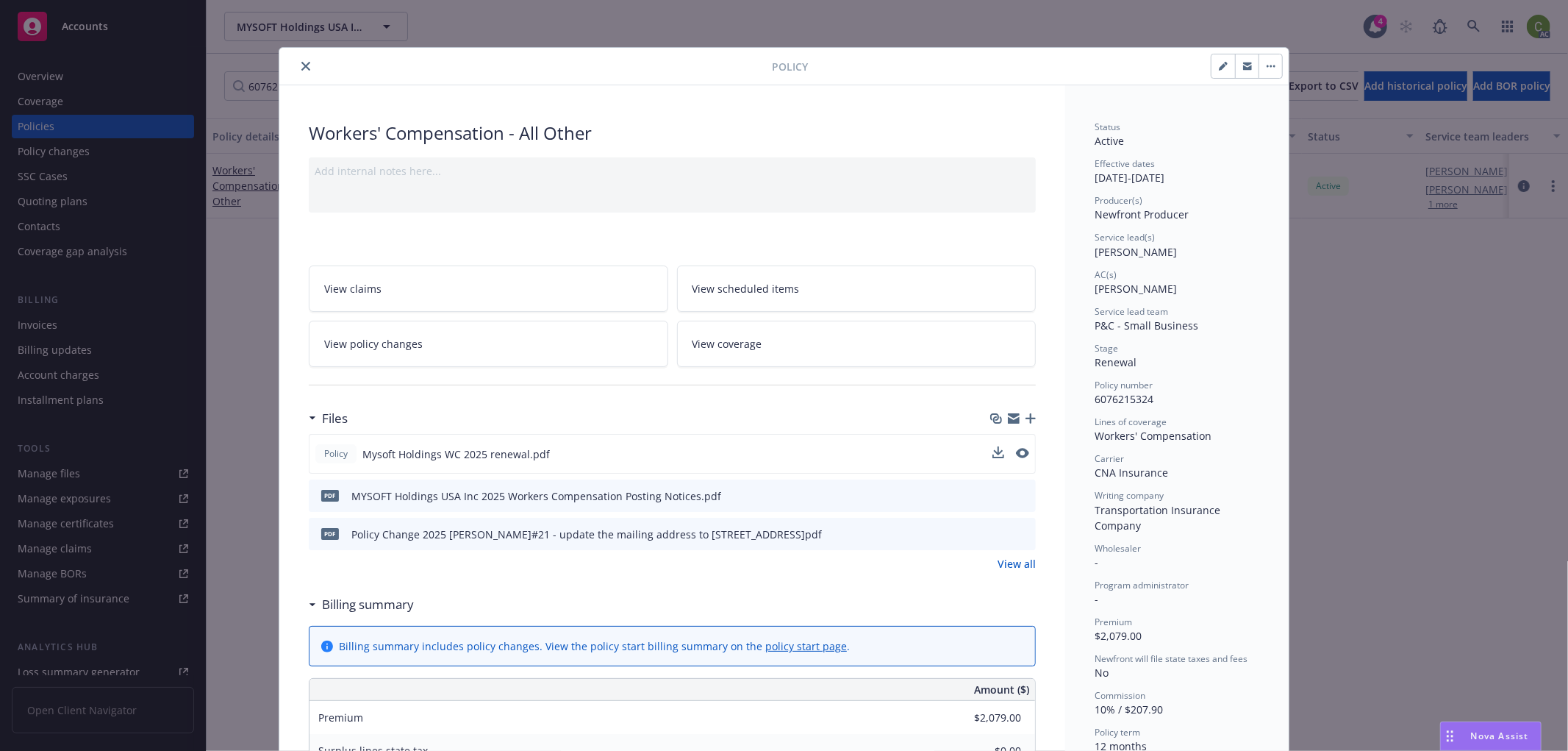
drag, startPoint x: 304, startPoint y: 64, endPoint x: 1002, endPoint y: 77, distance: 698.1
click at [304, 63] on icon "close" at bounding box center [306, 66] width 8 height 8
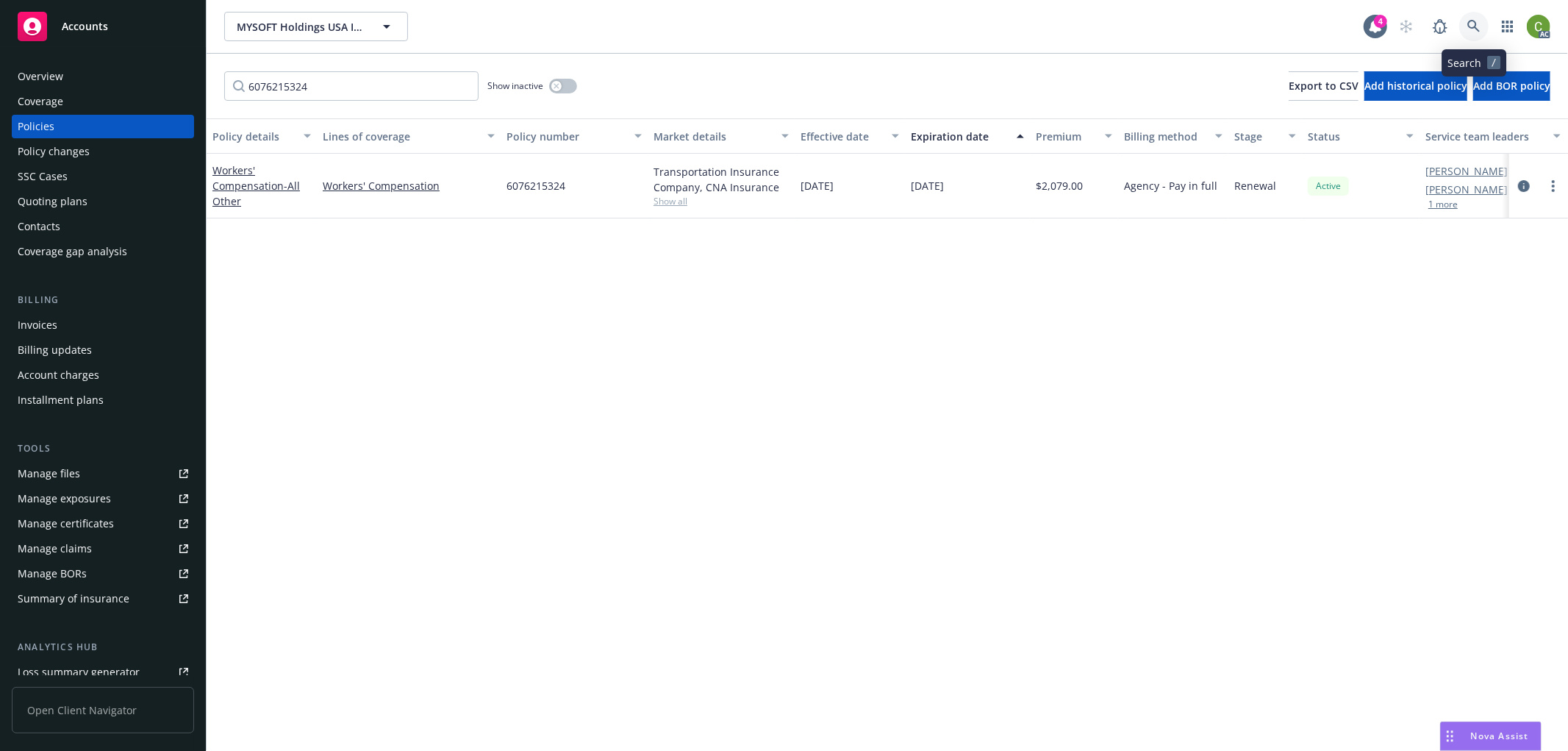
click at [1478, 24] on icon at bounding box center [1474, 26] width 13 height 13
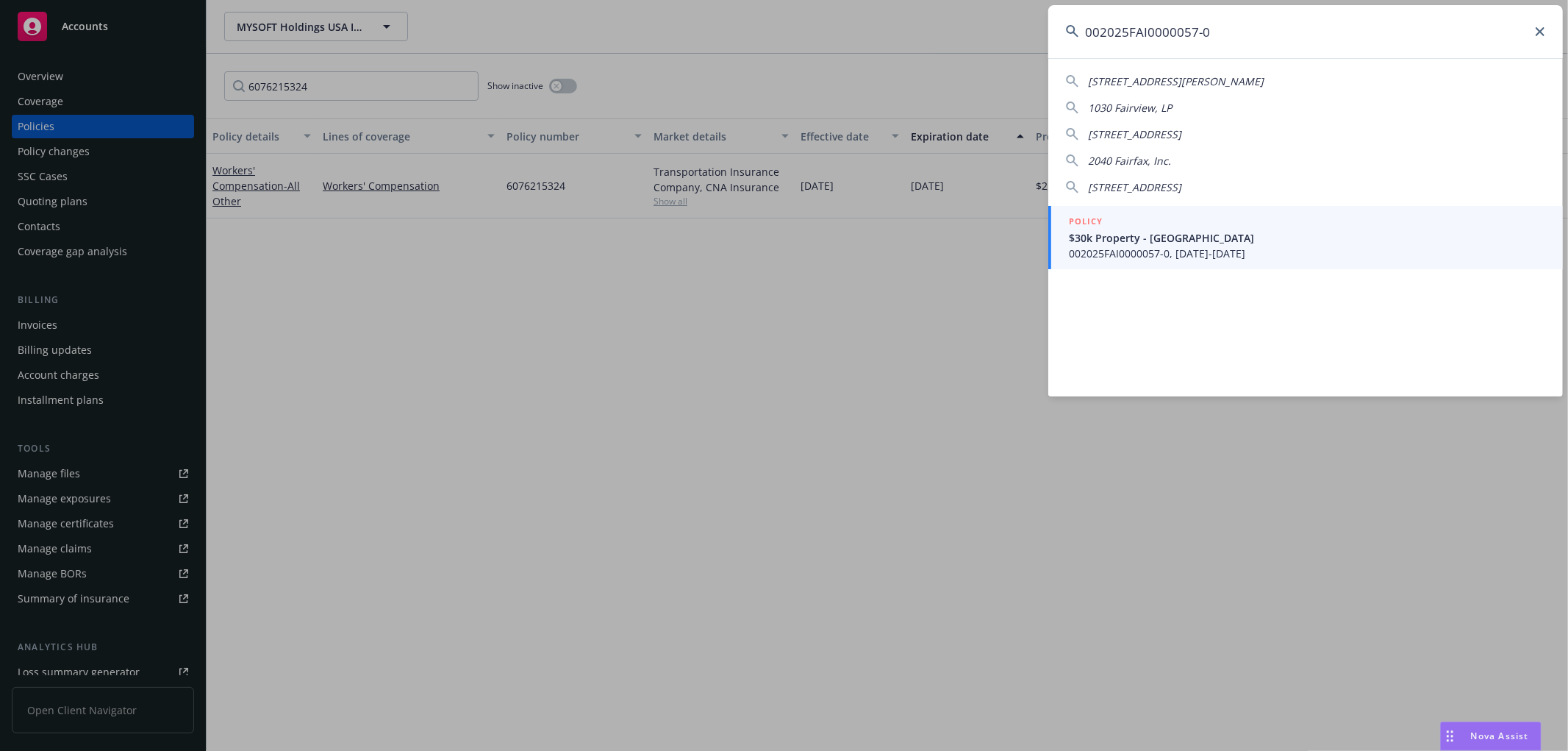
type input "002025FAI0000057-0"
click at [1245, 244] on span "$30k Property - [GEOGRAPHIC_DATA]" at bounding box center [1307, 237] width 476 height 15
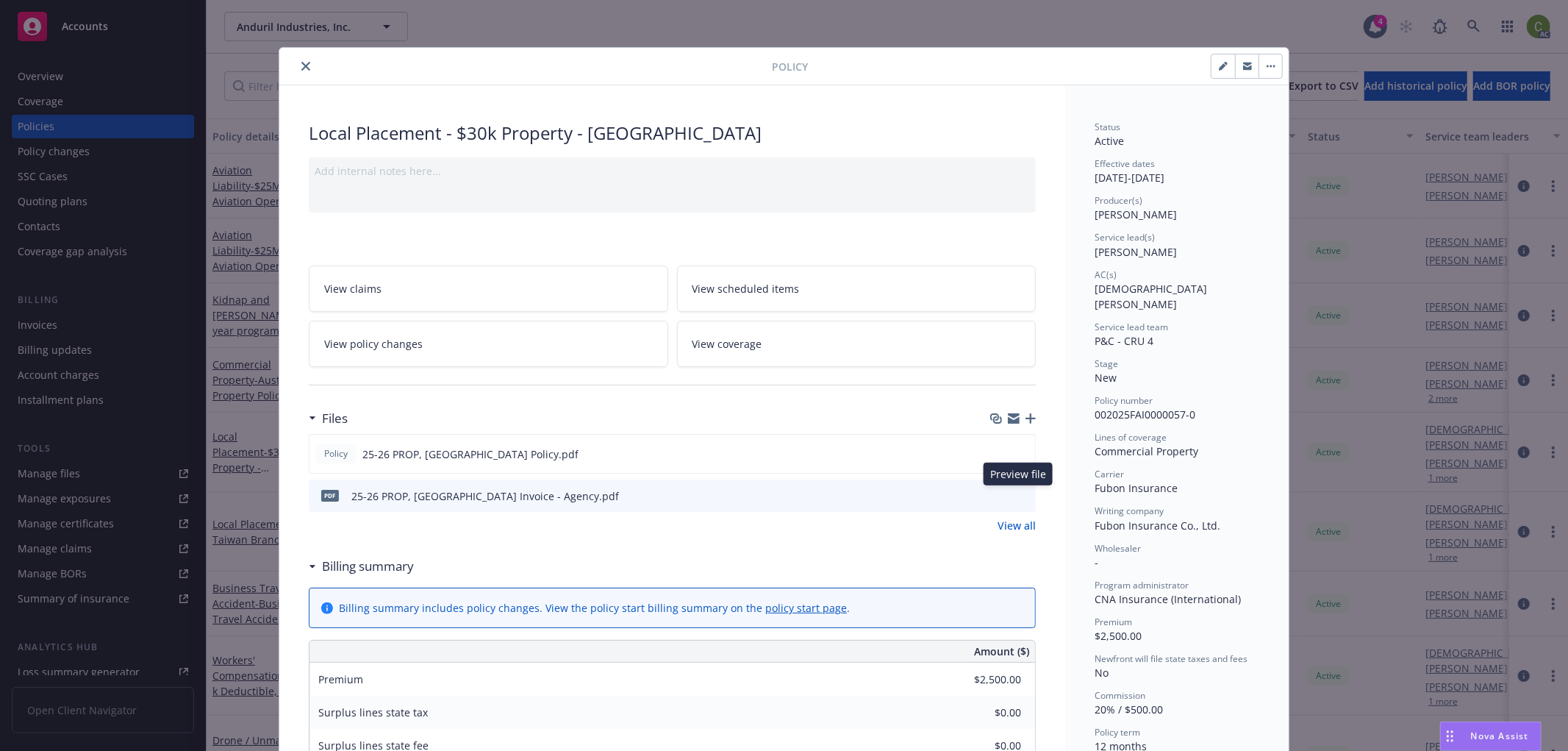
click at [1019, 496] on icon "preview file" at bounding box center [1022, 494] width 13 height 10
